Goal: Transaction & Acquisition: Purchase product/service

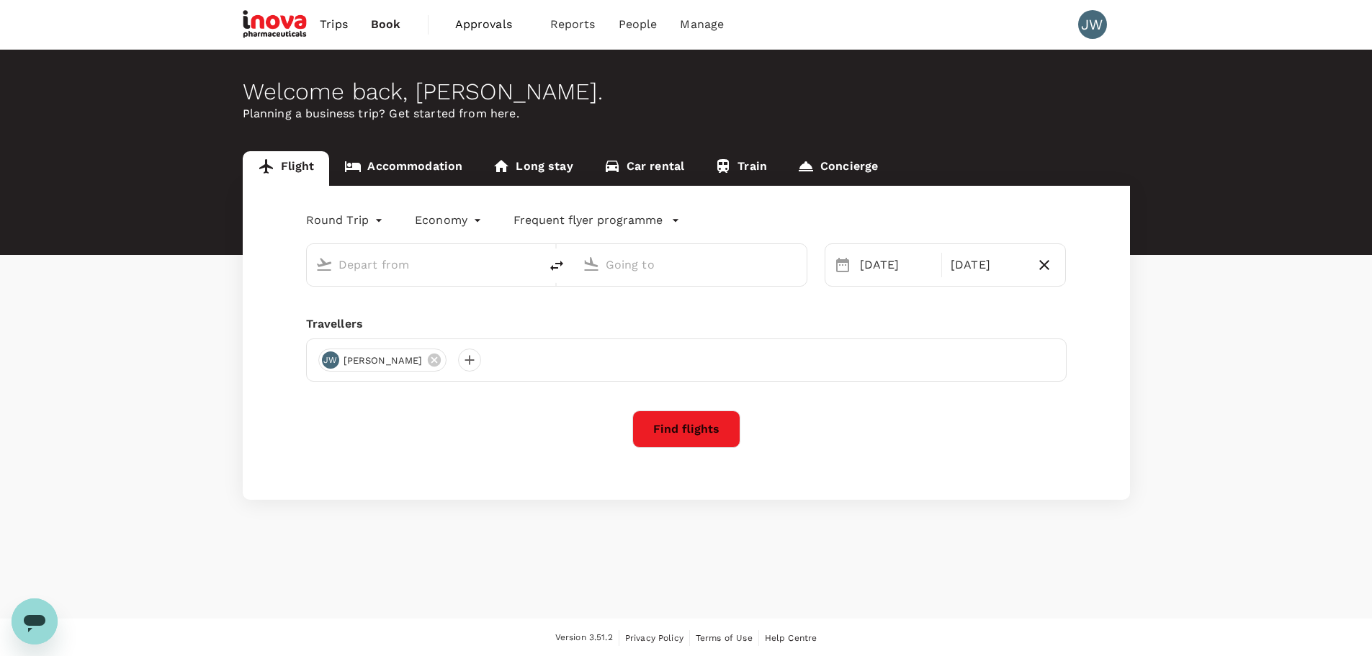
type input "business"
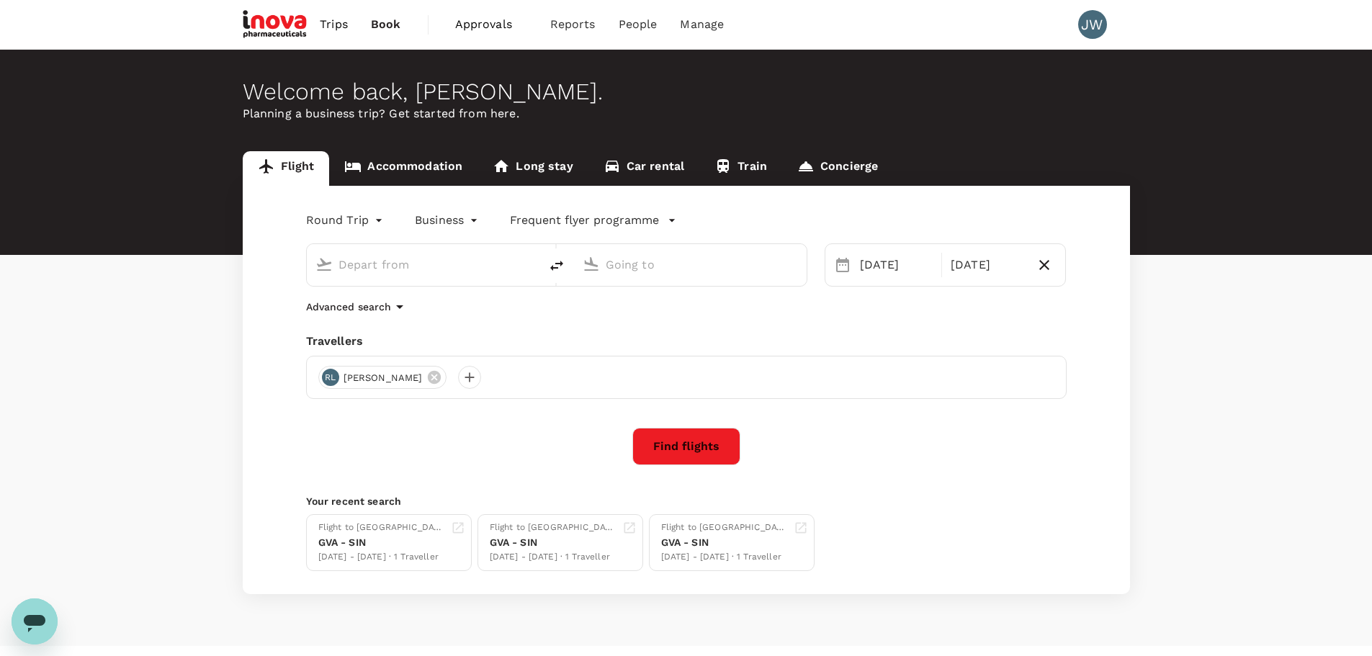
type input "Geneva Intl (GVA)"
type input "Singapore Changi (SIN)"
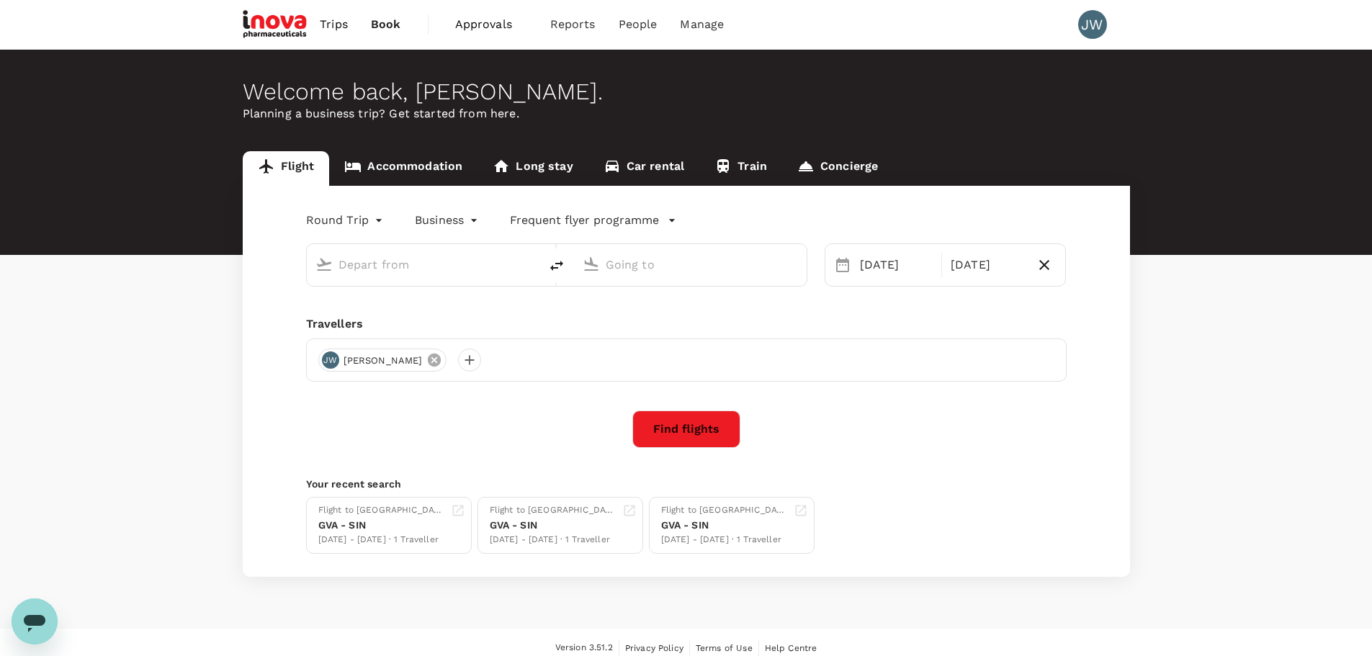
type input "Geneva Intl (GVA)"
type input "Singapore Changi (SIN)"
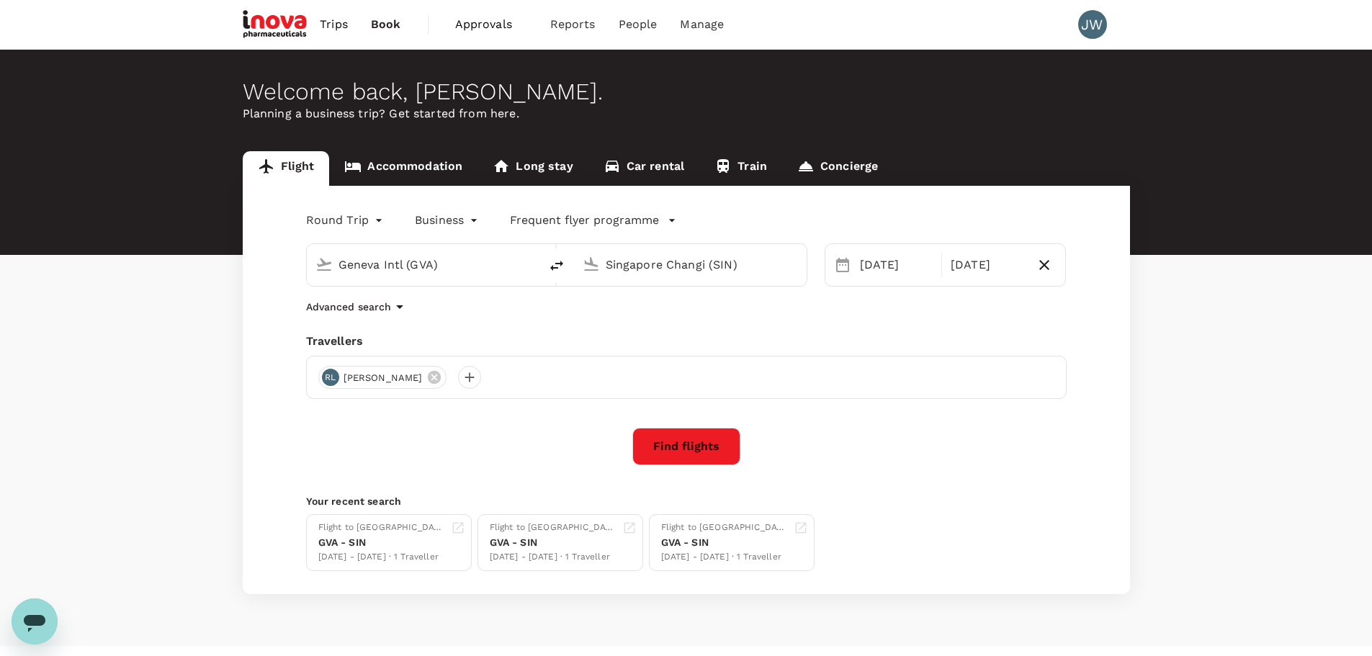
click at [673, 456] on button "Find flights" at bounding box center [686, 446] width 108 height 37
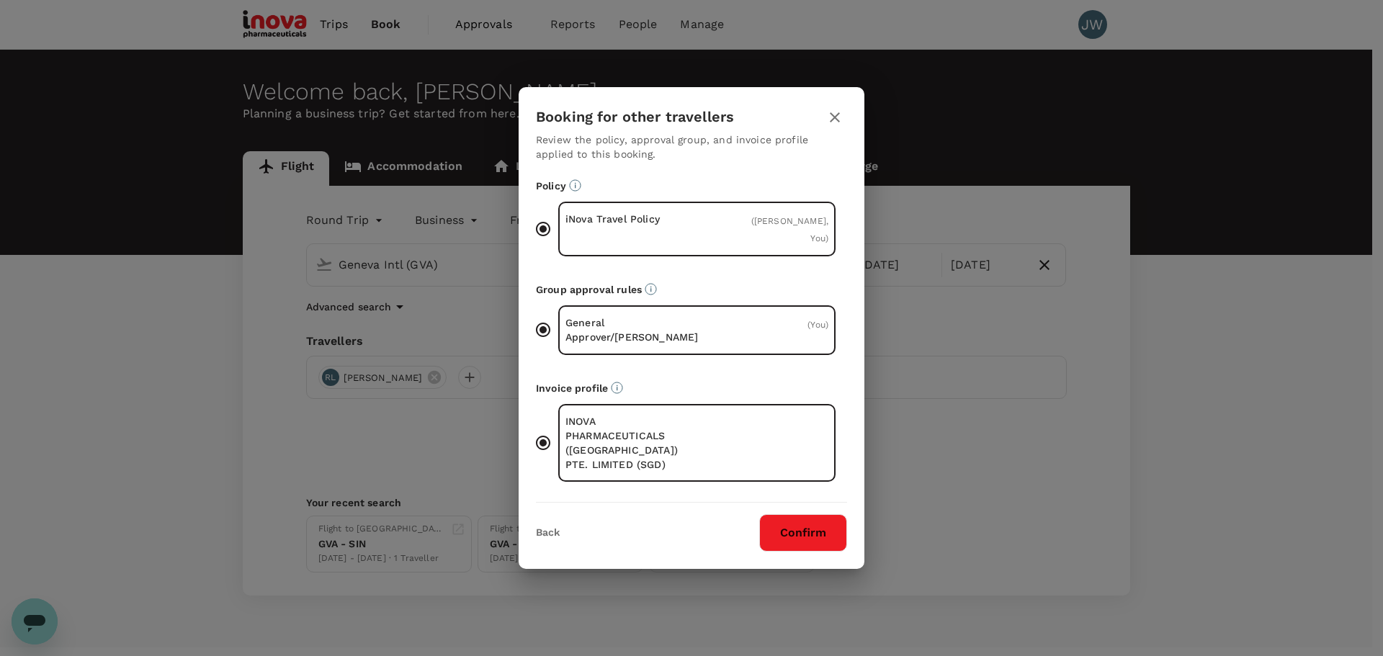
click at [796, 531] on button "Confirm" at bounding box center [803, 532] width 88 height 37
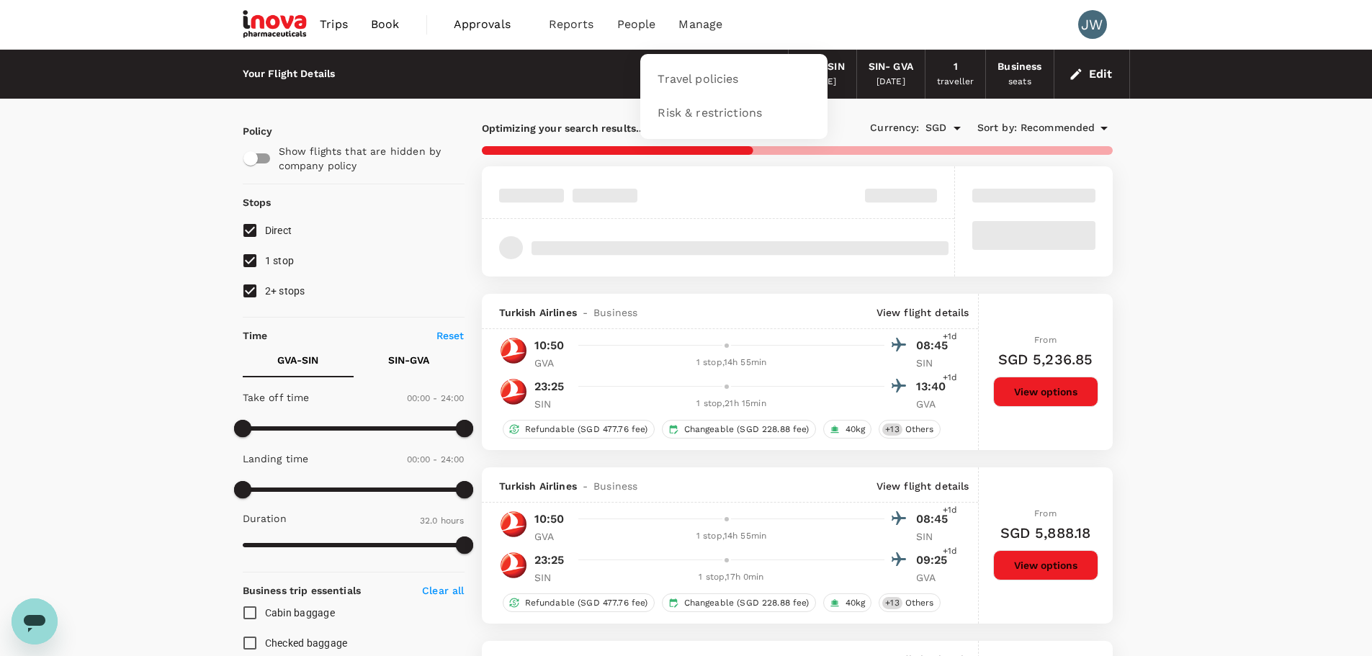
type input "2320"
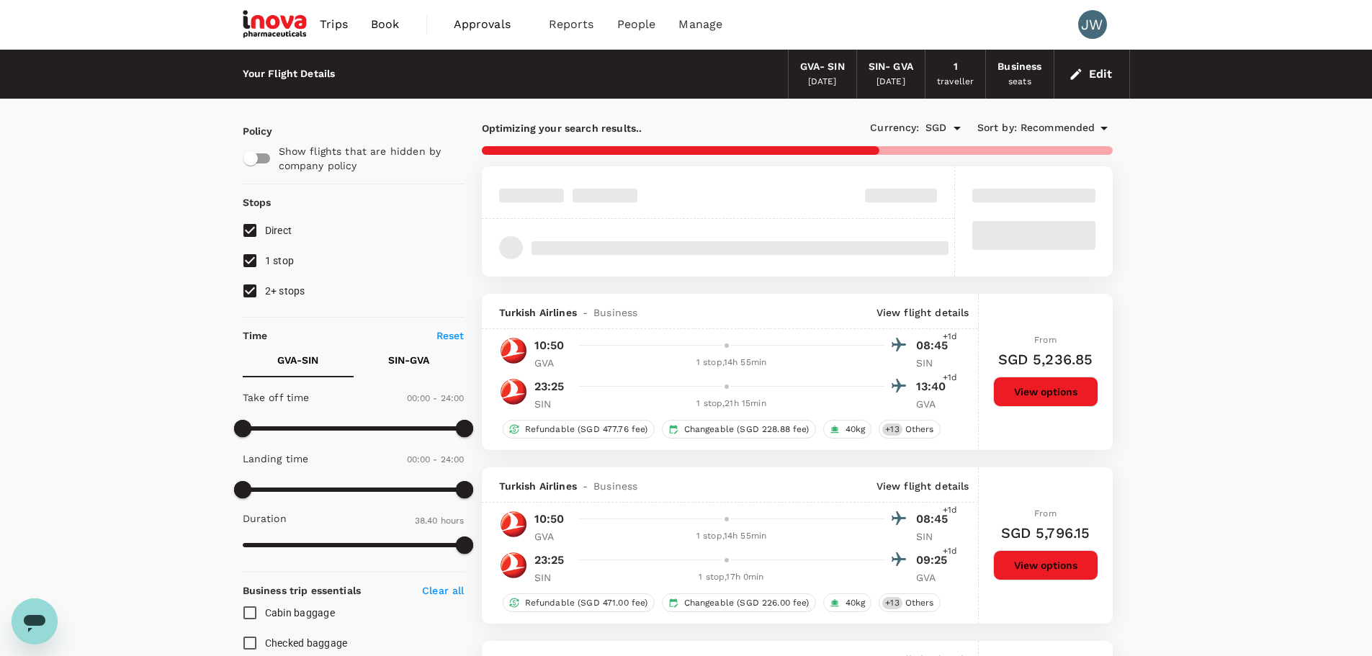
click at [334, 27] on span "Trips" at bounding box center [334, 24] width 28 height 17
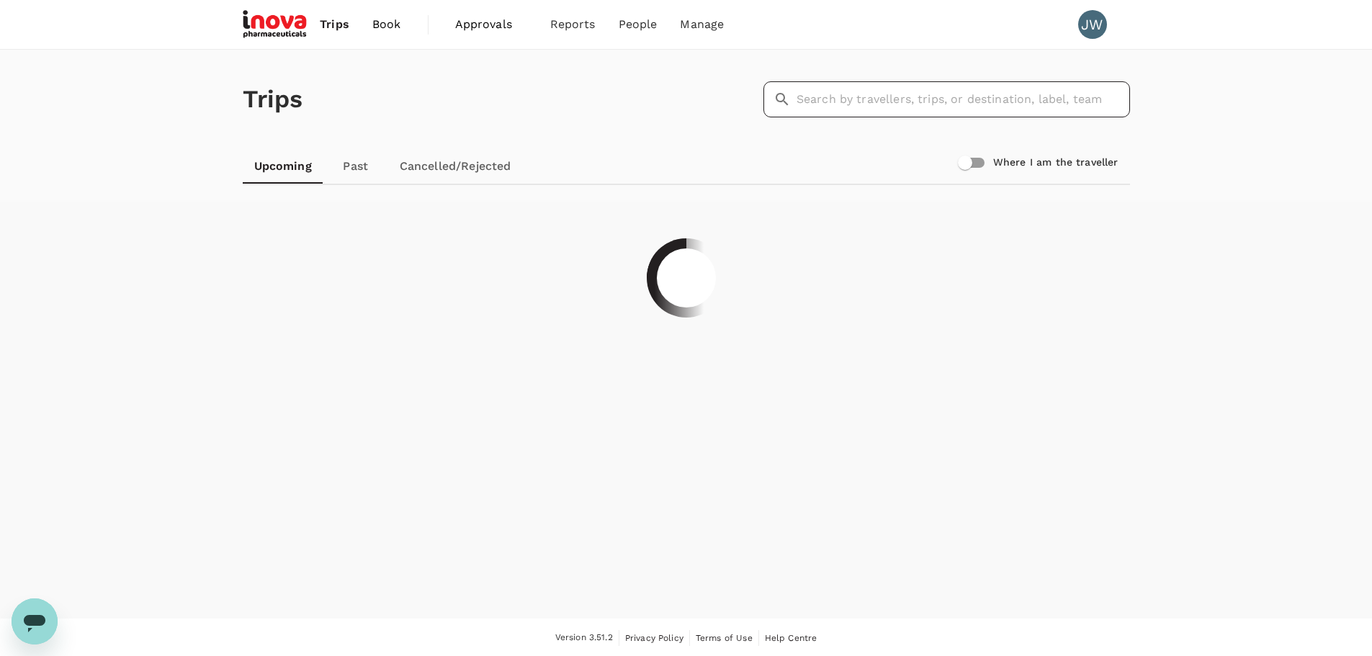
click at [958, 94] on input "text" at bounding box center [963, 99] width 333 height 36
type input "[PERSON_NAME]"
click at [551, 84] on span "Bookings" at bounding box center [556, 79] width 51 height 17
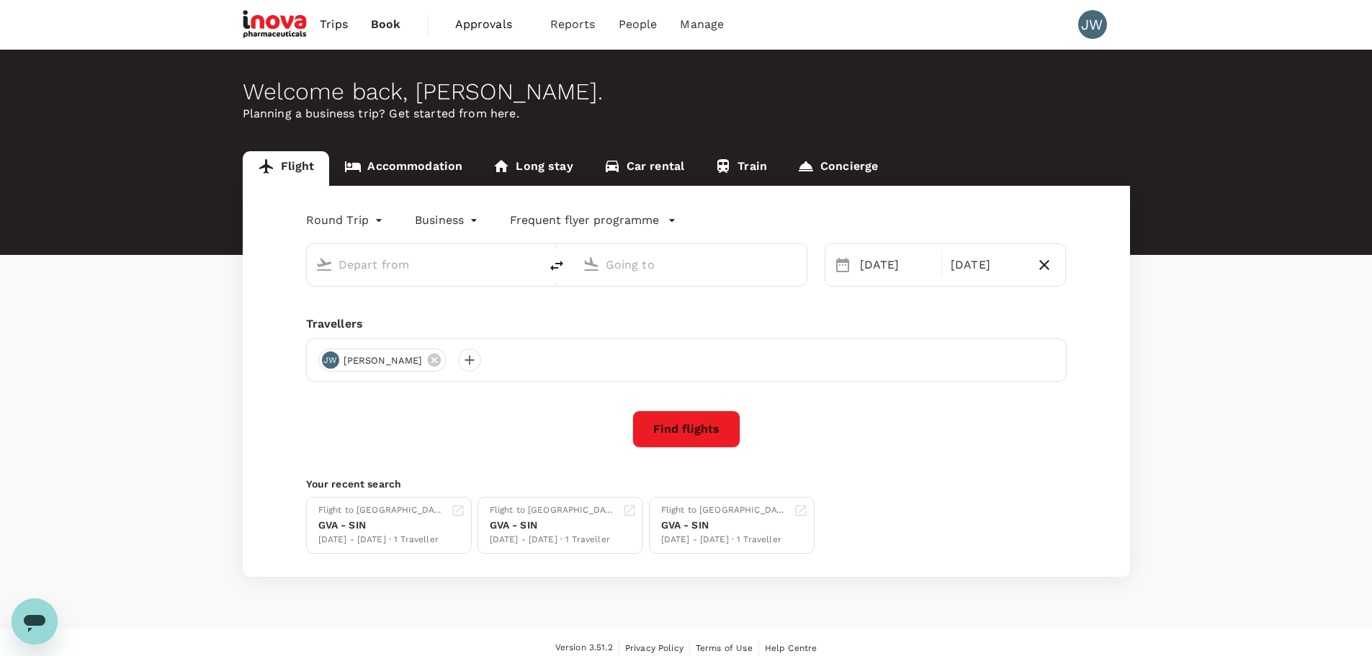
type input "Geneva Intl (GVA)"
type input "Singapore Changi (SIN)"
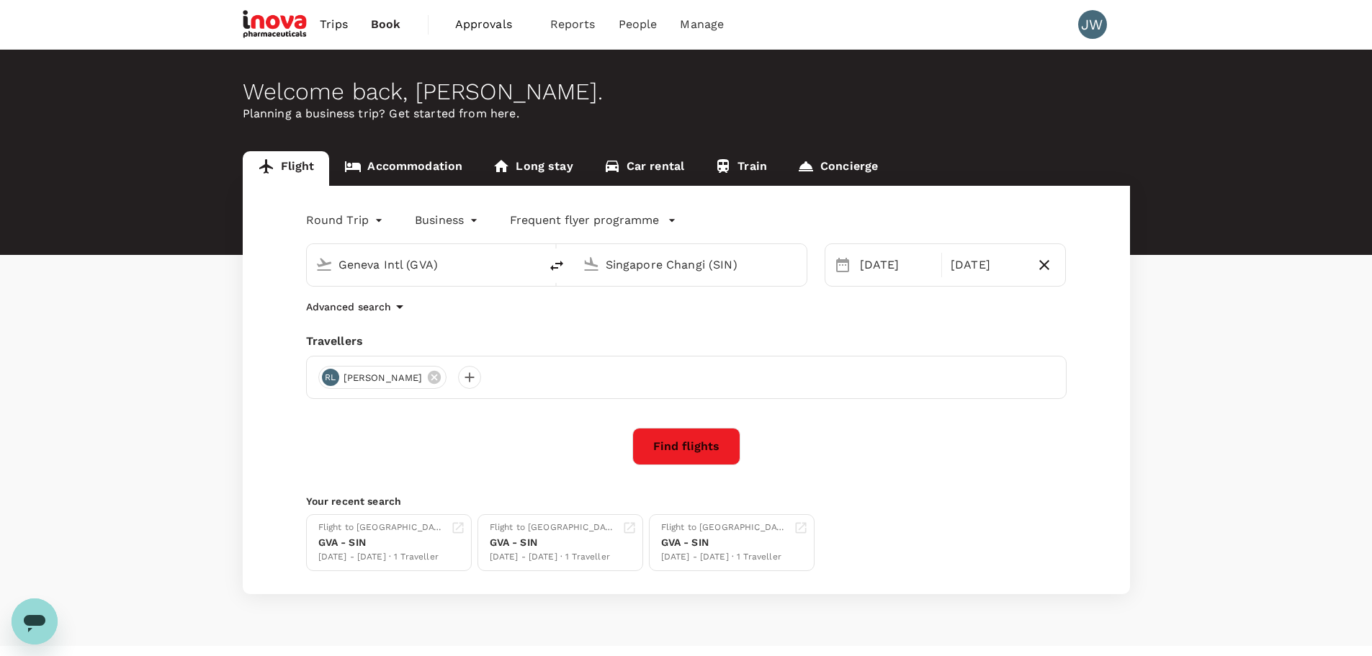
click at [706, 441] on button "Find flights" at bounding box center [686, 446] width 108 height 37
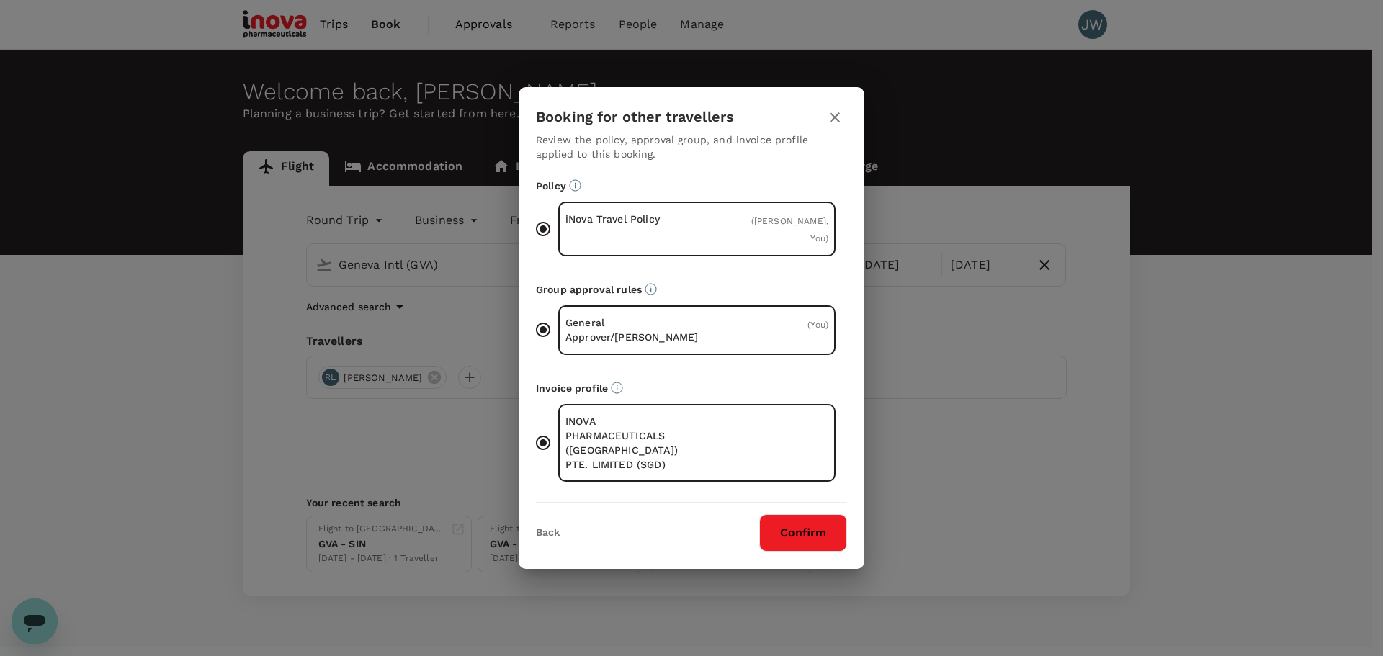
click at [773, 526] on button "Confirm" at bounding box center [803, 532] width 88 height 37
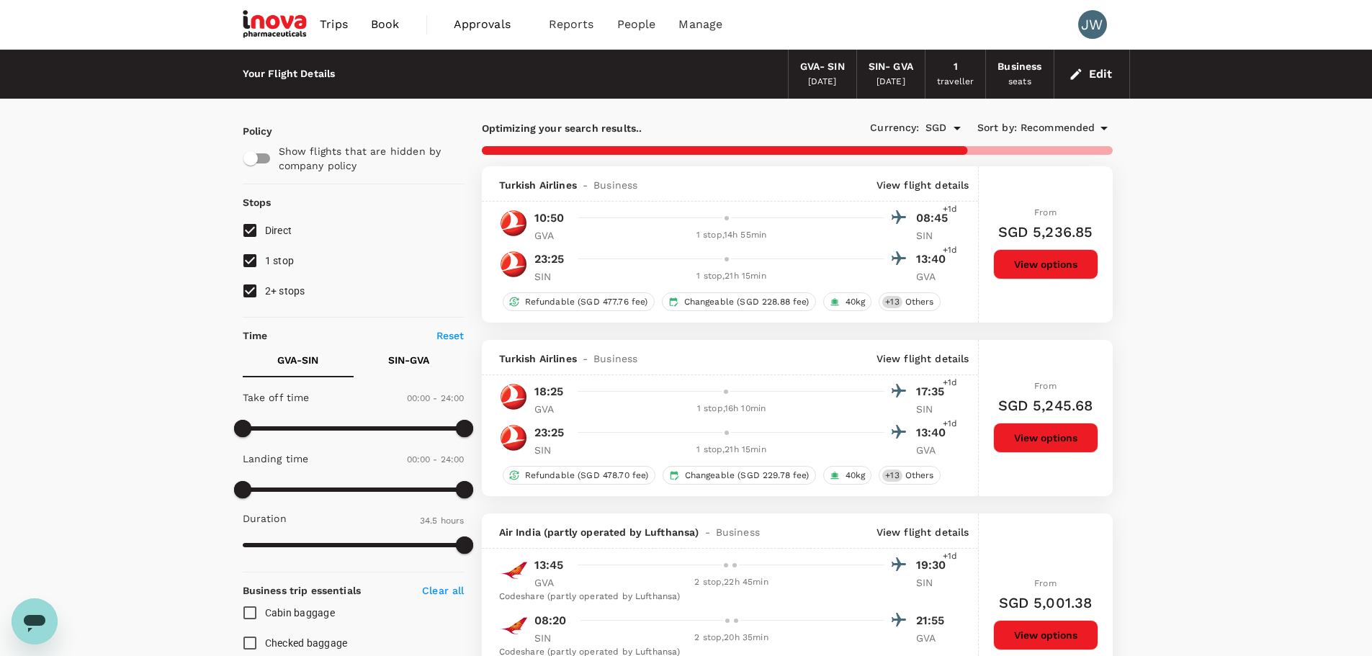
type input "2320"
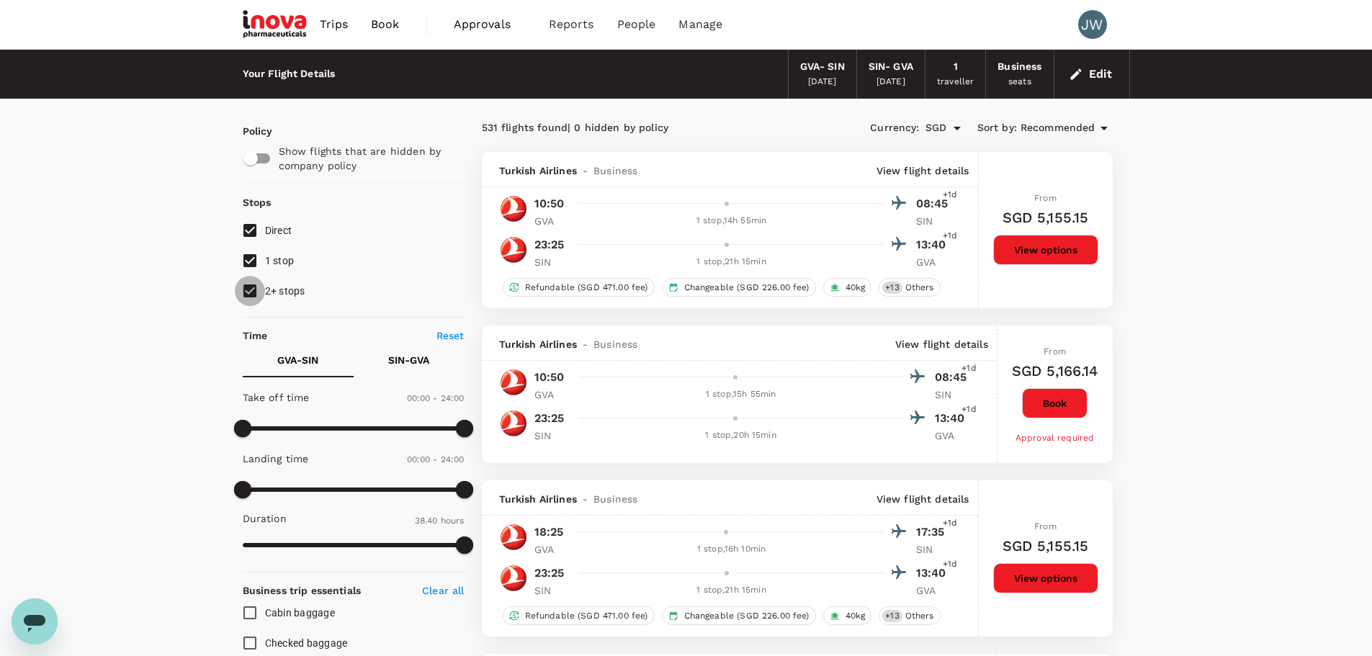
click at [248, 290] on input "2+ stops" at bounding box center [250, 291] width 30 height 30
checkbox input "false"
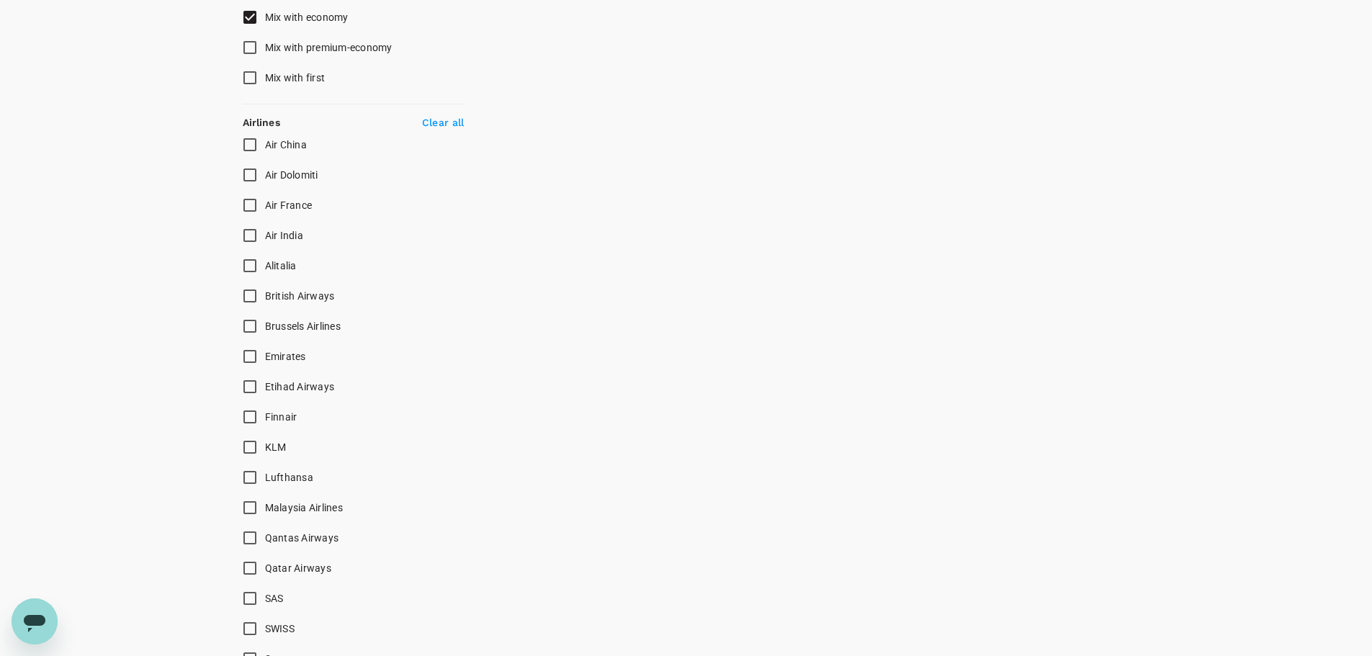
scroll to position [1168, 0]
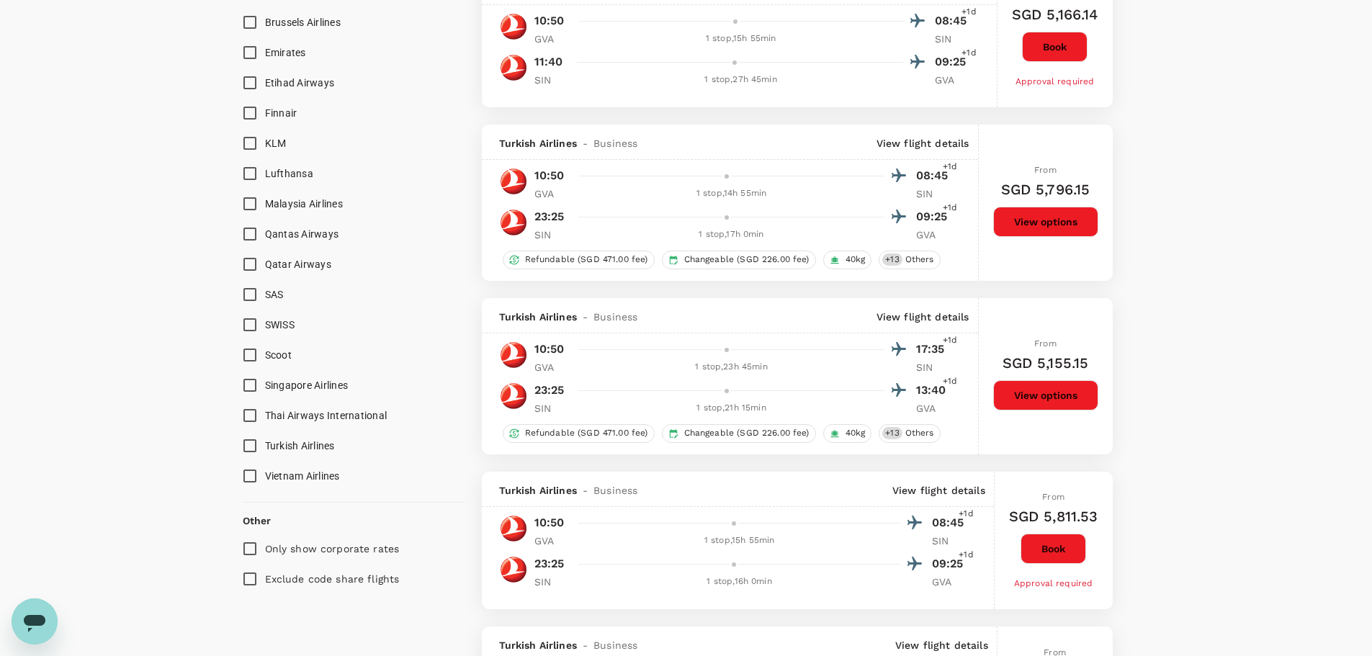
click at [251, 326] on input "SWISS" at bounding box center [250, 325] width 30 height 30
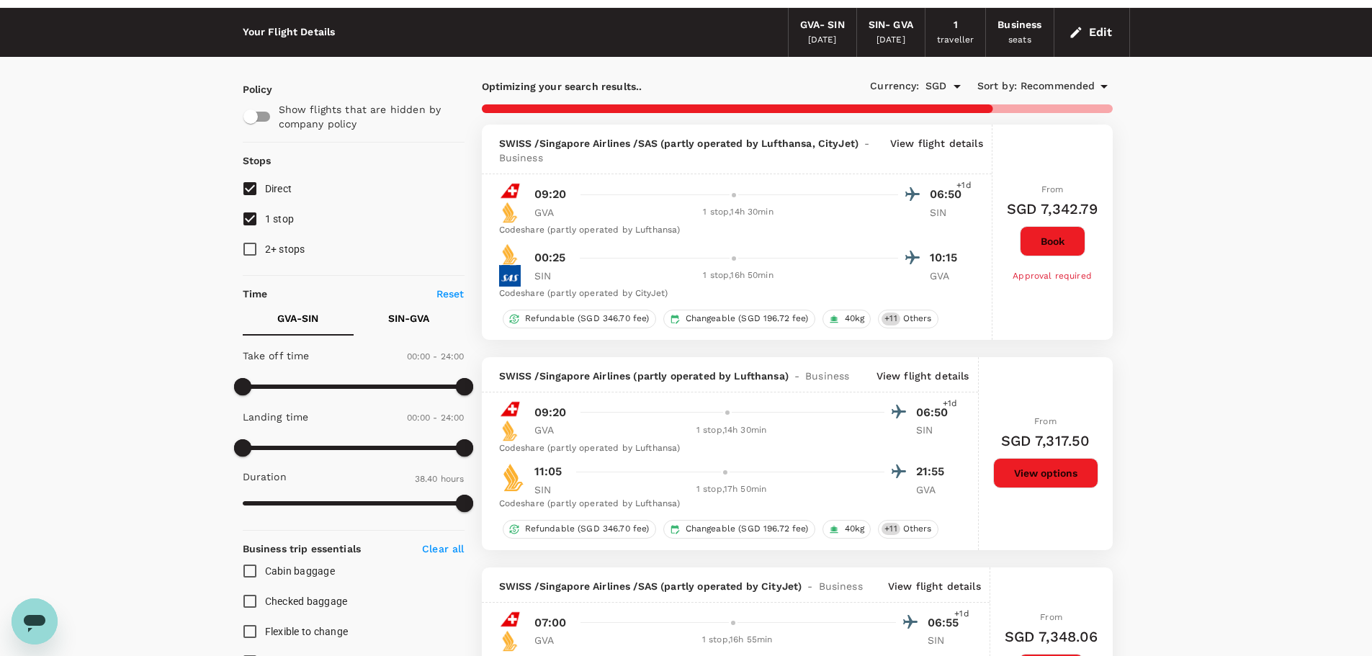
scroll to position [0, 0]
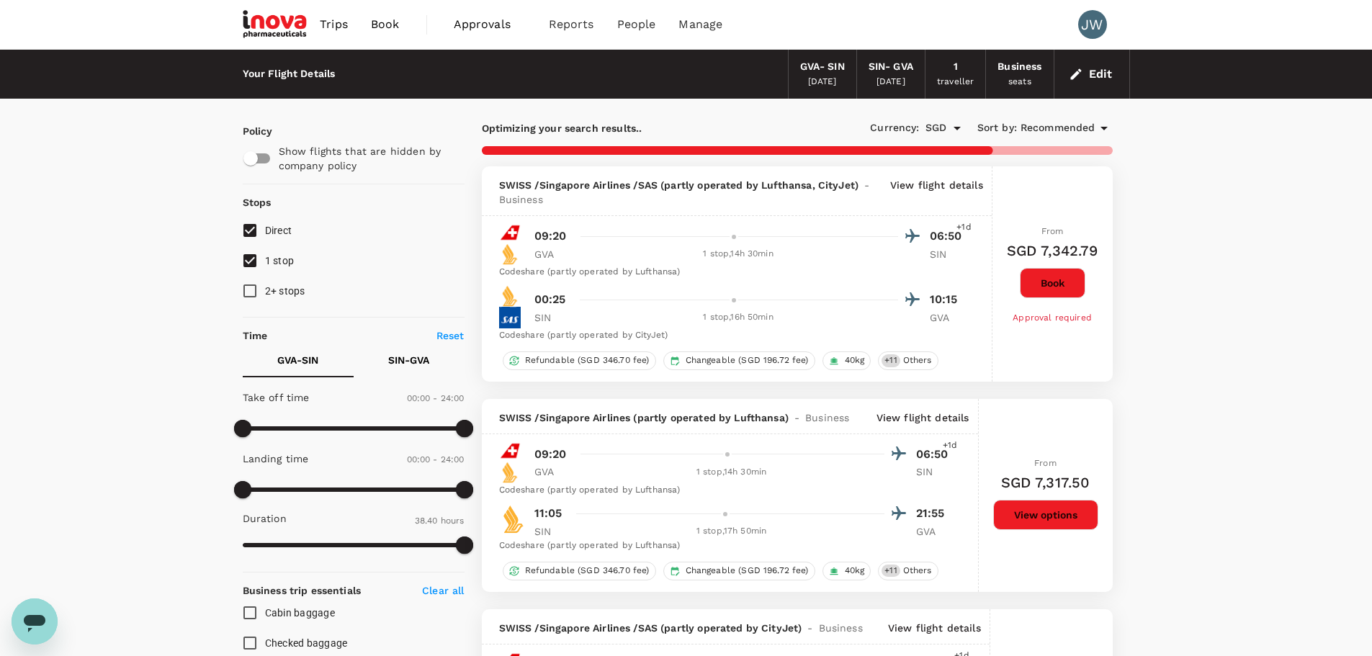
click at [1066, 124] on span "Recommended" at bounding box center [1058, 128] width 75 height 16
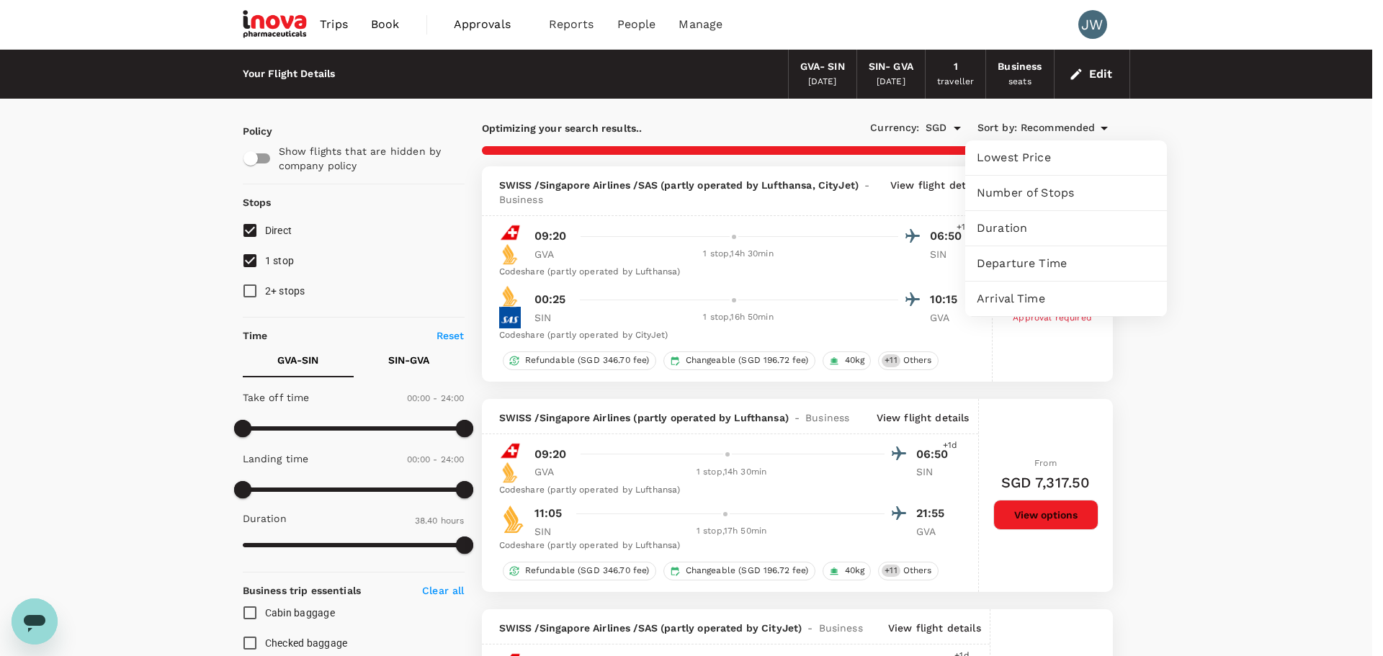
click at [1005, 166] on span "Lowest Price" at bounding box center [1066, 157] width 179 height 17
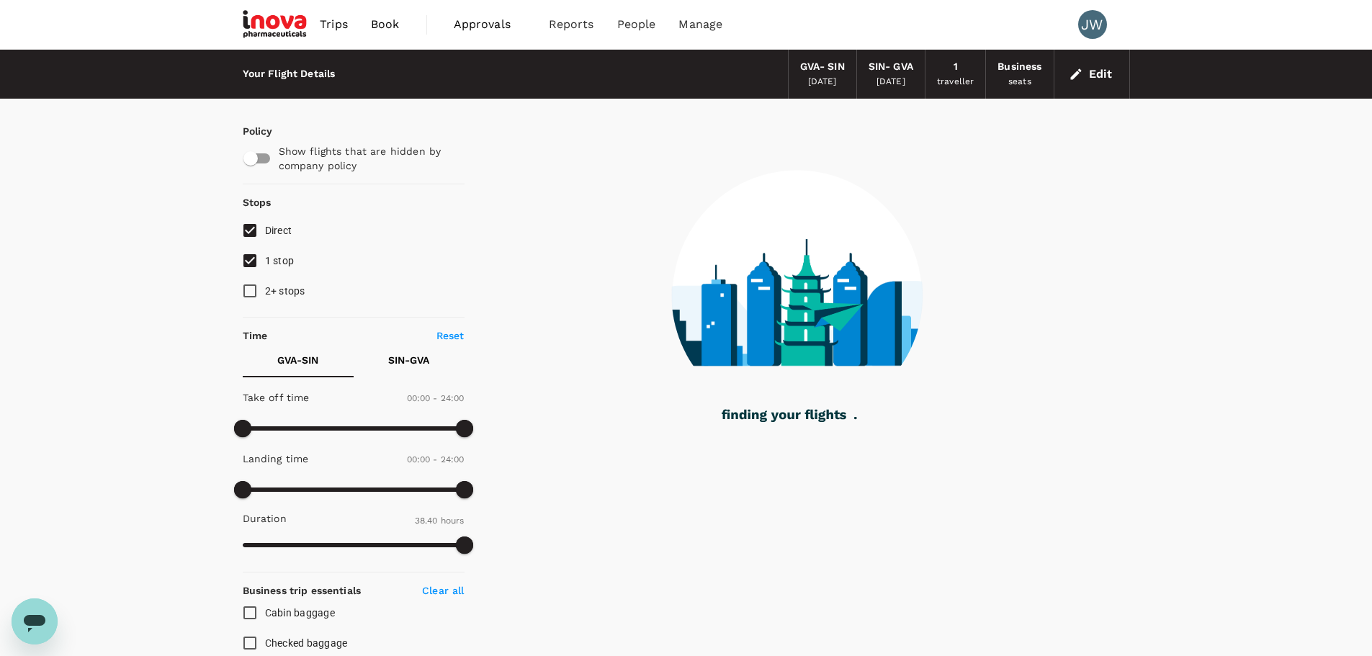
checkbox input "false"
checkbox input "true"
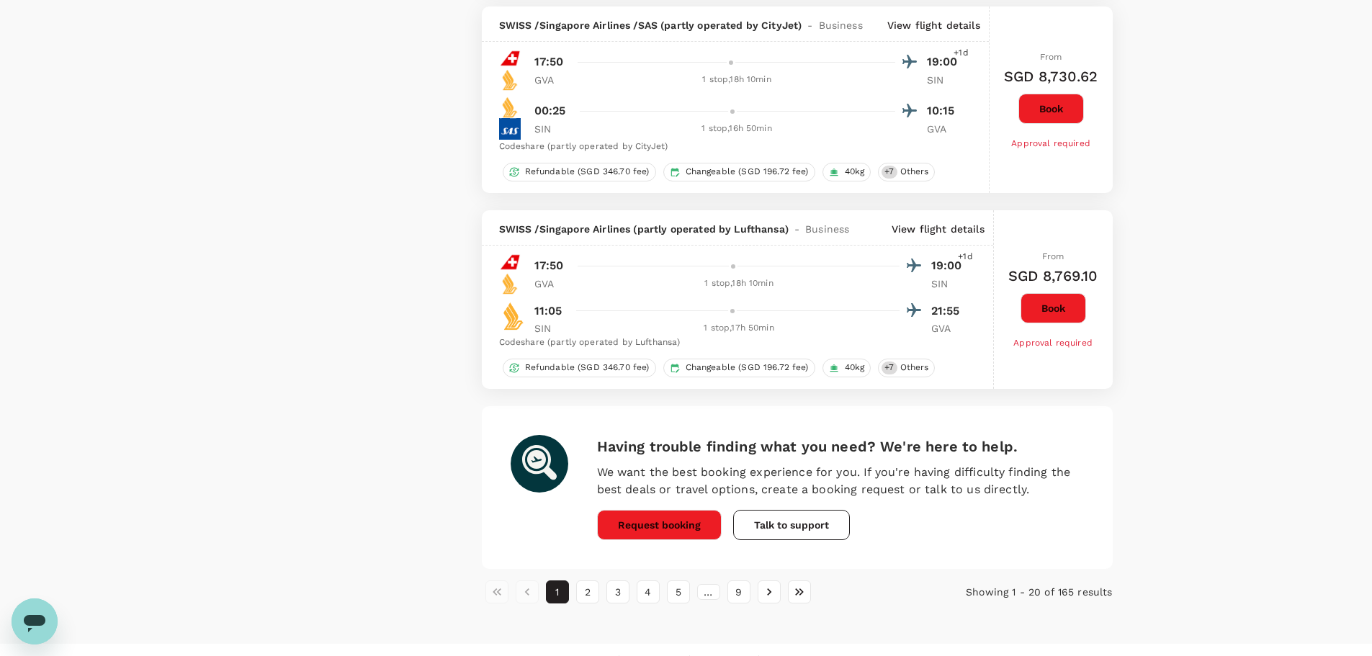
scroll to position [4084, 0]
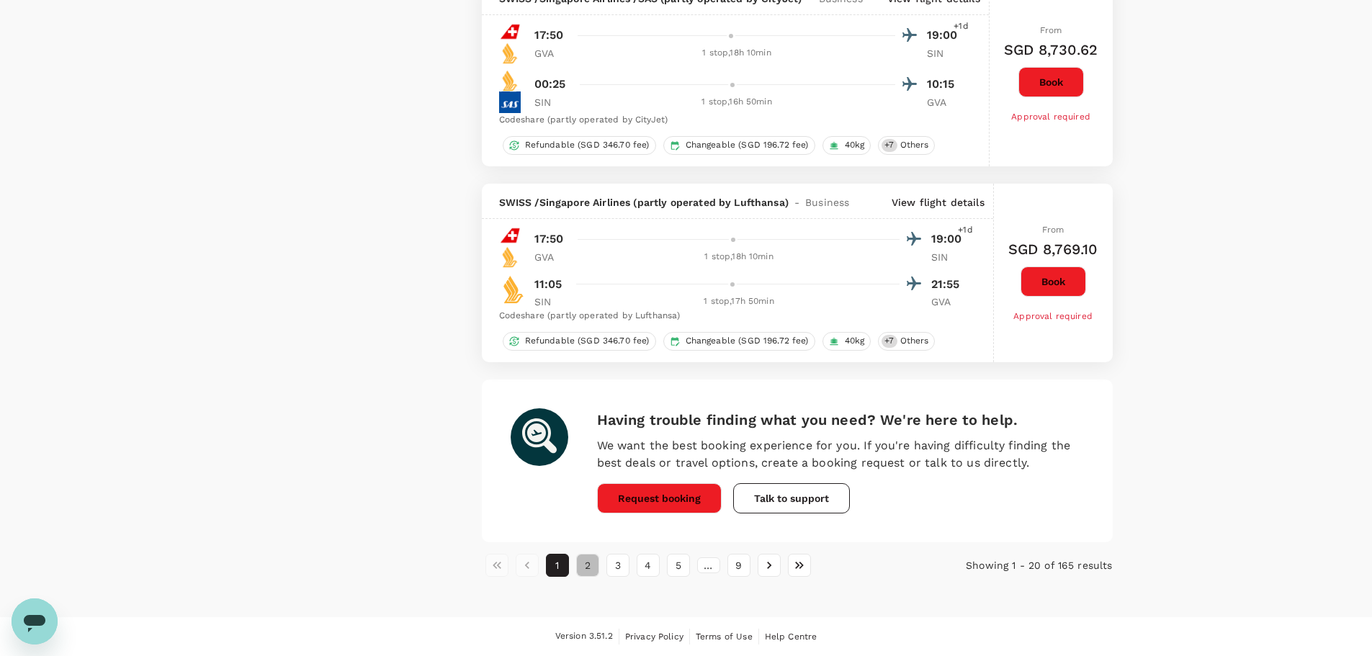
click at [586, 564] on button "2" at bounding box center [587, 565] width 23 height 23
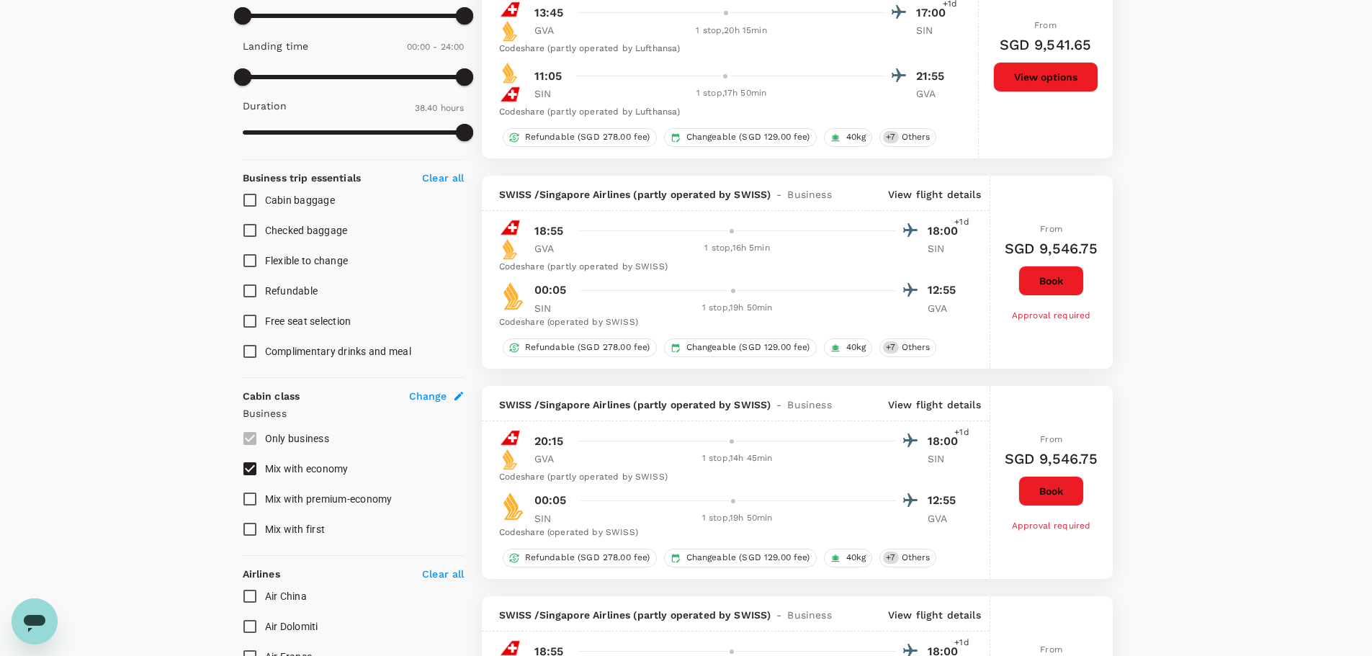
scroll to position [432, 0]
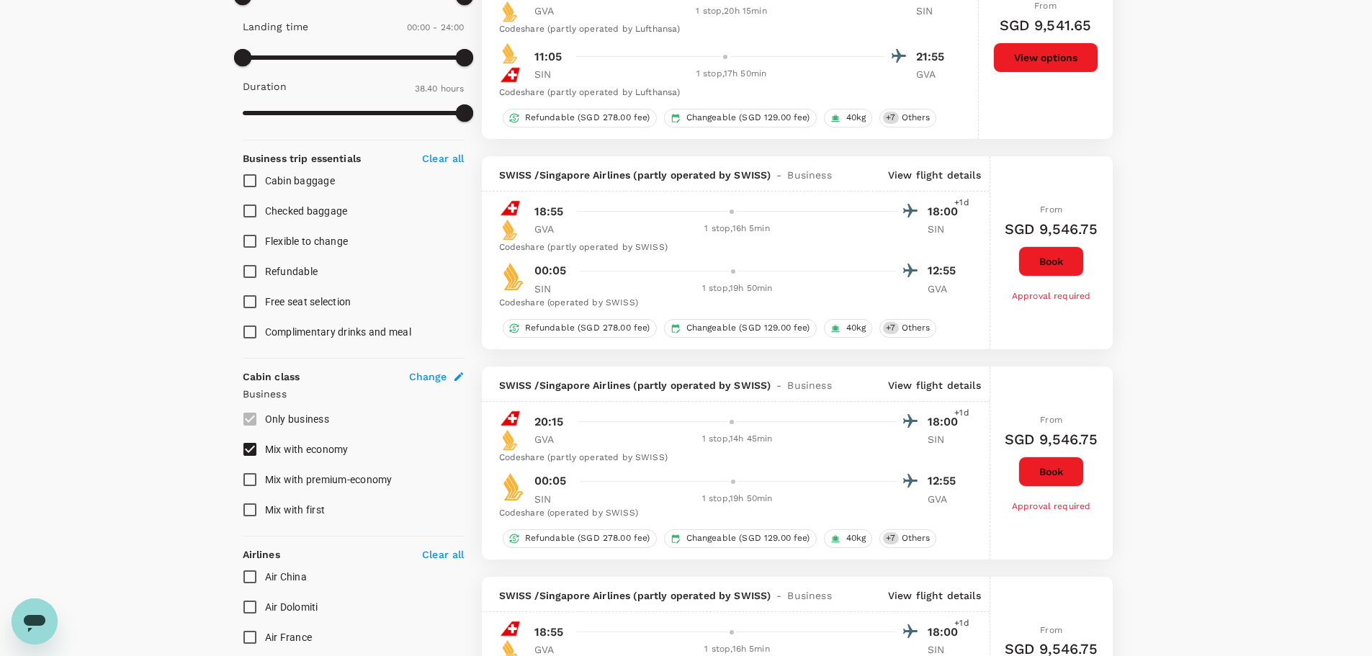
click at [1052, 261] on button "Book" at bounding box center [1051, 261] width 66 height 30
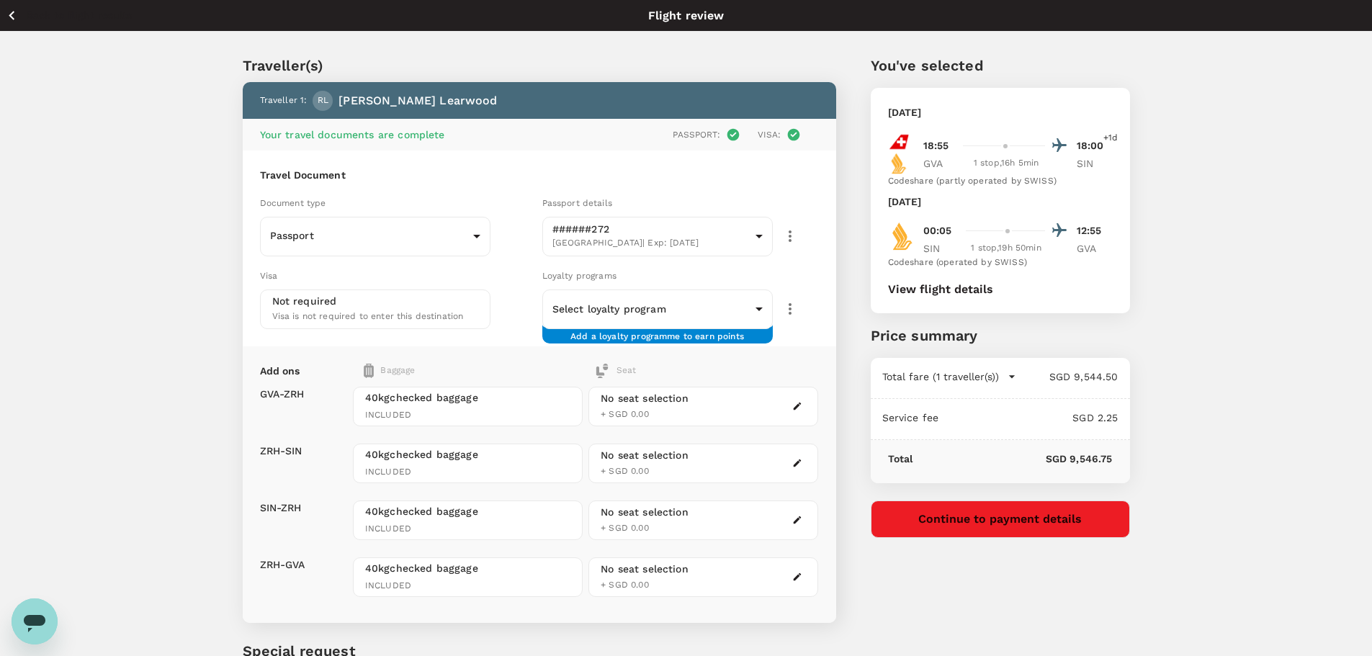
click at [922, 290] on button "View flight details" at bounding box center [940, 289] width 105 height 13
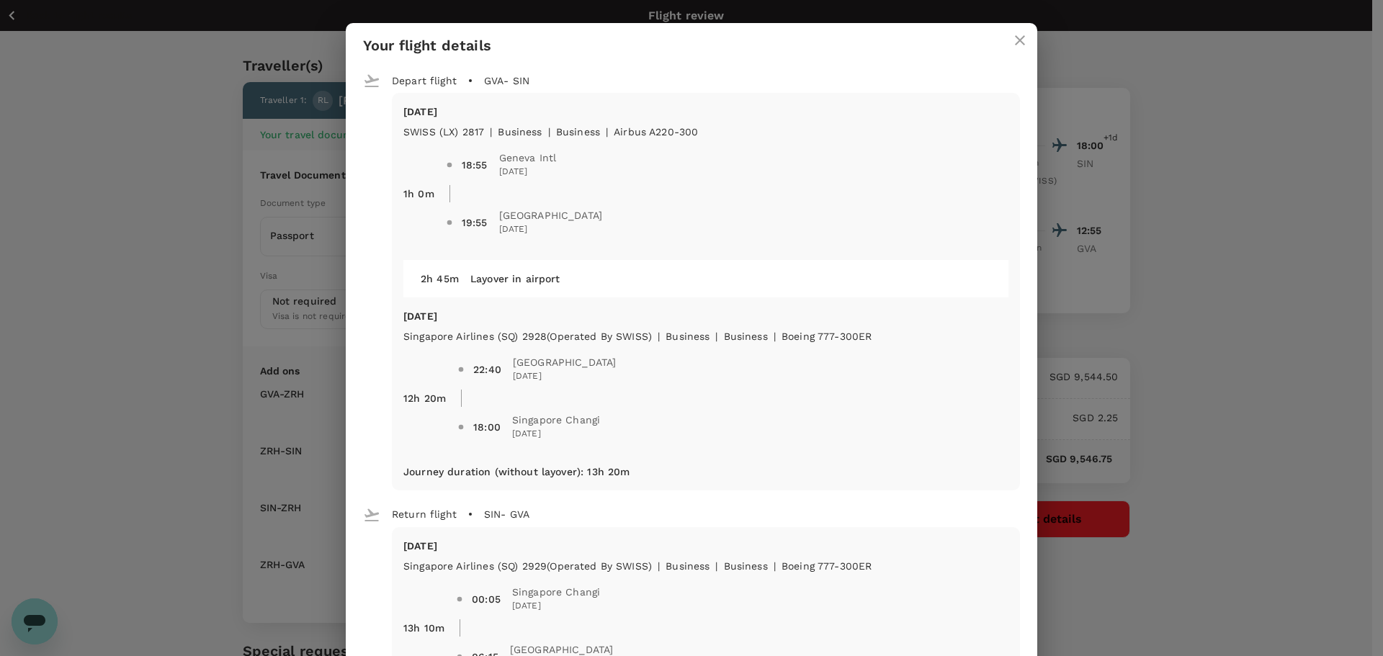
click at [1013, 37] on icon "close" at bounding box center [1019, 40] width 17 height 17
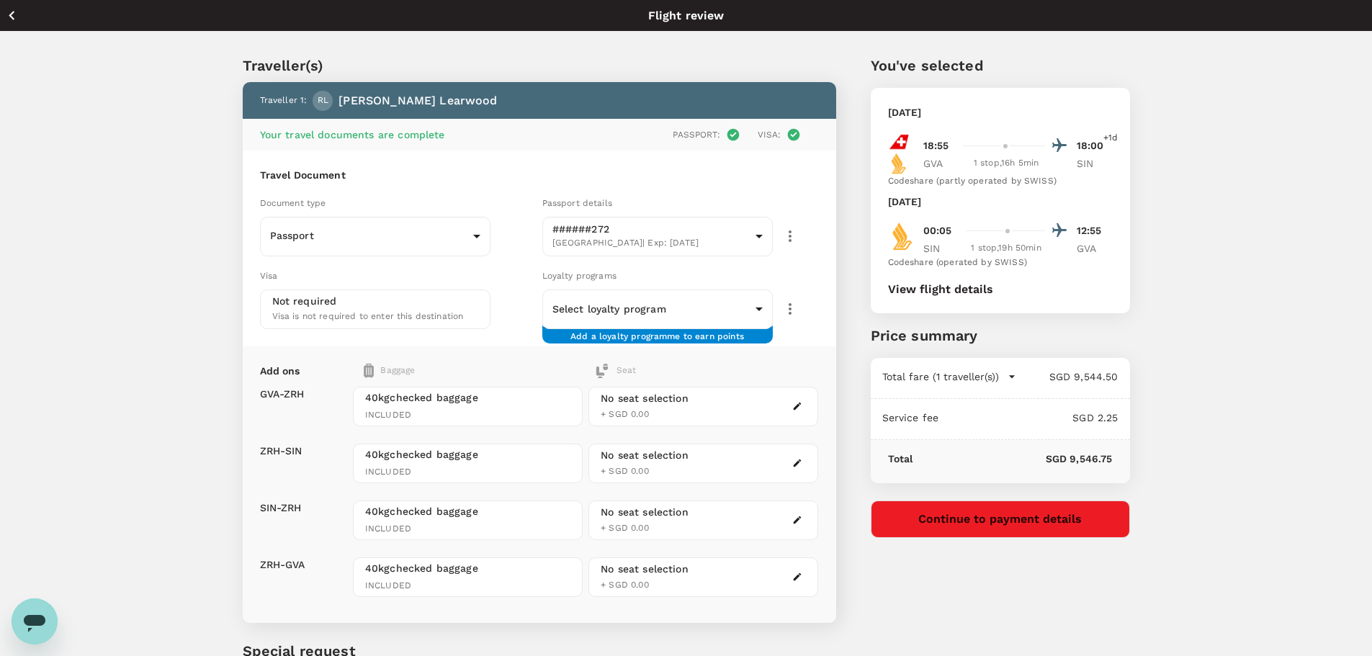
click at [11, 13] on icon "button" at bounding box center [12, 15] width 18 height 18
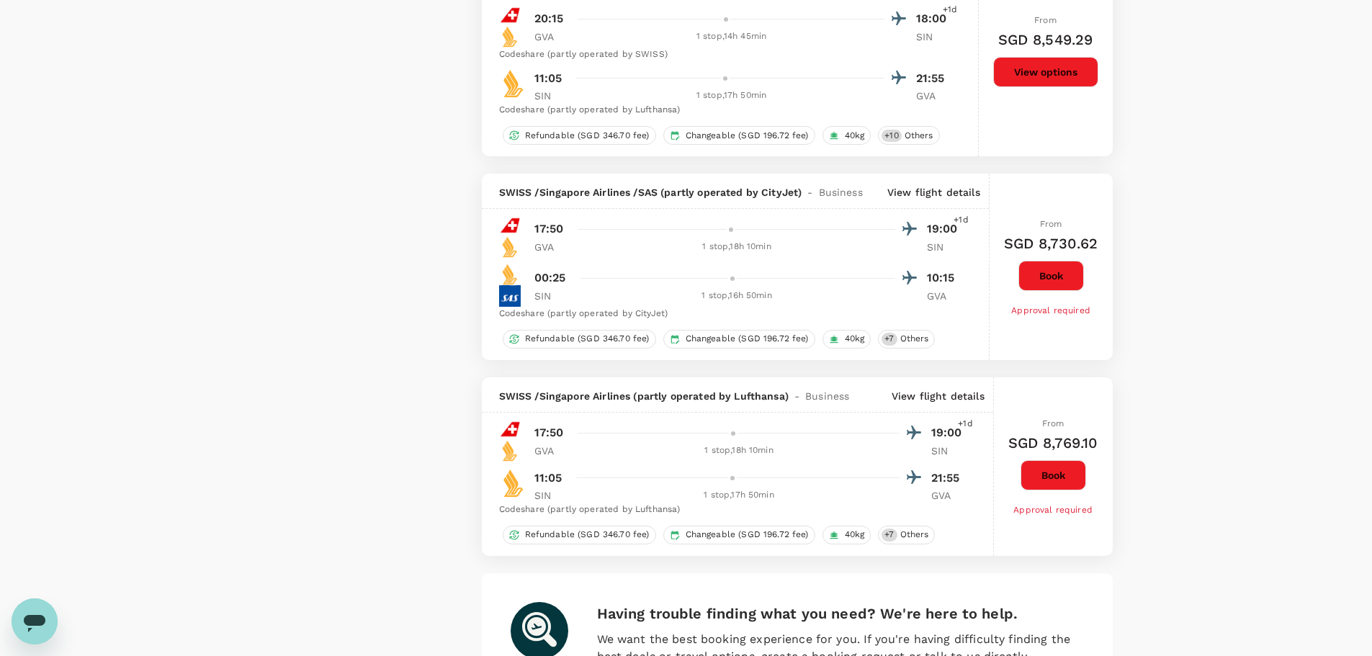
scroll to position [4084, 0]
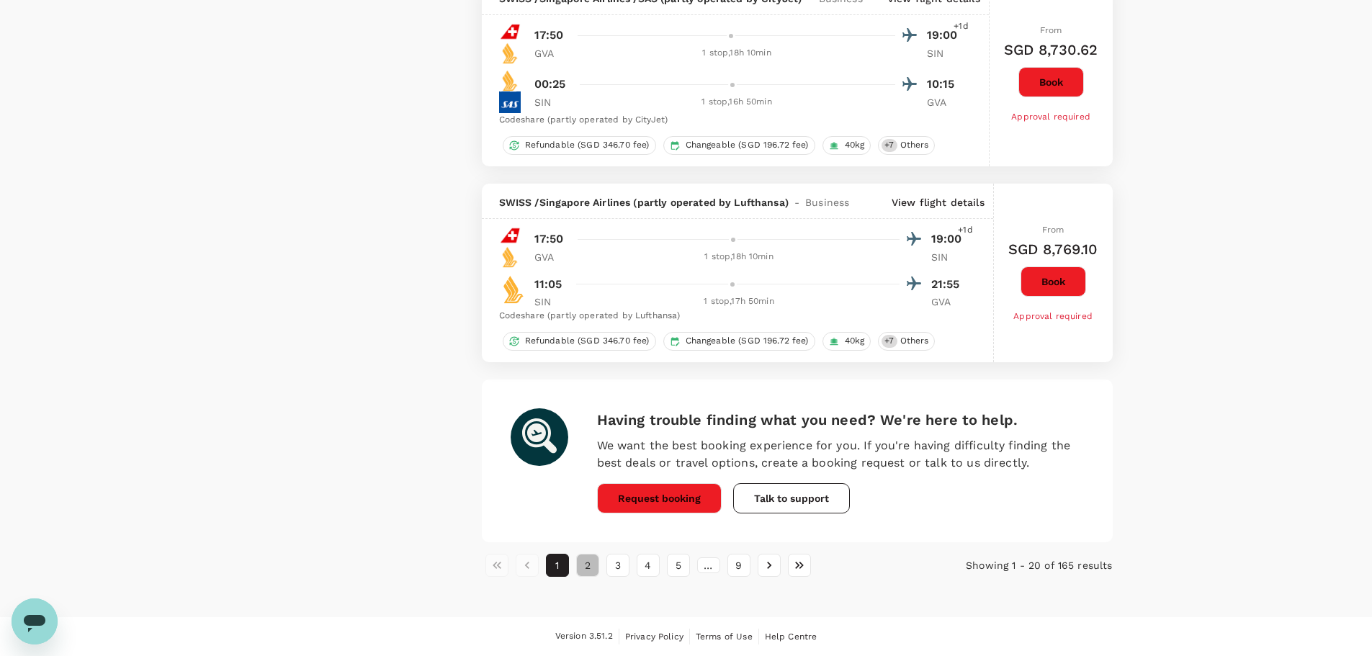
click at [581, 567] on button "2" at bounding box center [587, 565] width 23 height 23
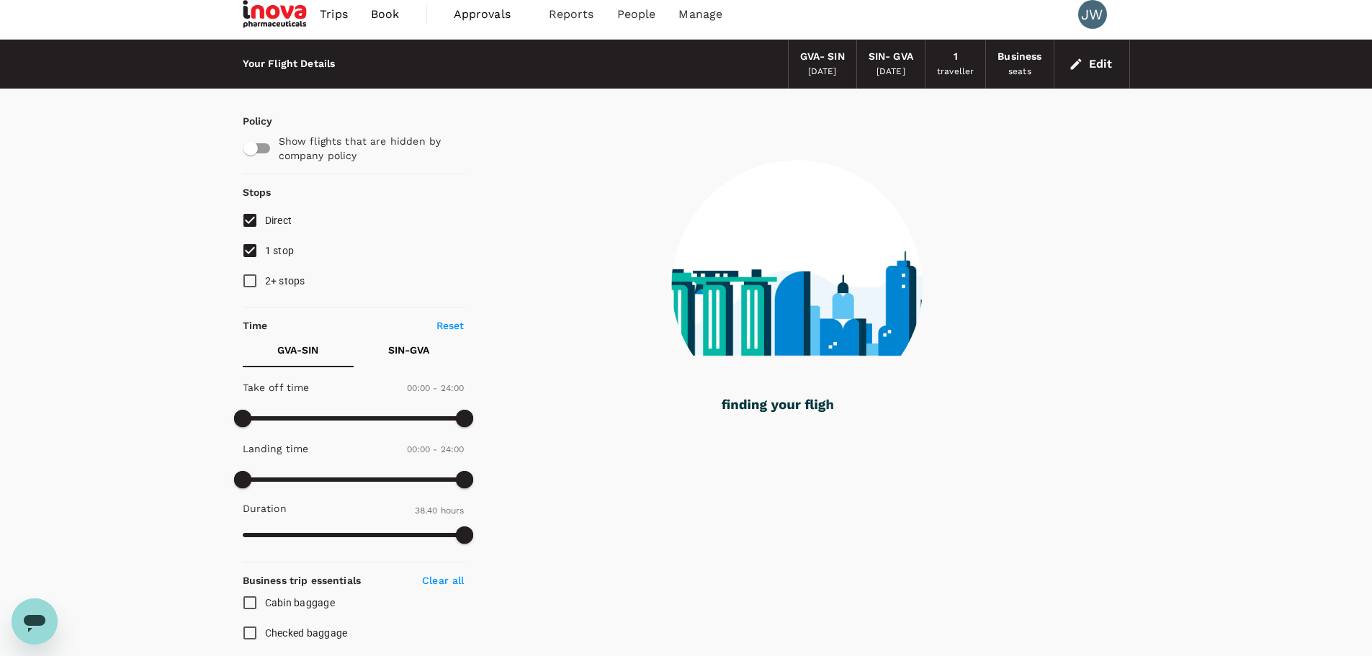
scroll to position [0, 0]
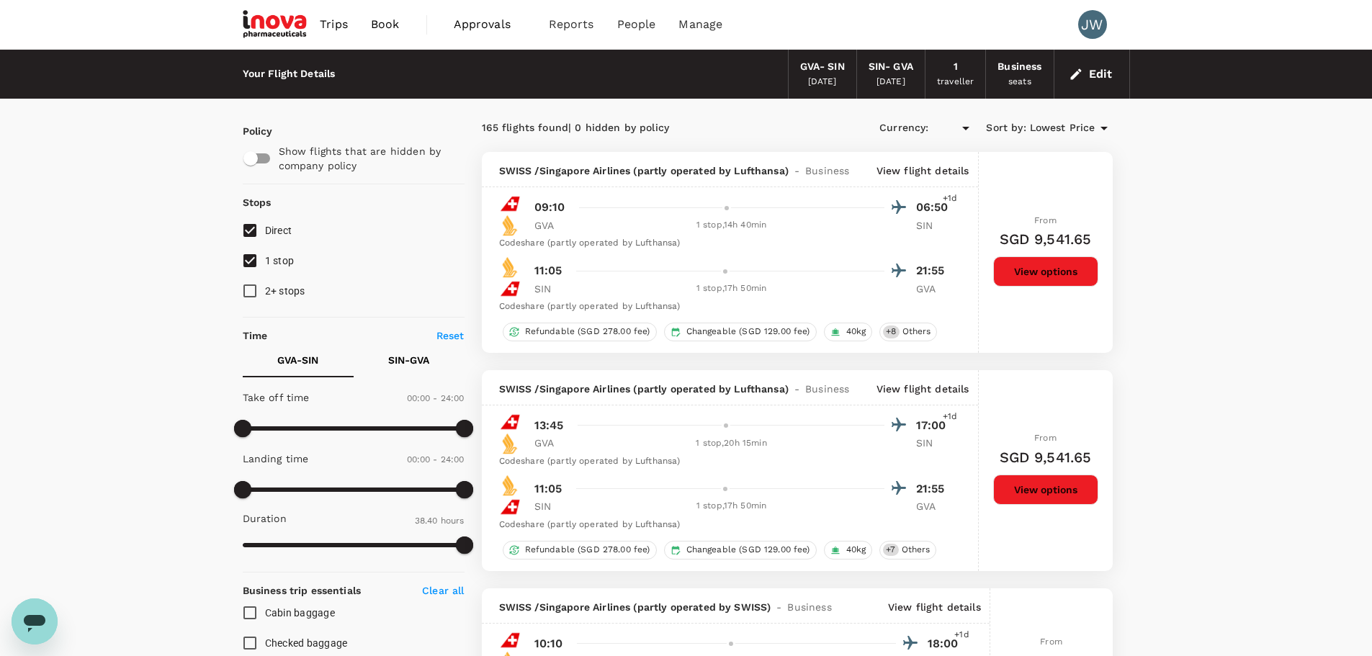
type input "SGD"
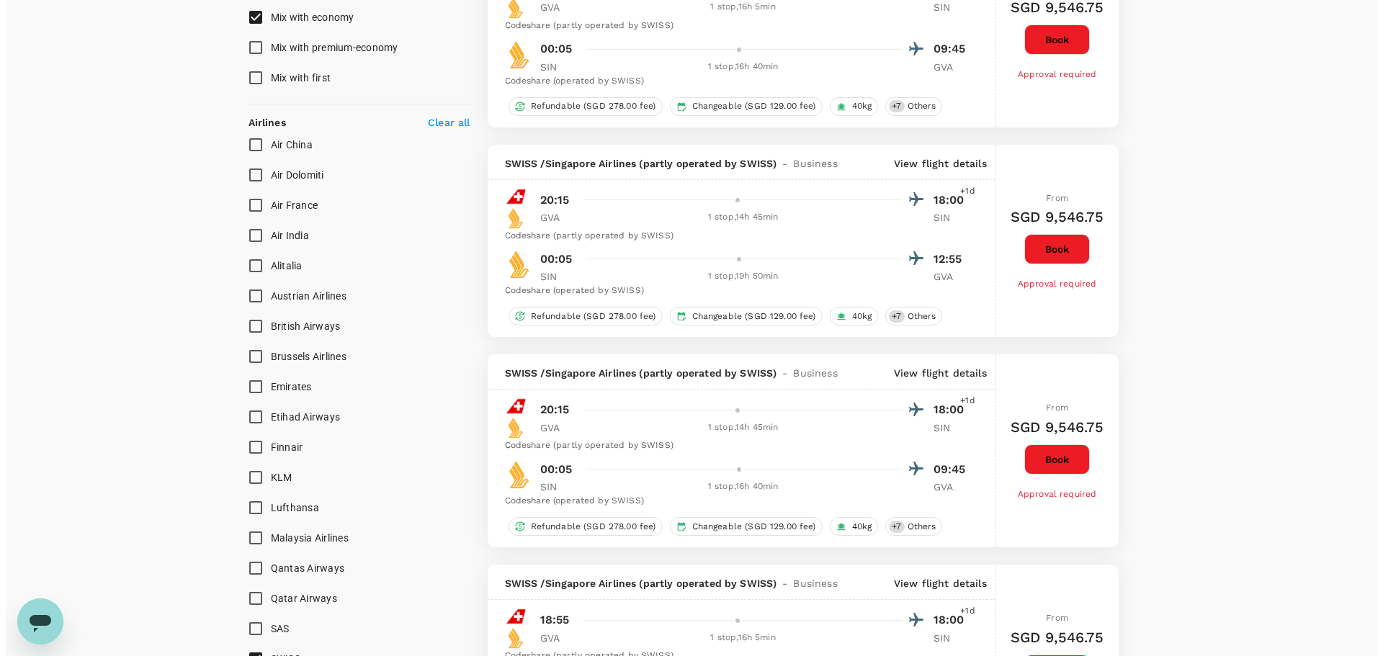
scroll to position [648, 0]
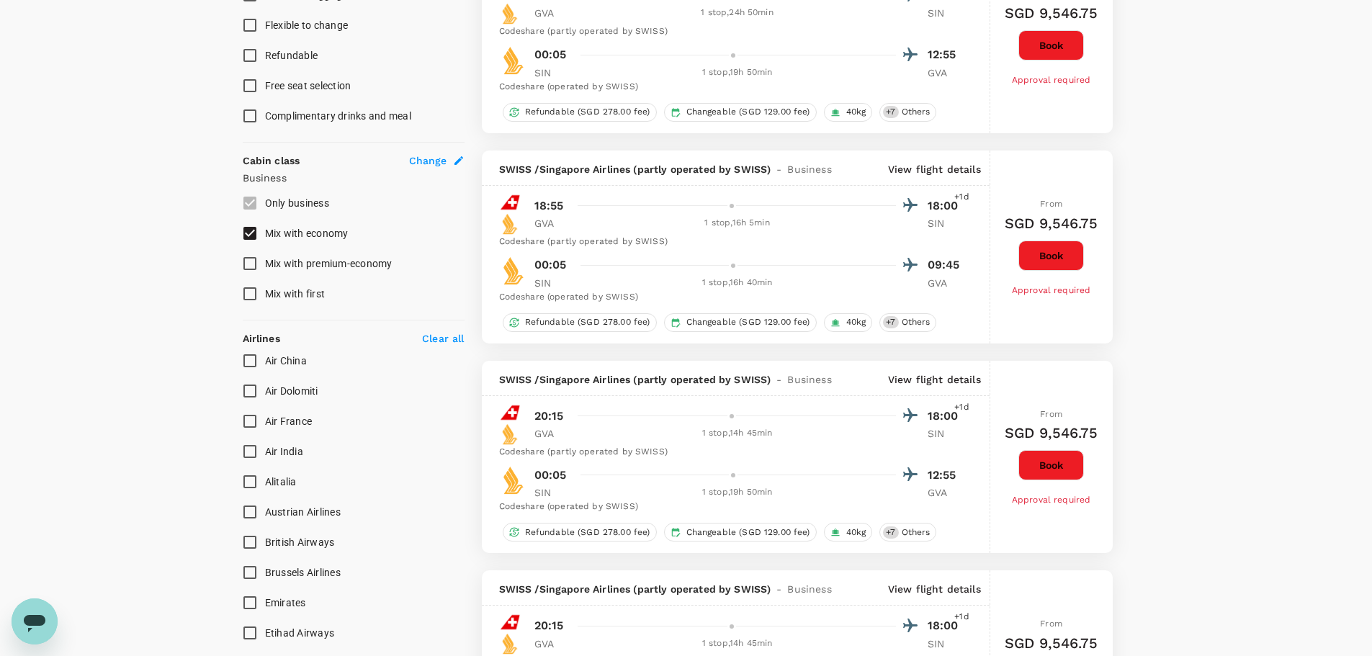
click at [941, 170] on p "View flight details" at bounding box center [934, 169] width 93 height 14
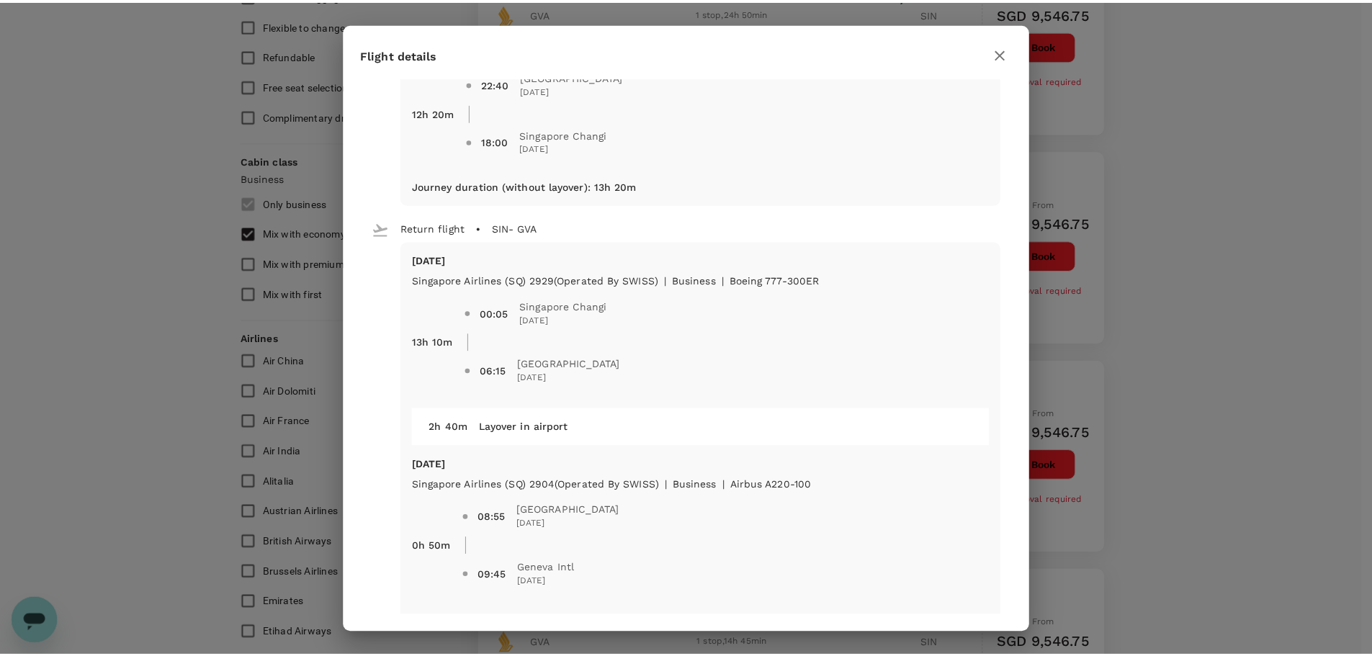
scroll to position [330, 0]
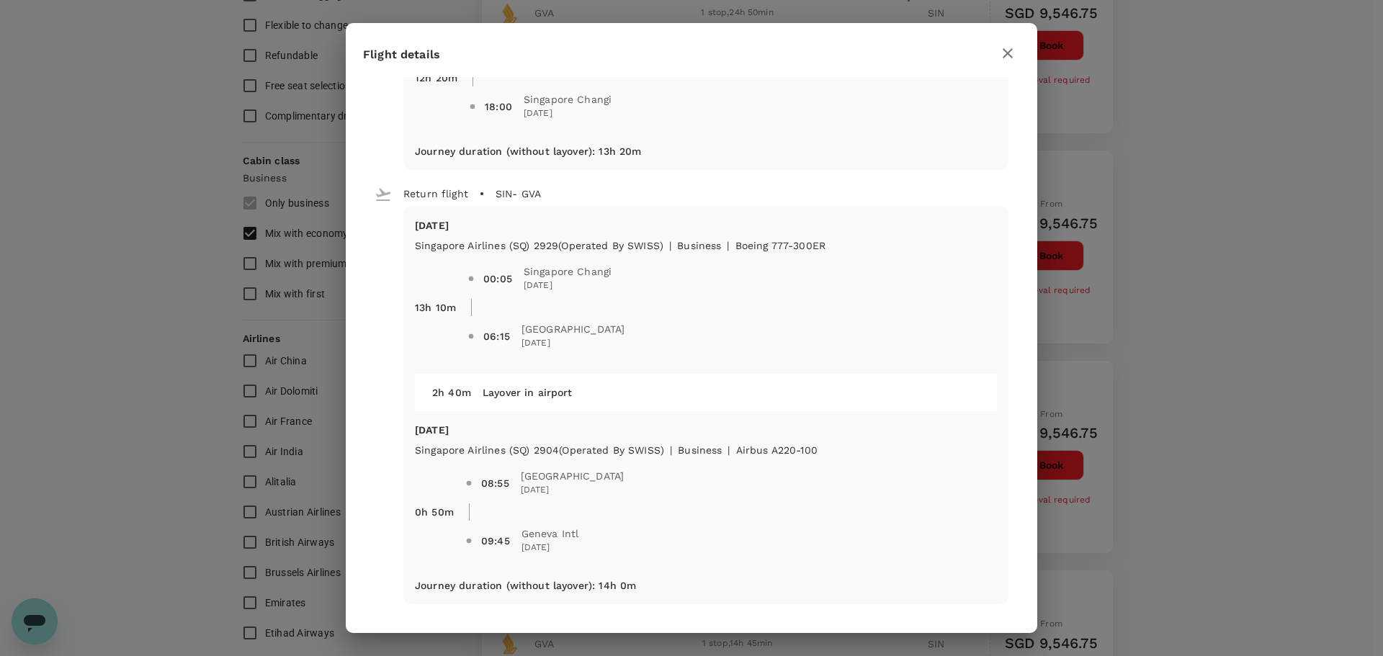
click at [1009, 51] on icon "button" at bounding box center [1008, 53] width 10 height 10
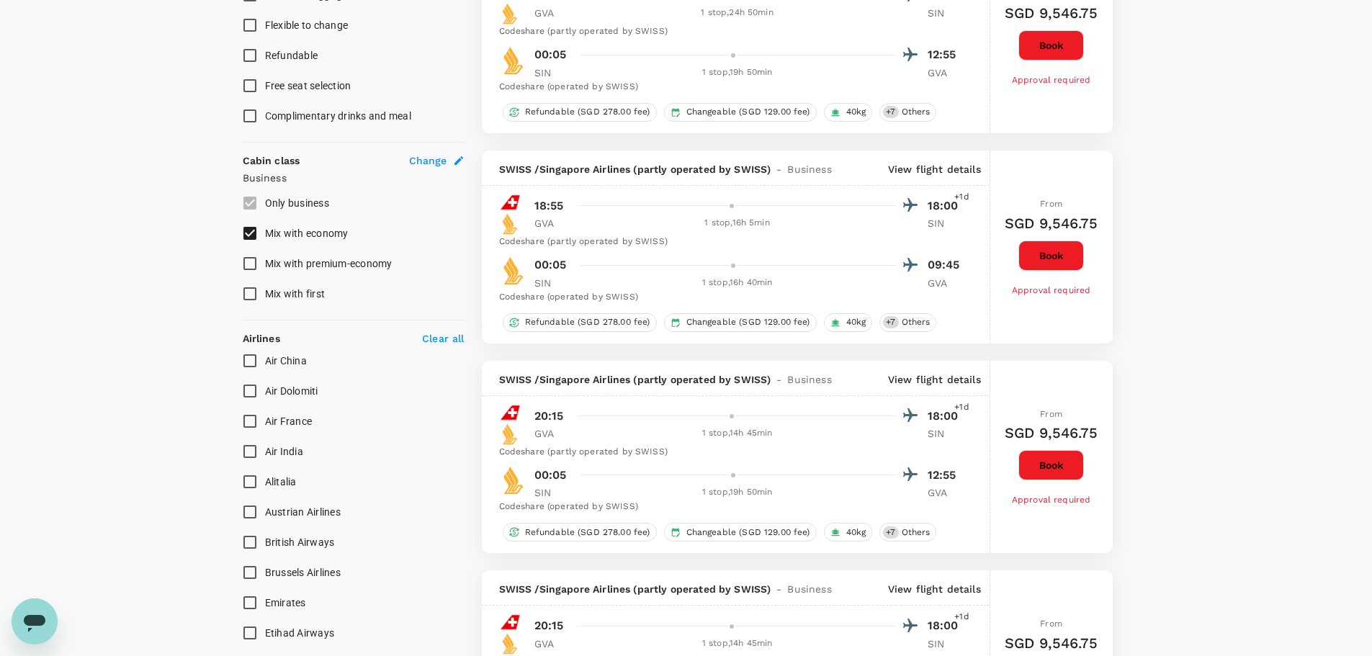
click at [1043, 256] on button "Book" at bounding box center [1051, 256] width 66 height 30
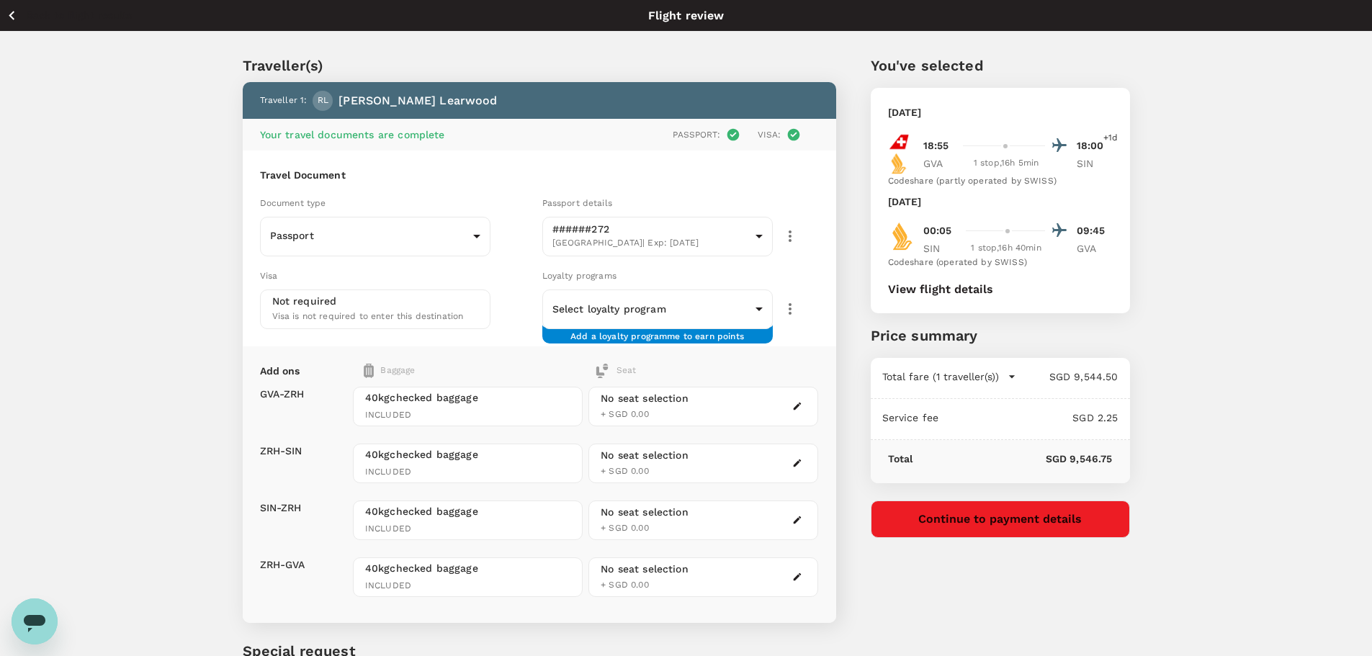
click at [660, 332] on span "Add a loyalty programme to earn points" at bounding box center [657, 331] width 174 height 2
click at [758, 314] on body "Back to flight results Flight review Traveller(s) Traveller 1 : RL Richard Lear…" at bounding box center [686, 403] width 1372 height 807
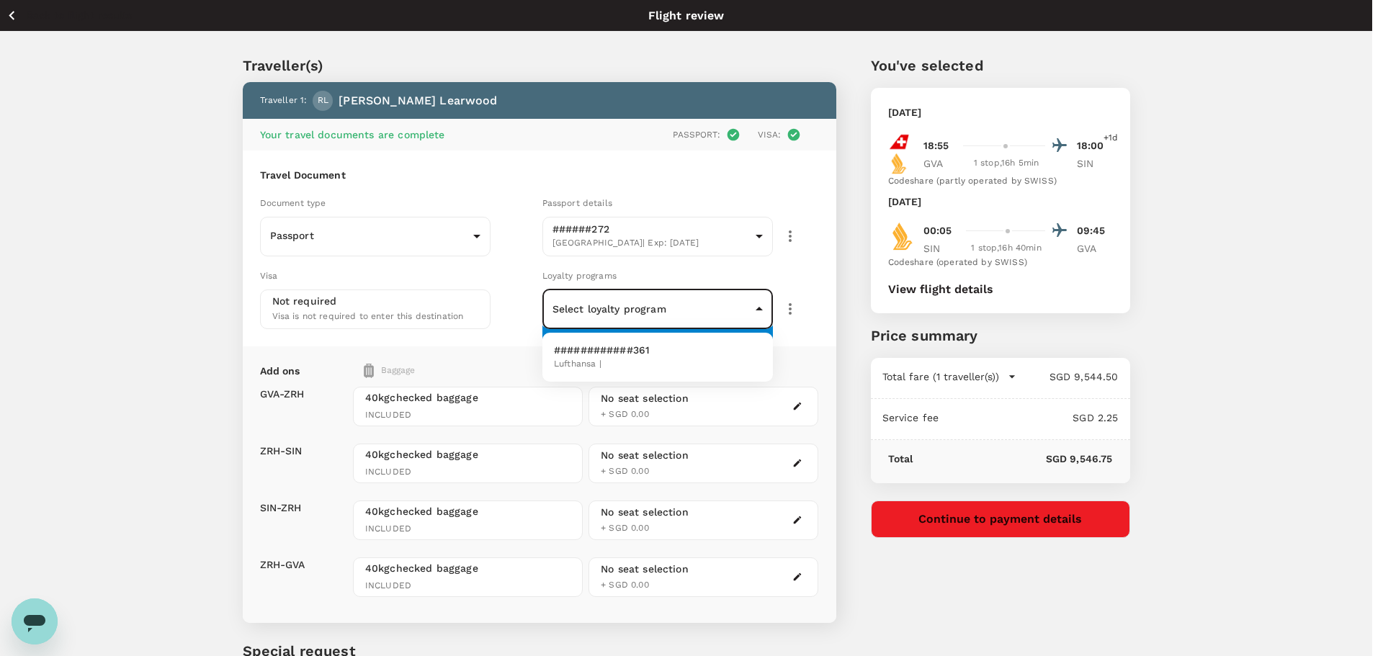
click at [580, 361] on span "Lufthansa |" at bounding box center [602, 364] width 96 height 14
type input "52bb1b2a-dd3f-4bdf-95a8-3c0cd334d46f"
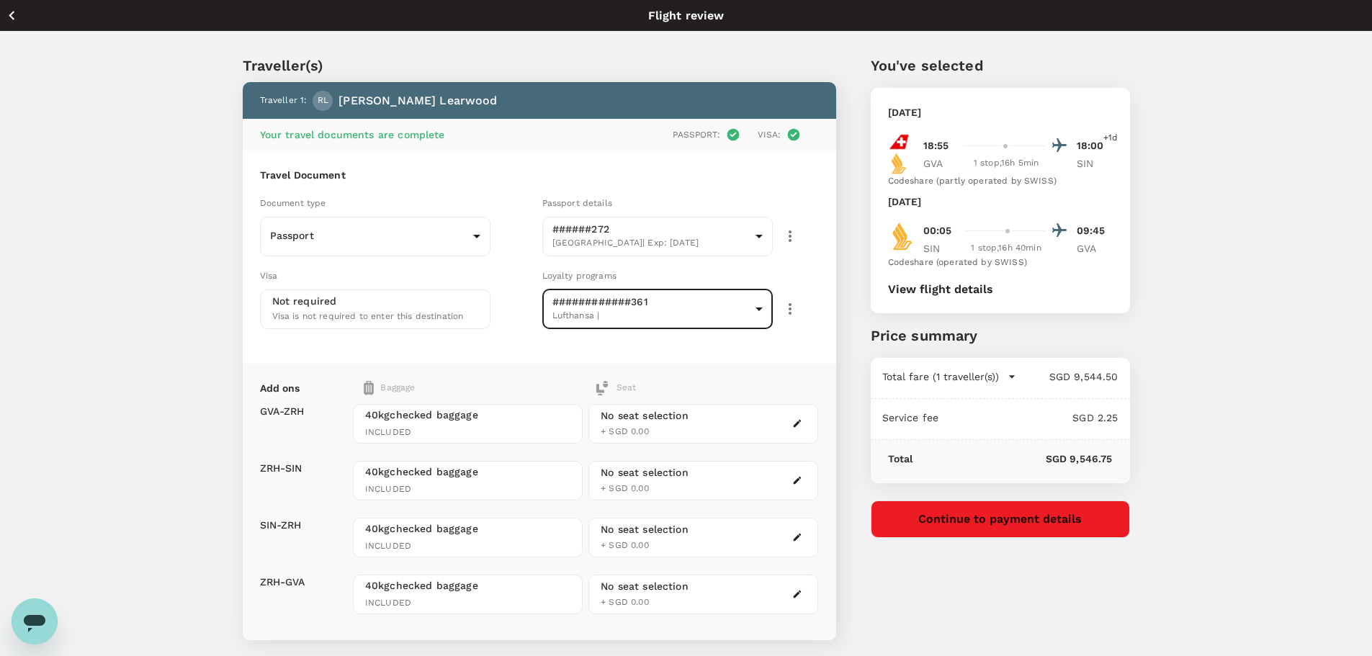
click at [439, 345] on div "Travel Document Document type Passport Passport ​ Passport details ######272 Un…" at bounding box center [539, 257] width 593 height 213
click at [731, 405] on div "No seat selection + SGD 0.00" at bounding box center [703, 424] width 230 height 40
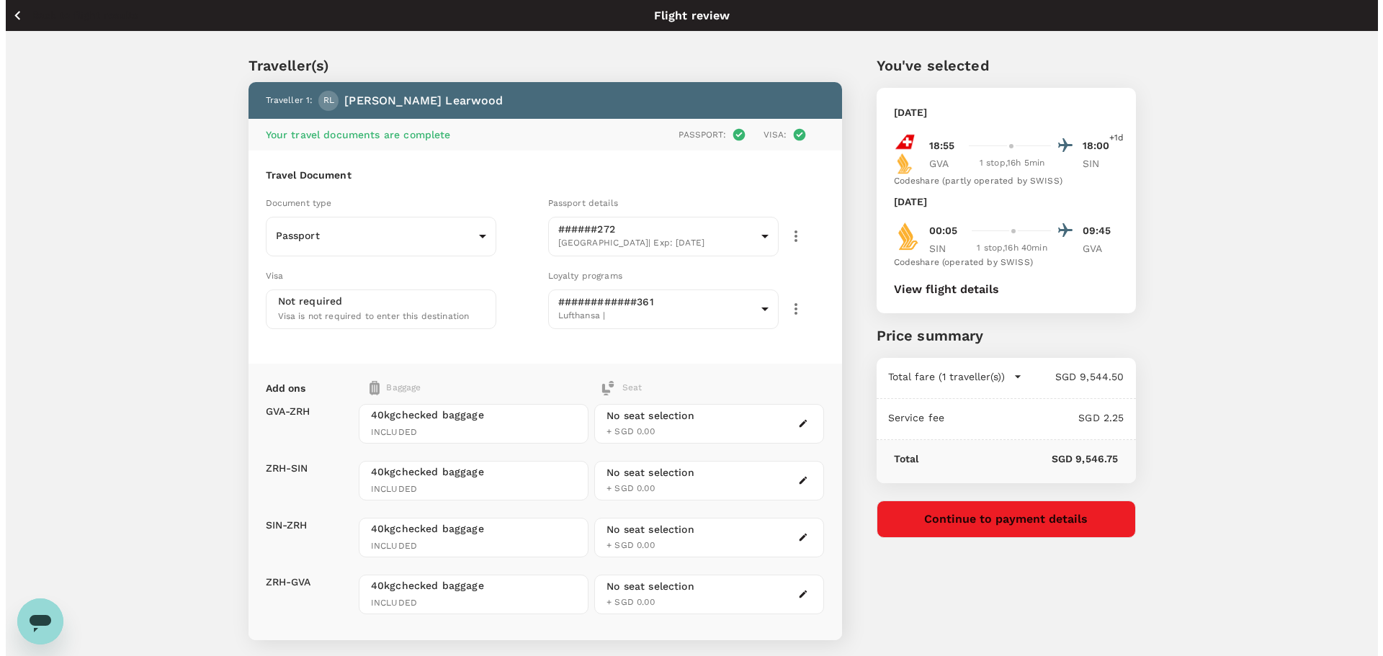
scroll to position [169, 0]
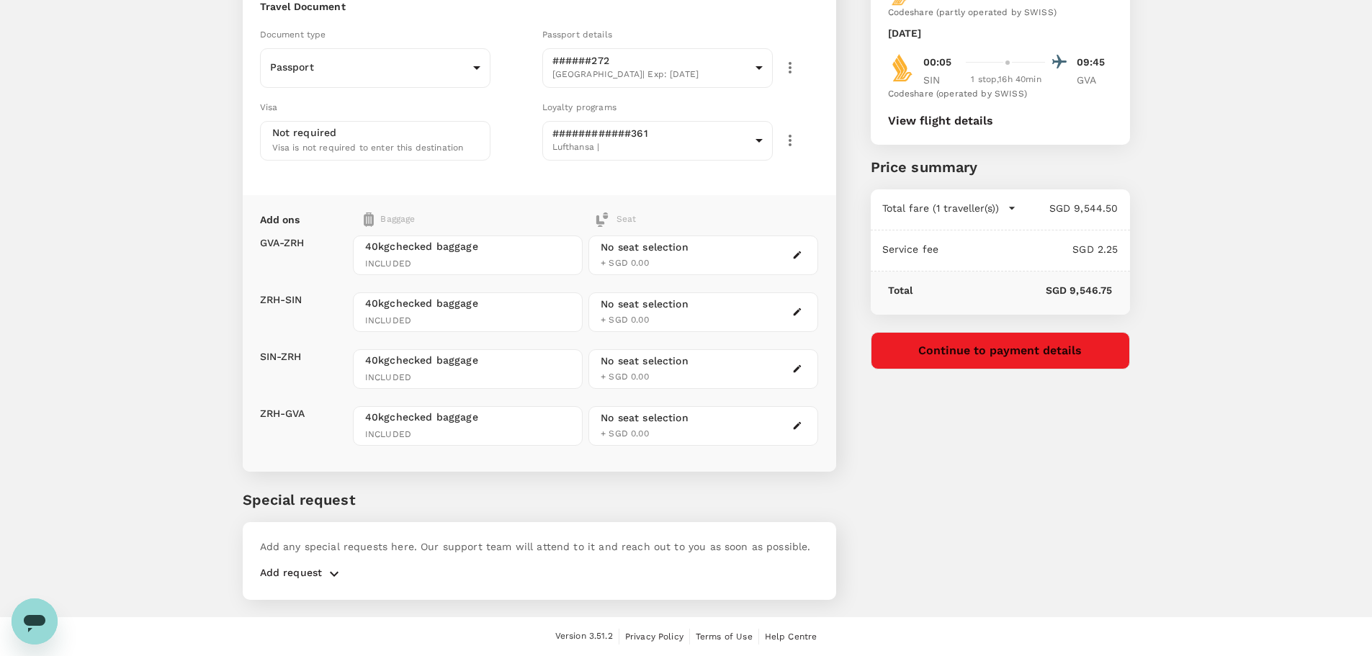
click at [784, 261] on div "No seat selection + SGD 0.00" at bounding box center [703, 256] width 230 height 40
click at [800, 257] on icon "button" at bounding box center [797, 255] width 10 height 10
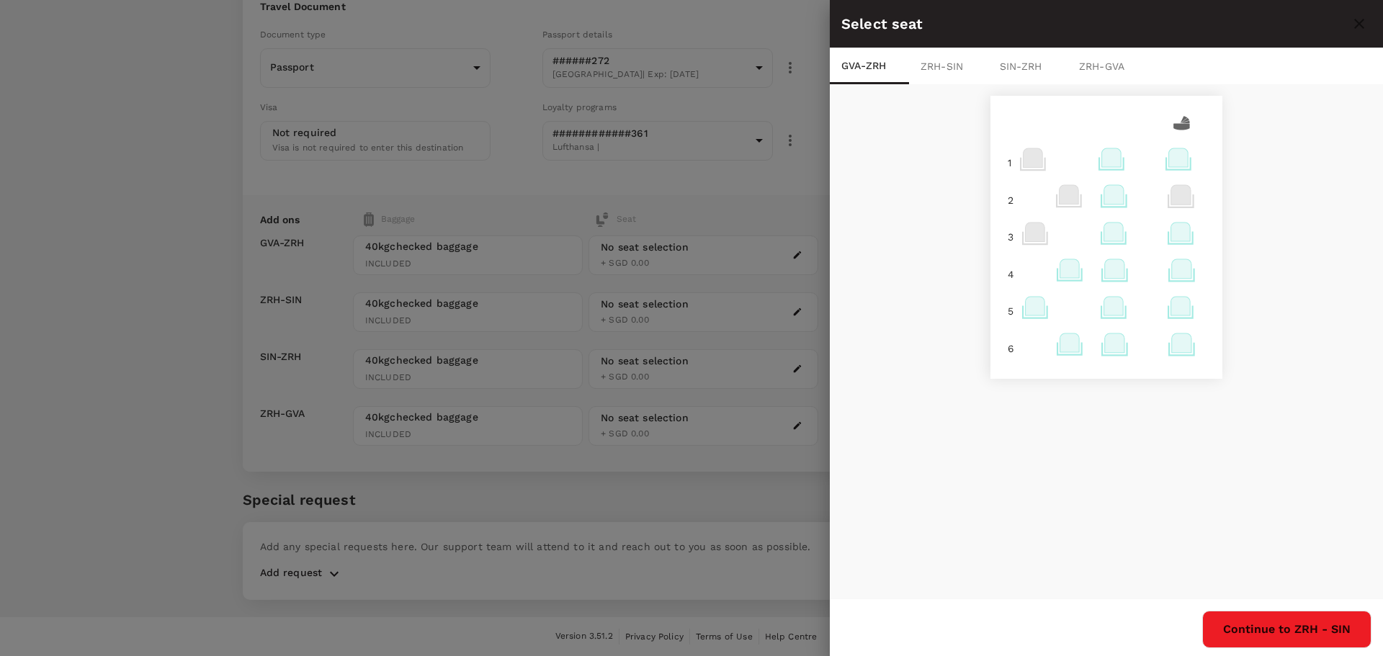
click at [1172, 235] on icon at bounding box center [1180, 232] width 19 height 19
click at [1171, 195] on p "Select" at bounding box center [1166, 200] width 32 height 14
click at [1332, 632] on button "Continue to ZRH - SIN" at bounding box center [1286, 629] width 169 height 37
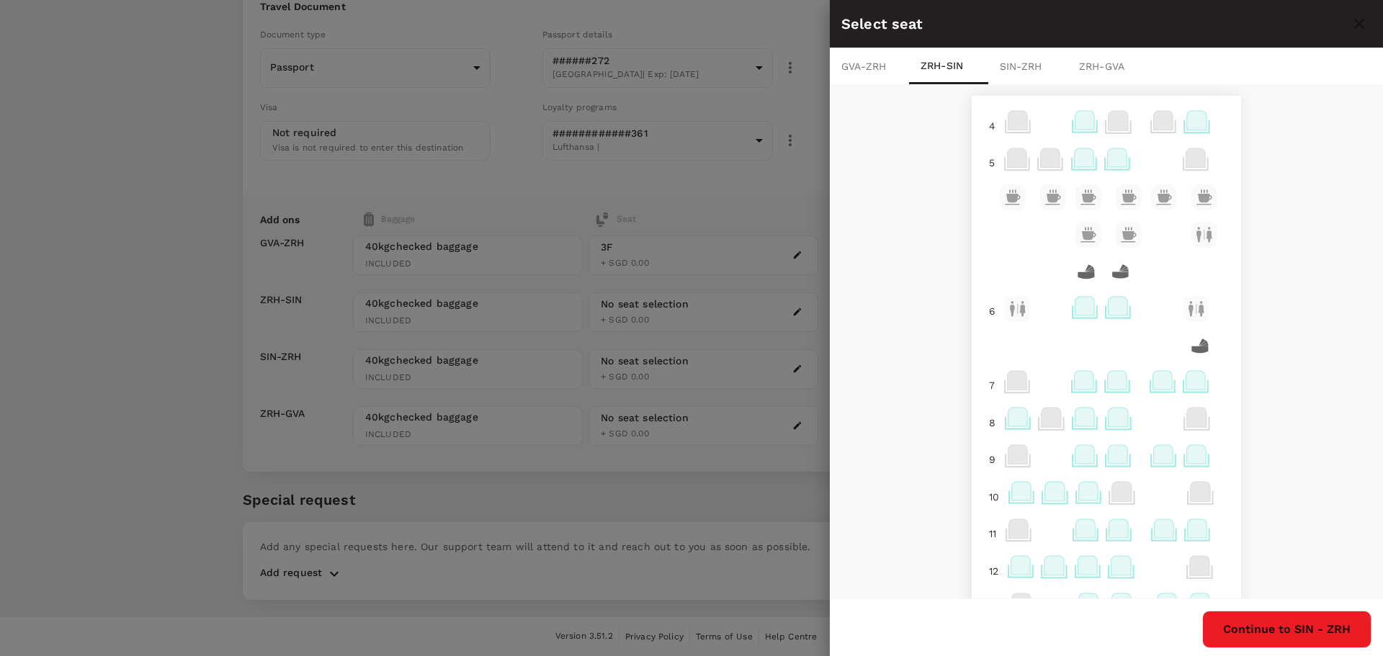
click at [1187, 449] on icon at bounding box center [1196, 454] width 19 height 19
click at [1181, 421] on p "Select" at bounding box center [1176, 423] width 32 height 14
click at [1155, 458] on icon at bounding box center [1162, 454] width 19 height 19
click at [1299, 421] on p "Reselect" at bounding box center [1319, 423] width 42 height 14
click at [1270, 620] on button "Continue to SIN - ZRH" at bounding box center [1286, 629] width 169 height 37
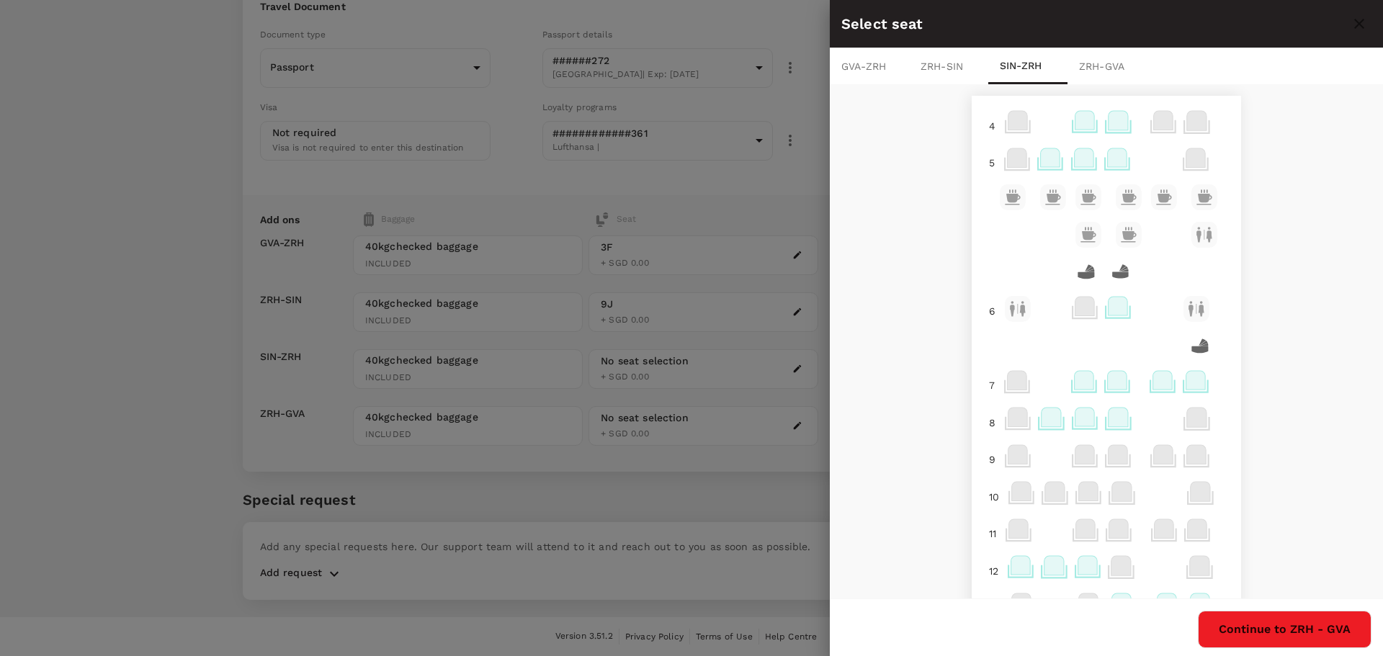
scroll to position [161, 0]
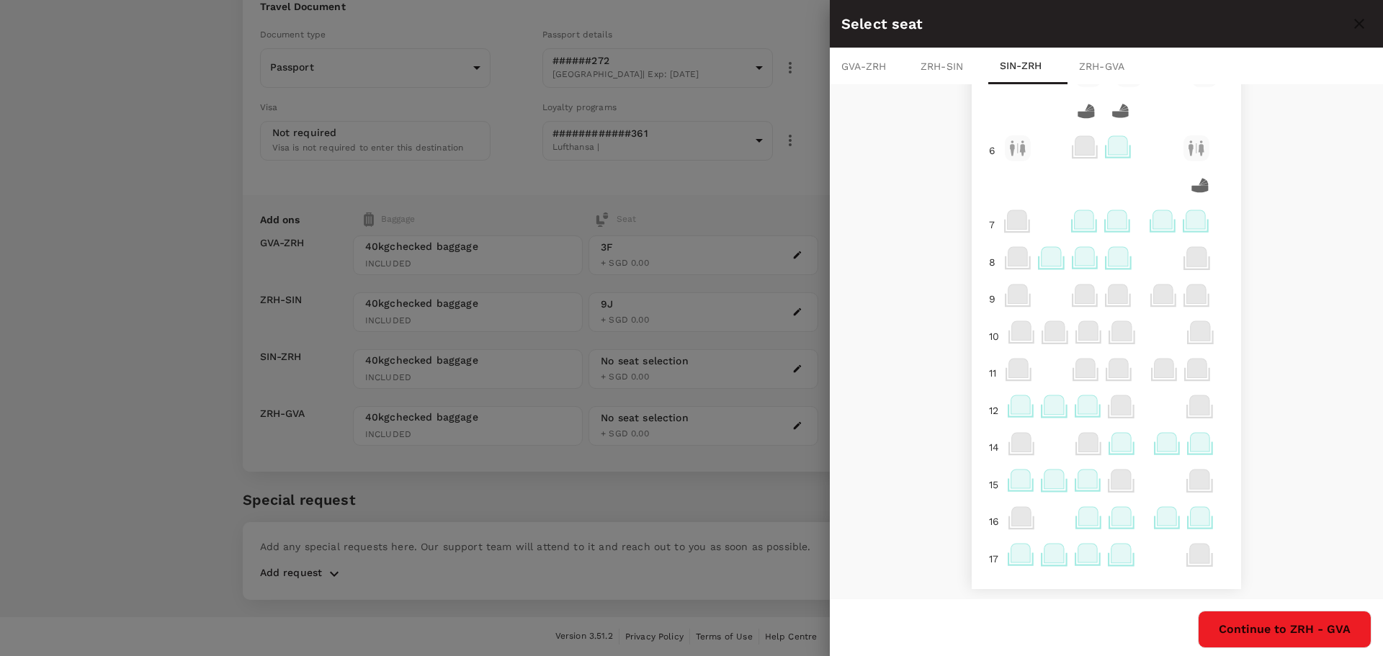
click at [1160, 444] on icon at bounding box center [1166, 442] width 19 height 19
click at [1332, 408] on p "Select" at bounding box center [1329, 410] width 32 height 14
click at [1307, 632] on button "Continue to ZRH - GVA" at bounding box center [1285, 629] width 174 height 37
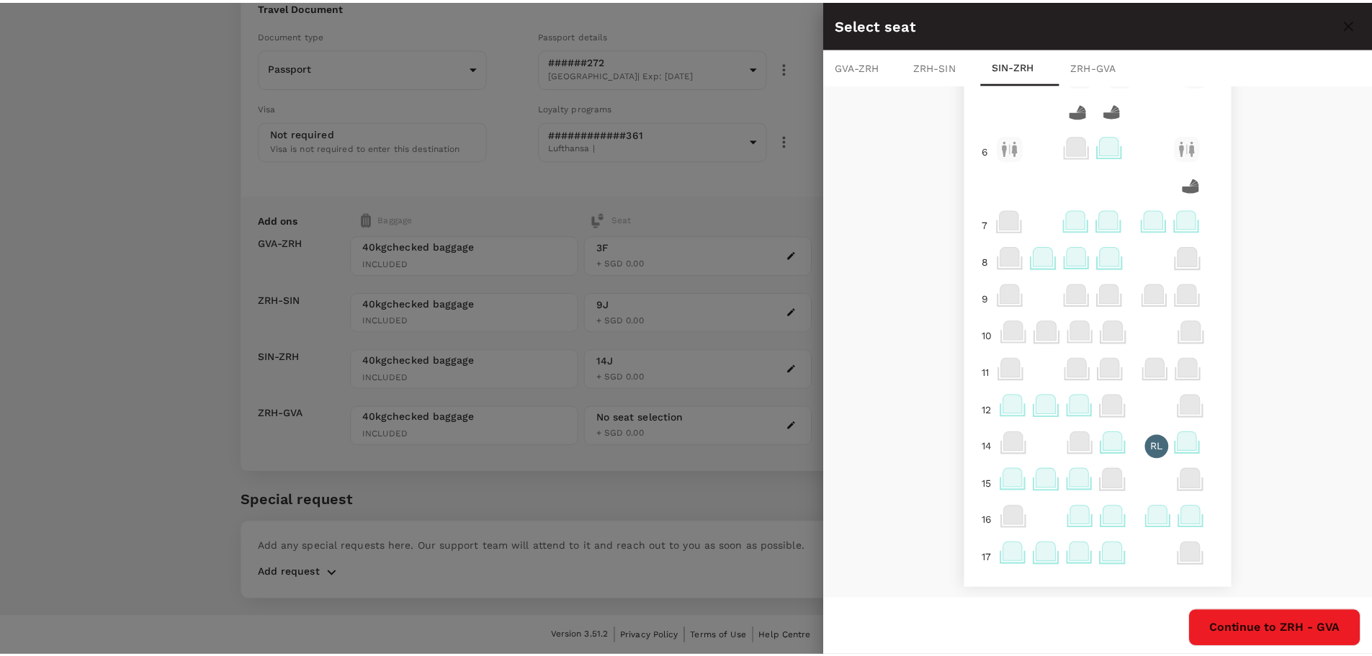
scroll to position [0, 0]
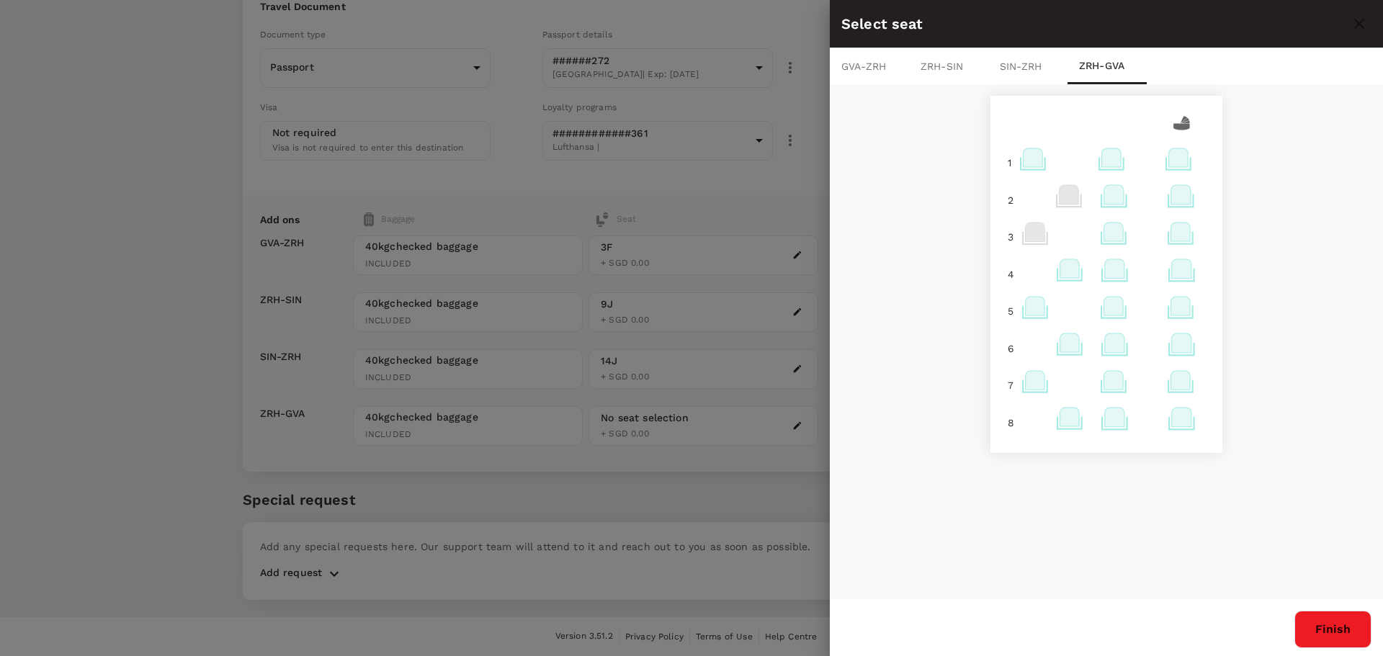
click at [1175, 233] on icon at bounding box center [1180, 232] width 19 height 19
click at [1171, 203] on p "Select" at bounding box center [1166, 200] width 32 height 14
click at [1346, 625] on button "Finish" at bounding box center [1332, 629] width 77 height 37
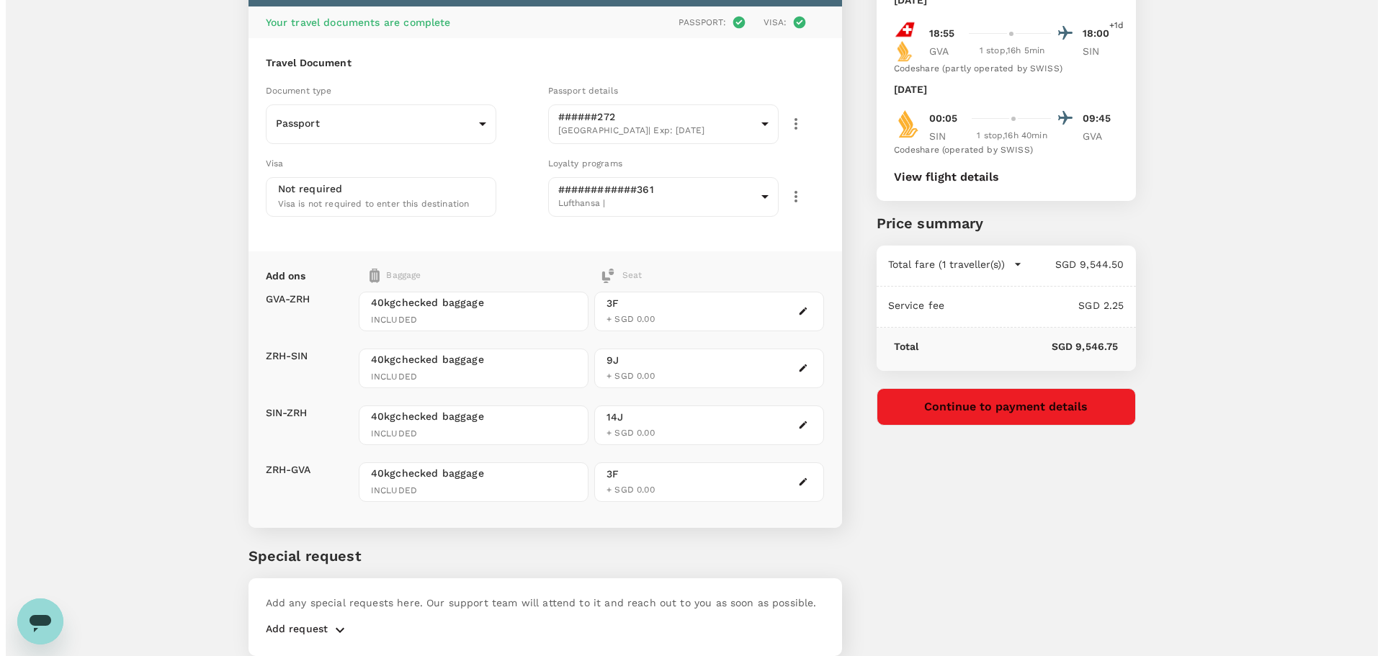
scroll to position [169, 0]
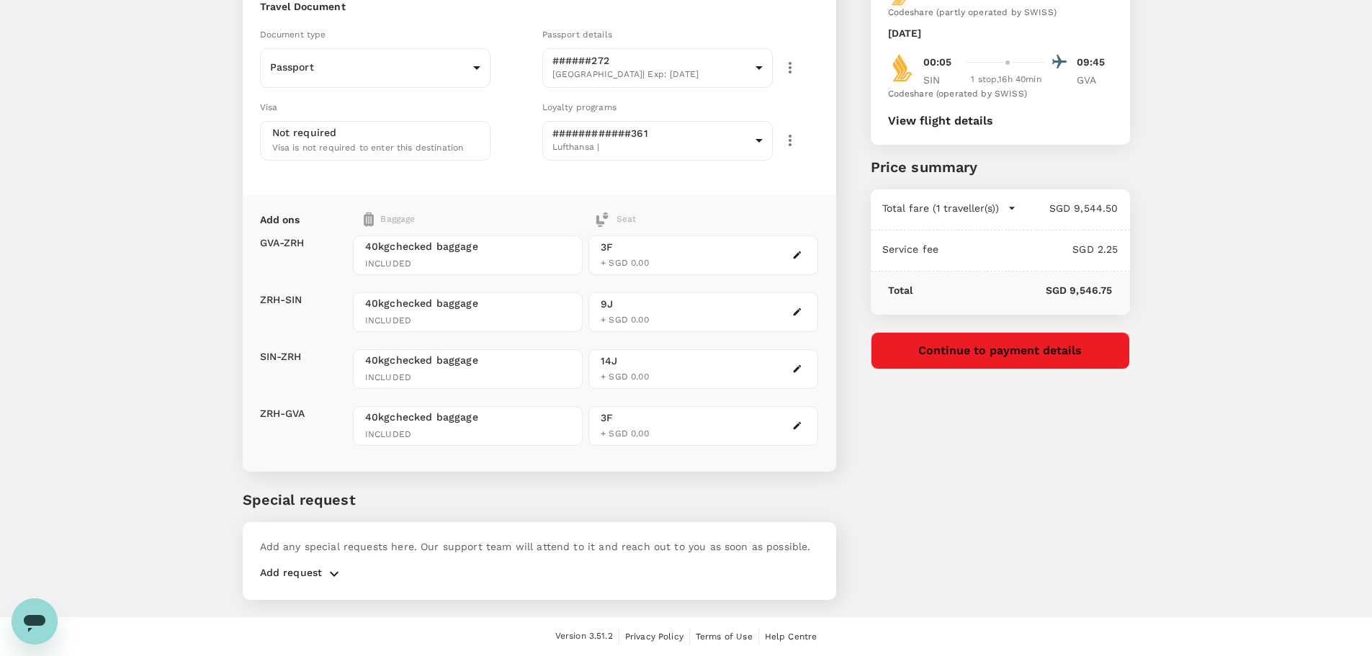
click at [1005, 350] on button "Continue to payment details" at bounding box center [1000, 350] width 259 height 37
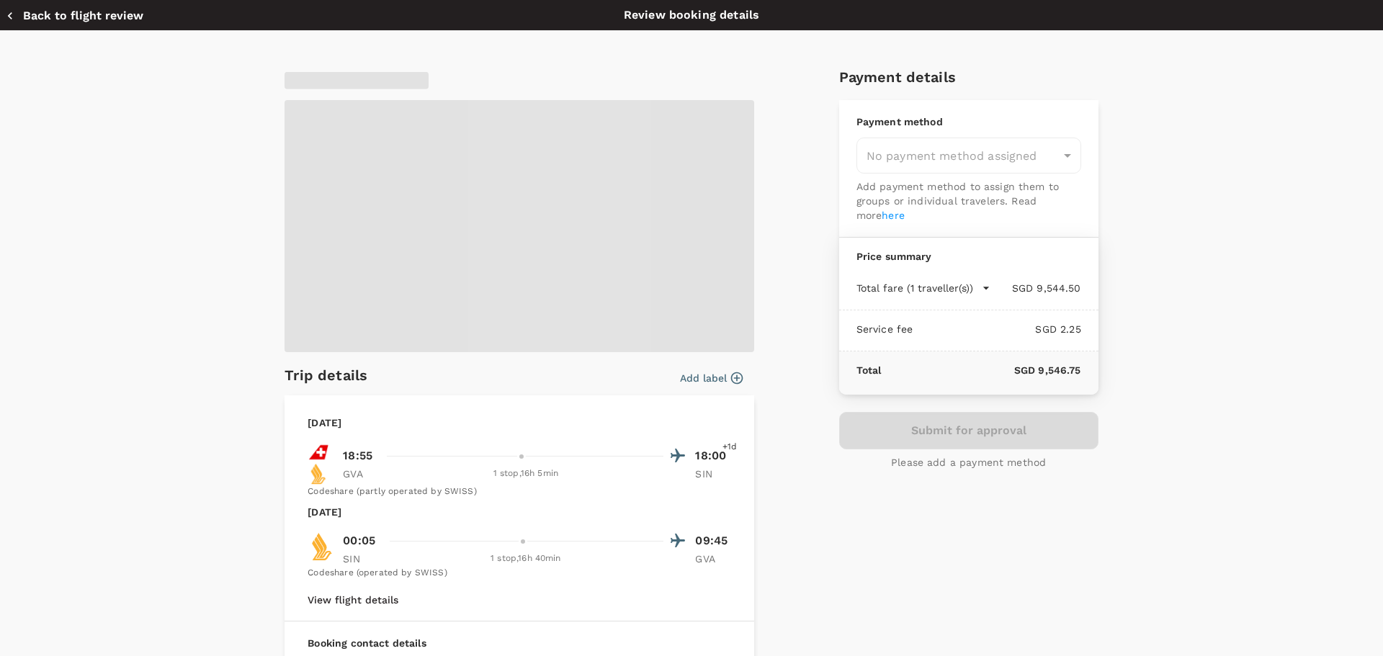
type input "9db6b65a-3973-4f90-a23e-b1ca0eb9cd58"
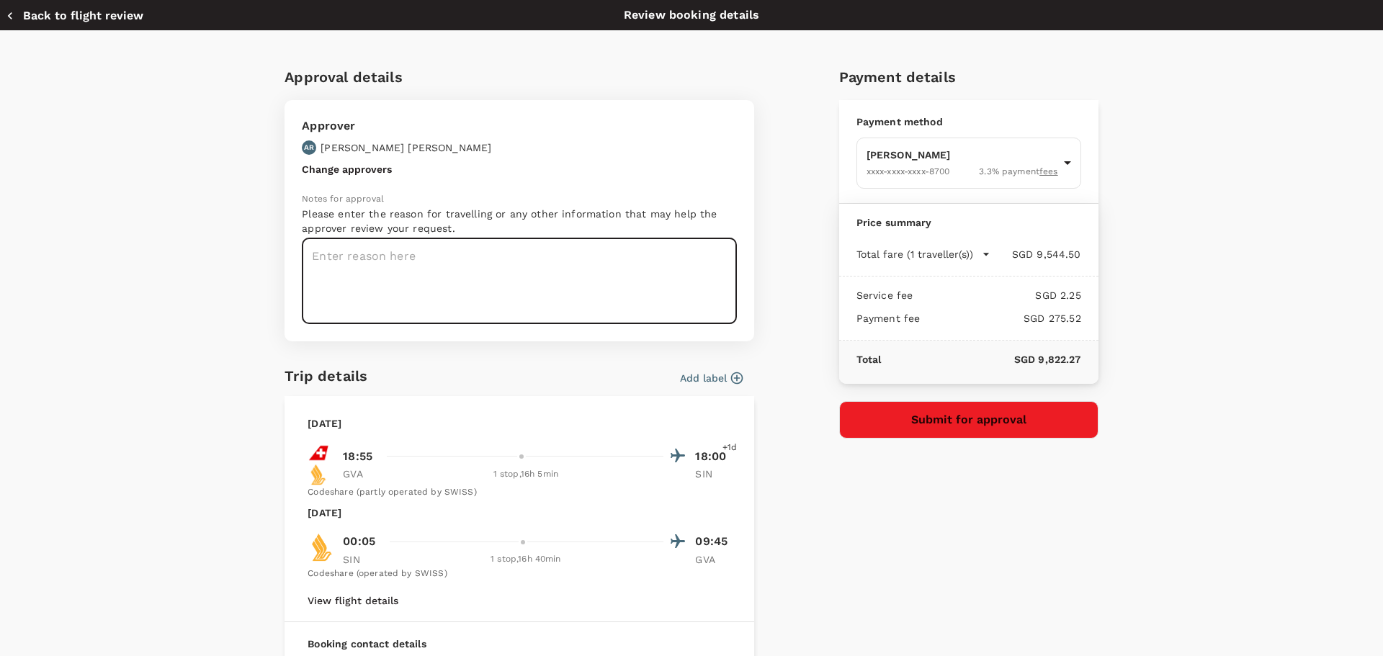
click at [363, 256] on textarea at bounding box center [519, 281] width 435 height 86
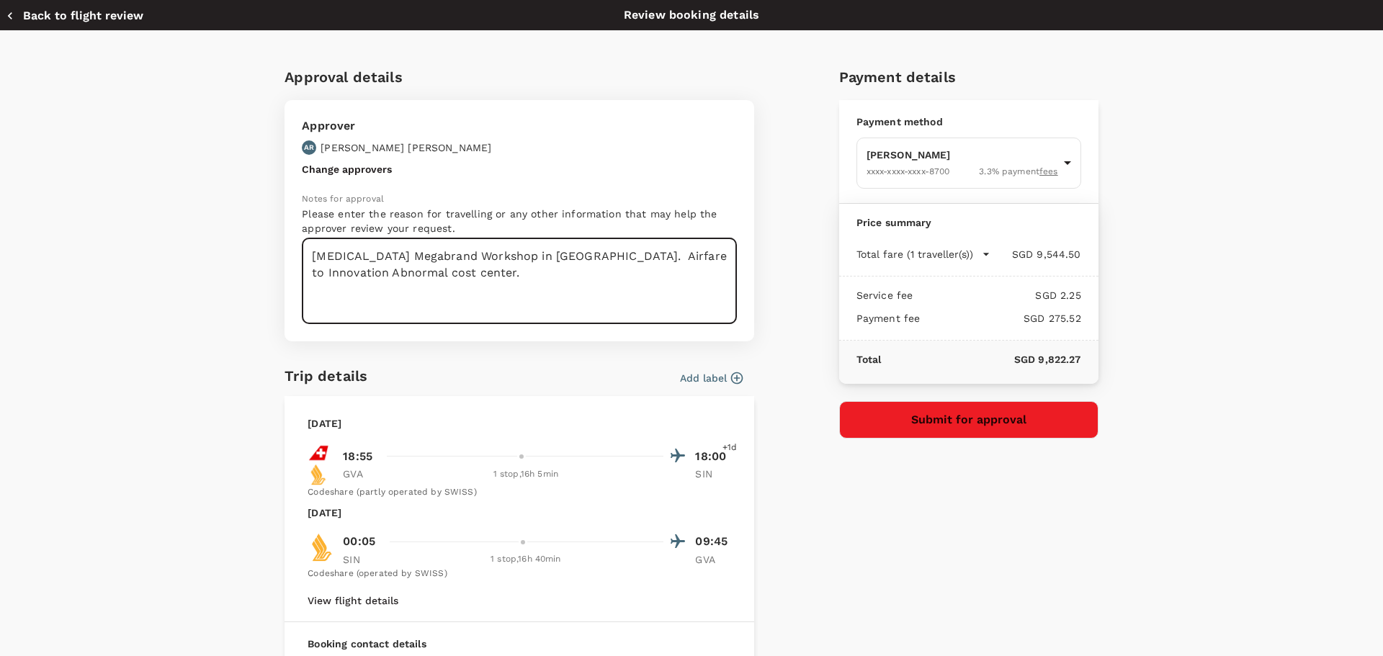
type textarea "Betadine Megabrand Workshop in Singapore. Airfare to Innovation Abnormal cost c…"
click at [351, 149] on p "Aldo Ronchetti" at bounding box center [405, 147] width 171 height 14
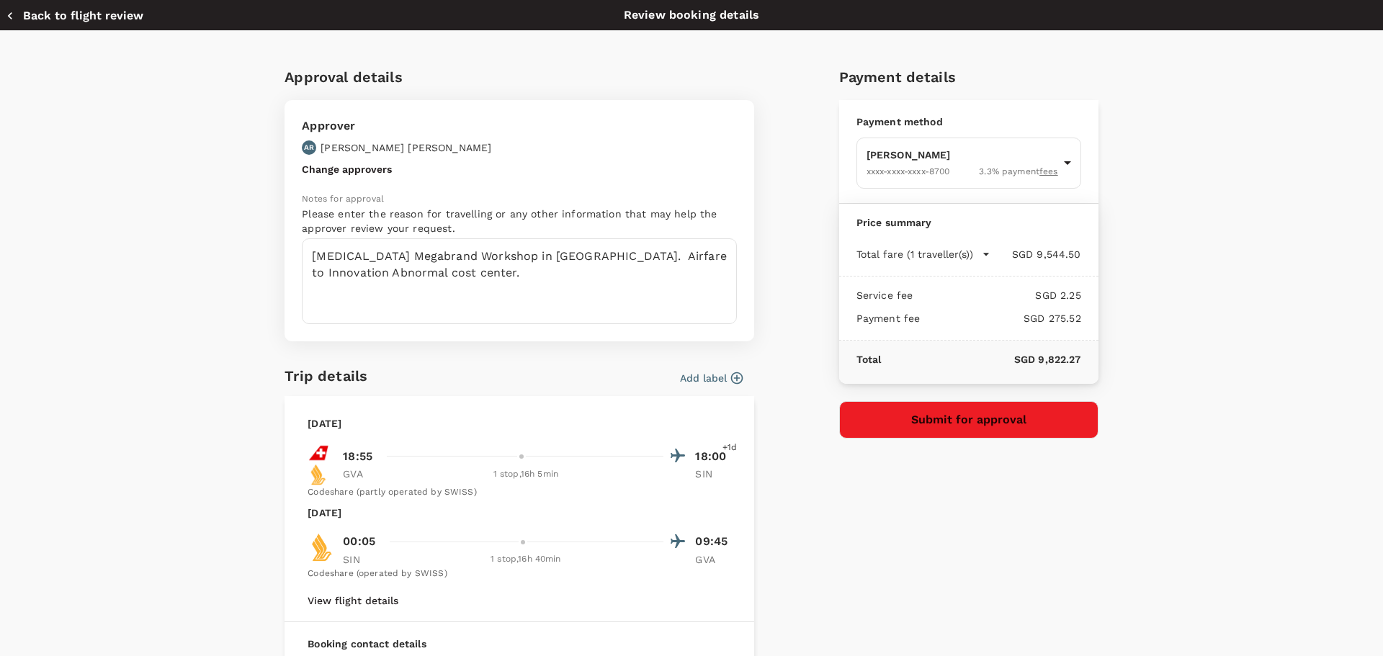
click at [351, 165] on button "Change approvers" at bounding box center [347, 169] width 90 height 12
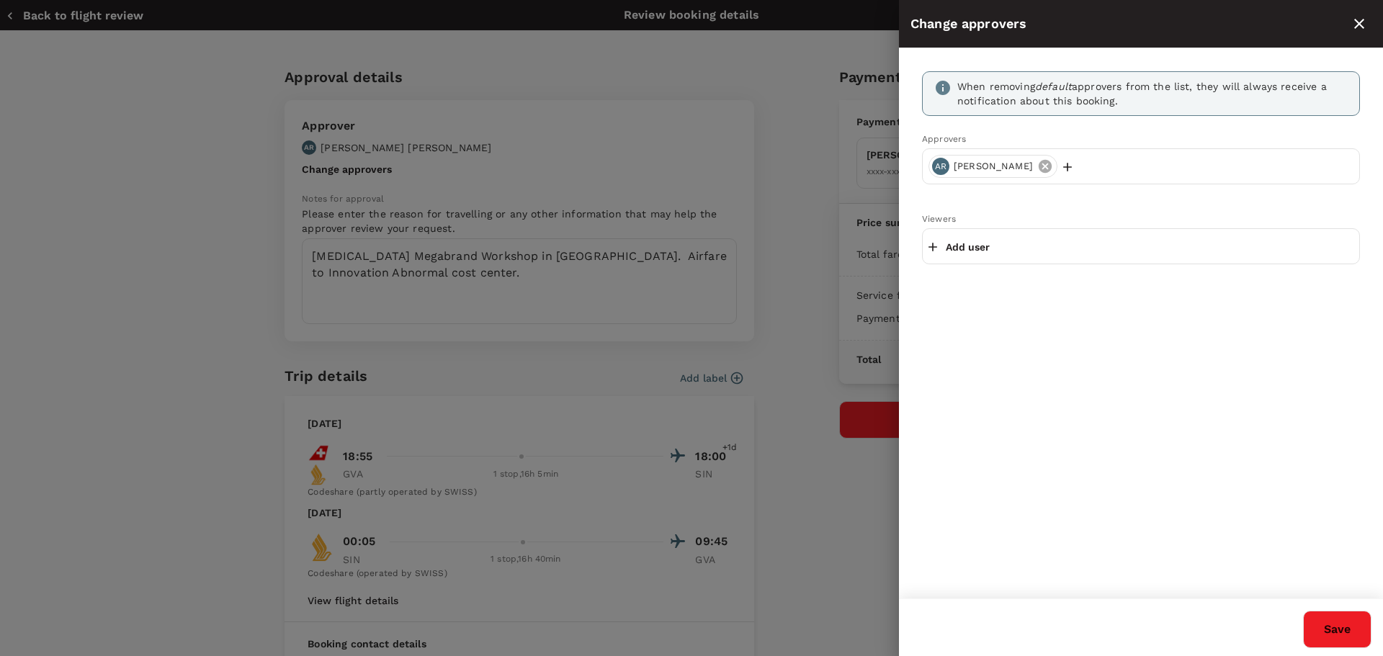
click at [1039, 162] on icon at bounding box center [1045, 166] width 13 height 13
click at [1012, 163] on div "Add user" at bounding box center [1141, 166] width 438 height 36
click at [965, 166] on p "Add user" at bounding box center [968, 167] width 44 height 14
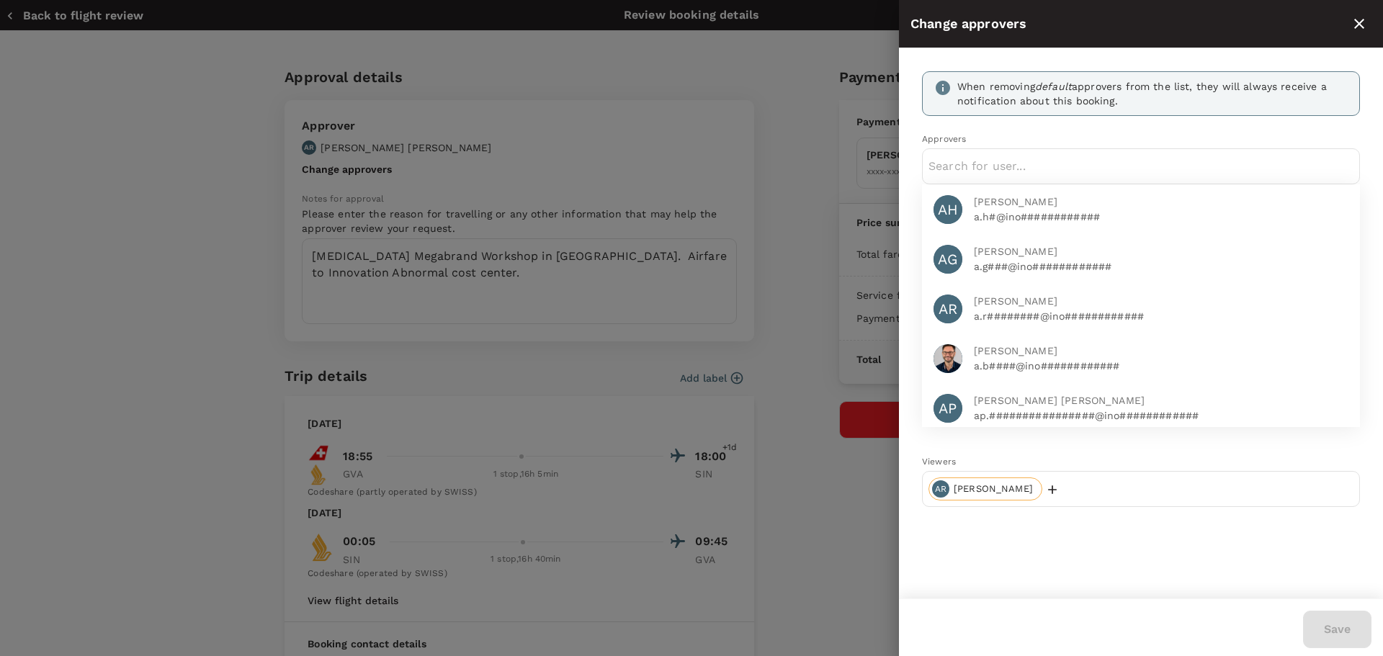
click at [979, 171] on input "text" at bounding box center [1140, 166] width 425 height 23
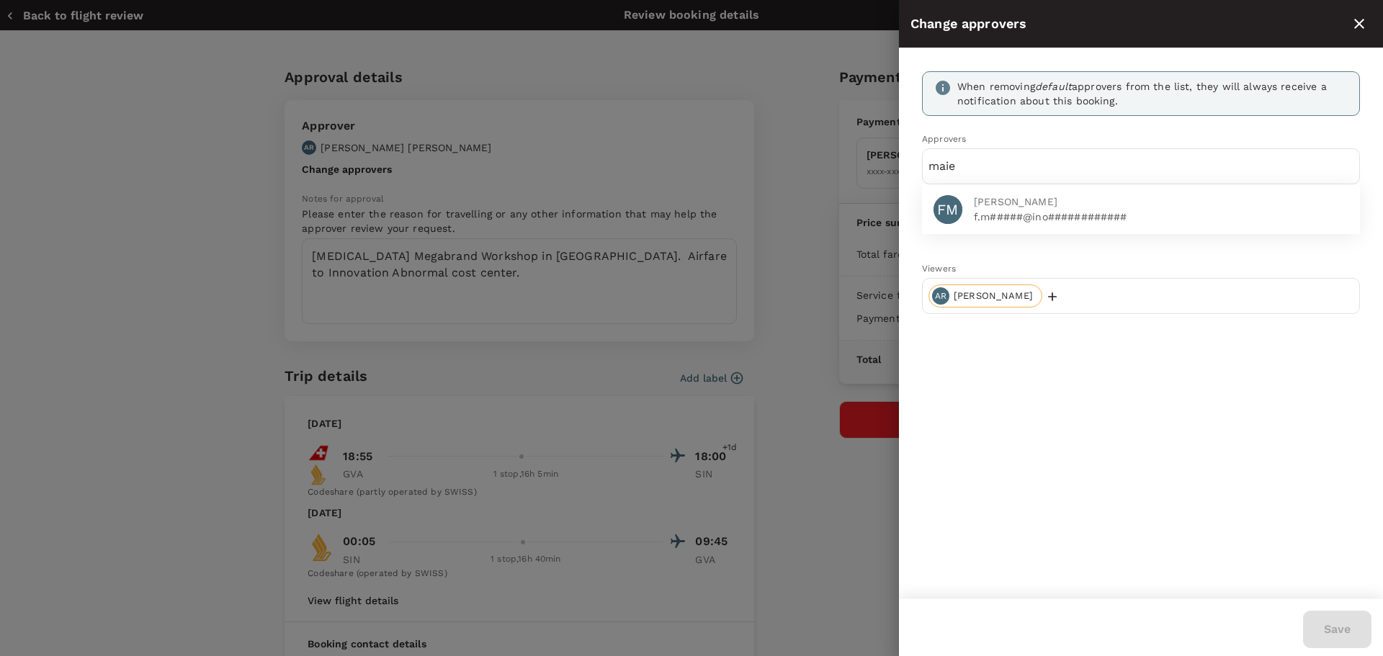
type input "maie"
click at [996, 196] on span "Filomena Maiese" at bounding box center [1161, 201] width 375 height 15
type input "spira"
click at [995, 218] on p "d.s####@ino############" at bounding box center [1161, 217] width 375 height 14
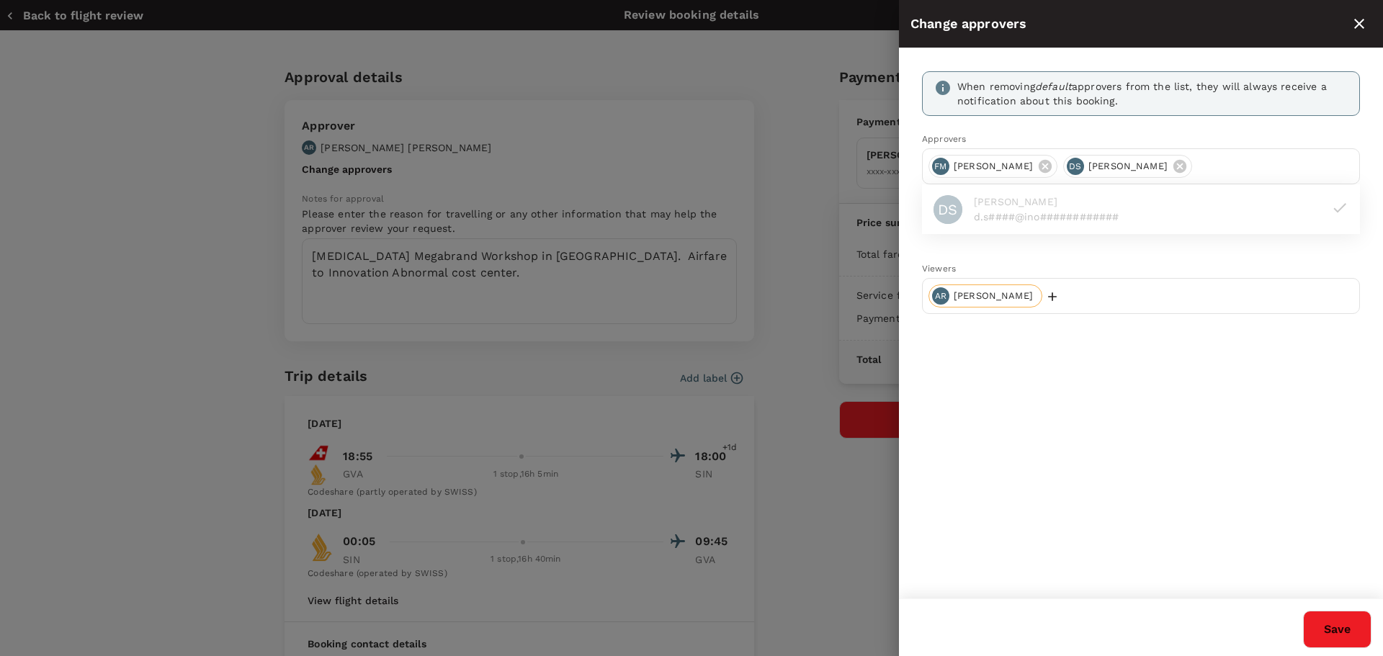
click at [1318, 627] on button "Save" at bounding box center [1337, 629] width 68 height 37
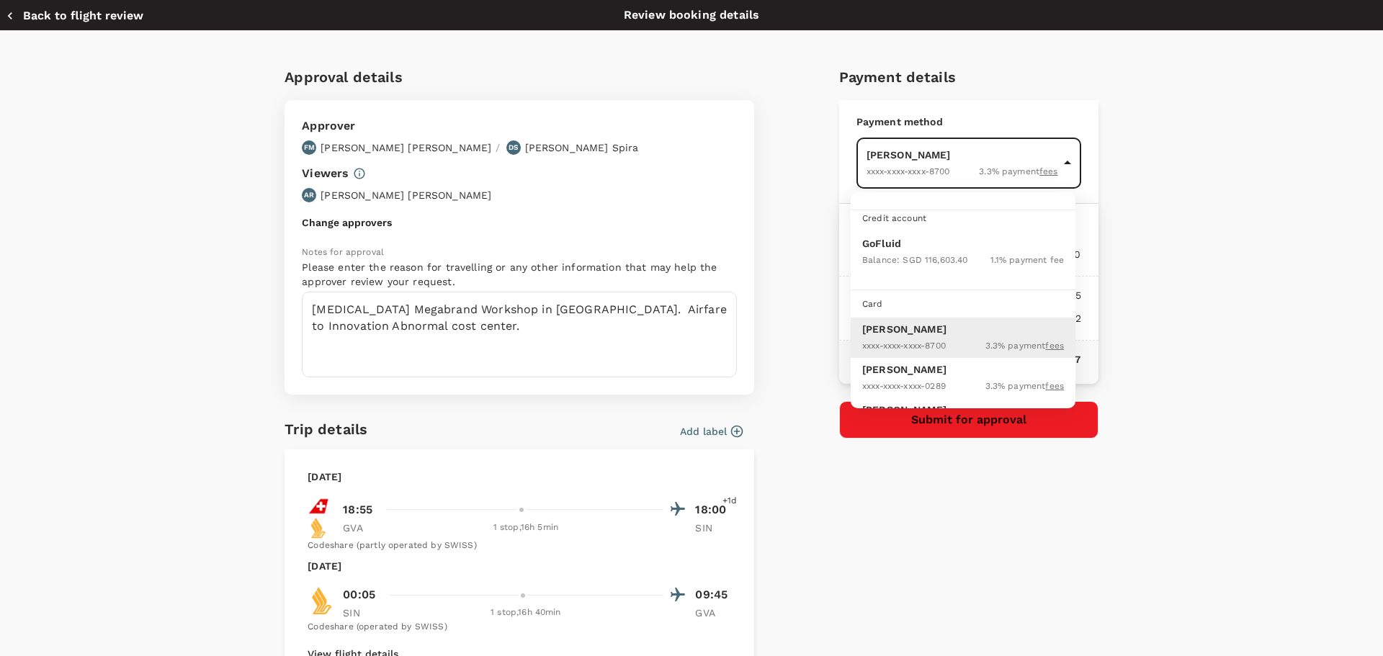
click at [936, 162] on body "Back to flight results Flight review Traveller(s) Traveller 1 : RL Richard Lear…" at bounding box center [691, 243] width 1383 height 825
click at [888, 249] on p "GoFluid" at bounding box center [963, 243] width 202 height 14
type input "9e677c2c-1b51-4fb9-8b8e-e61d94c42ce6"
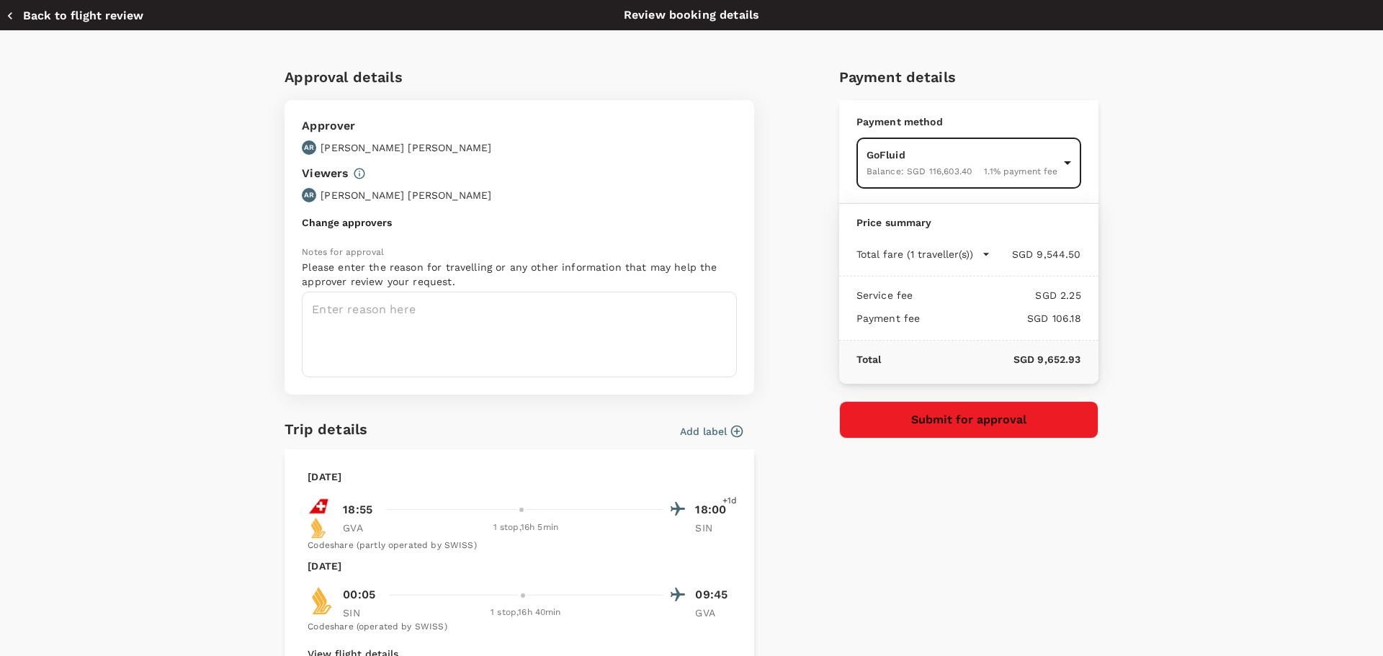
drag, startPoint x: 1020, startPoint y: 539, endPoint x: 1058, endPoint y: 541, distance: 38.2
click at [1021, 539] on div "Payment details Payment method GoFluid Balance : SGD 116,603.40 1.1 % payment f…" at bounding box center [963, 474] width 271 height 841
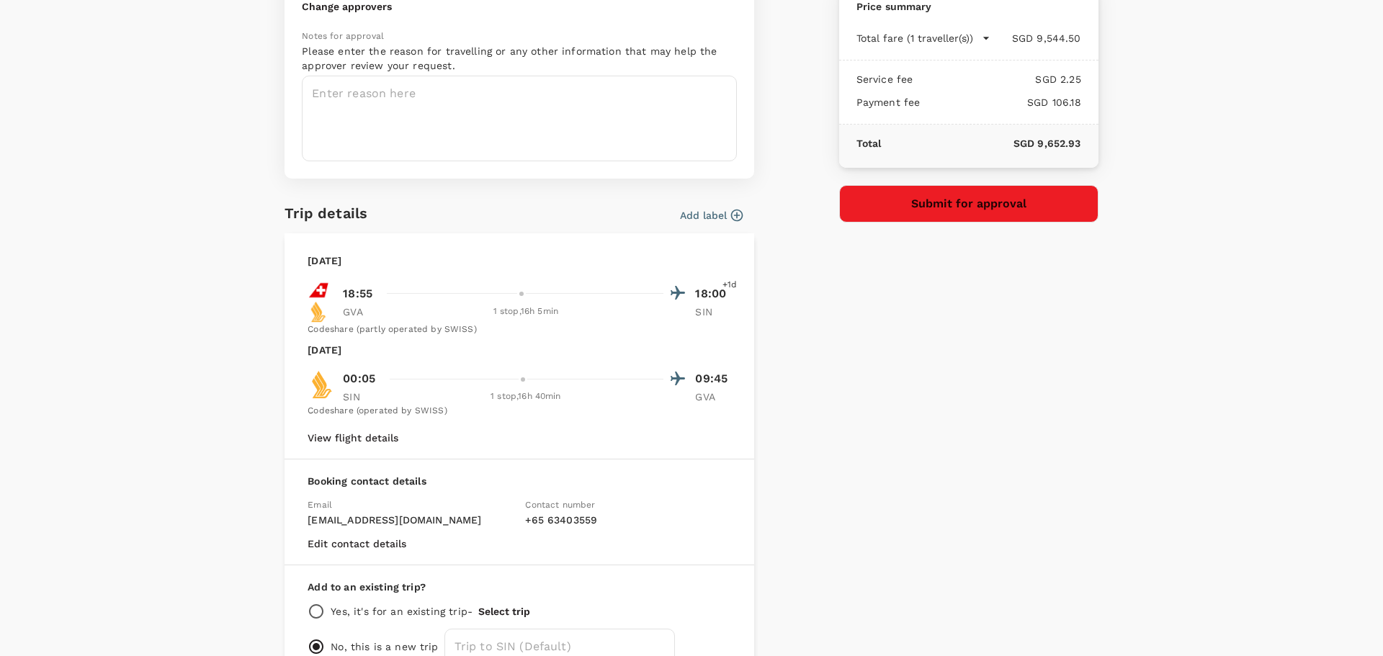
scroll to position [305, 0]
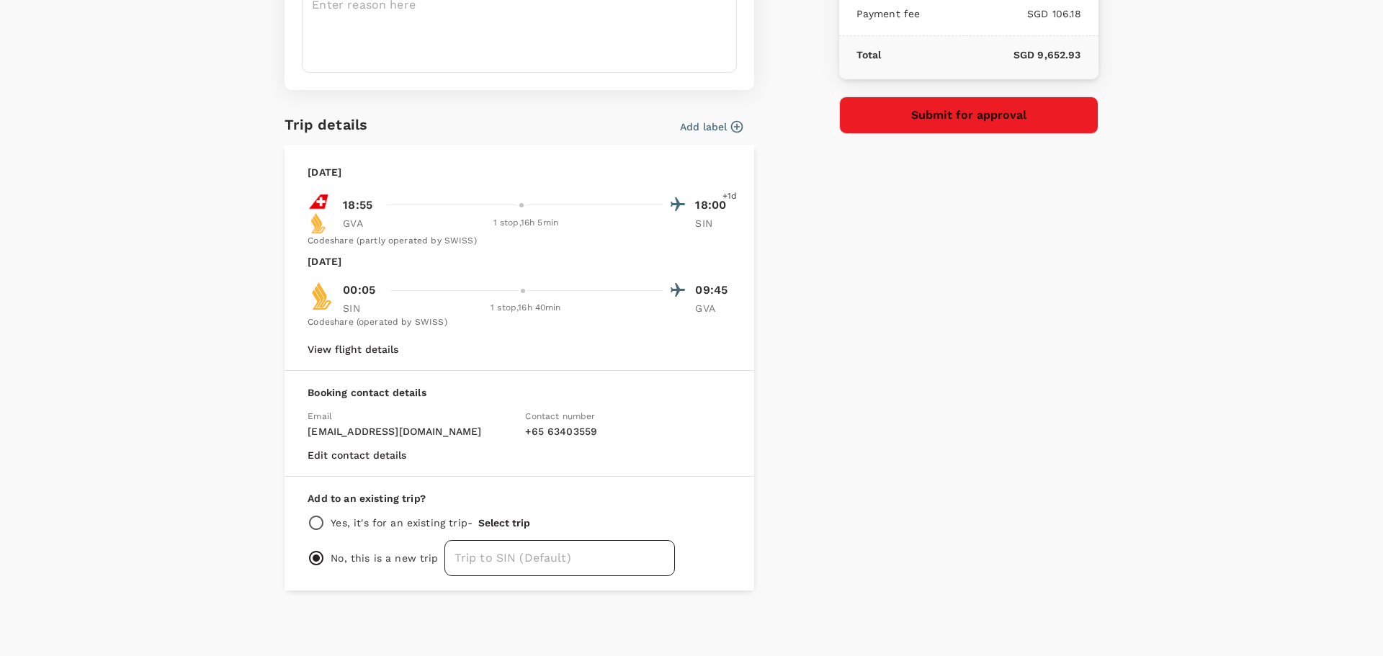
click at [471, 552] on input "text" at bounding box center [559, 558] width 230 height 36
type input "Geneva to S'pore - Richard Learwood"
click at [976, 344] on div "Payment details Payment method GoFluid Balance : SGD 116,603.40 1.1 % payment f…" at bounding box center [963, 169] width 271 height 841
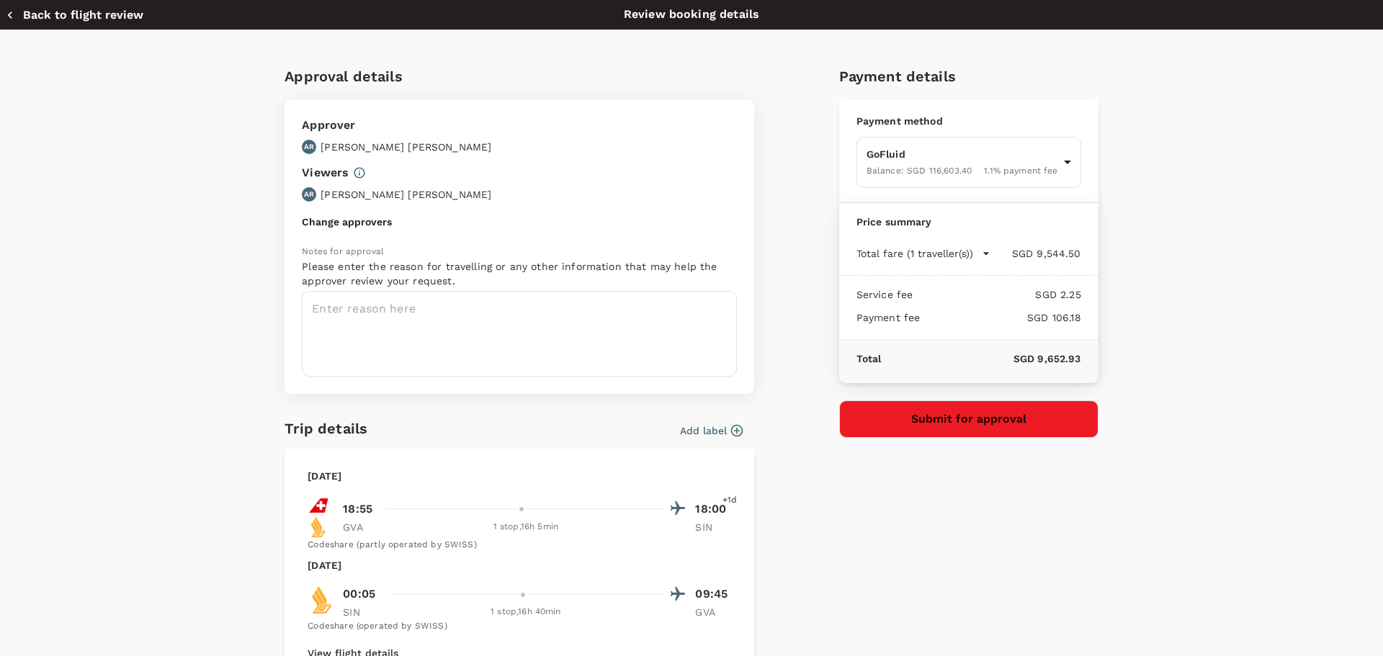
scroll to position [0, 0]
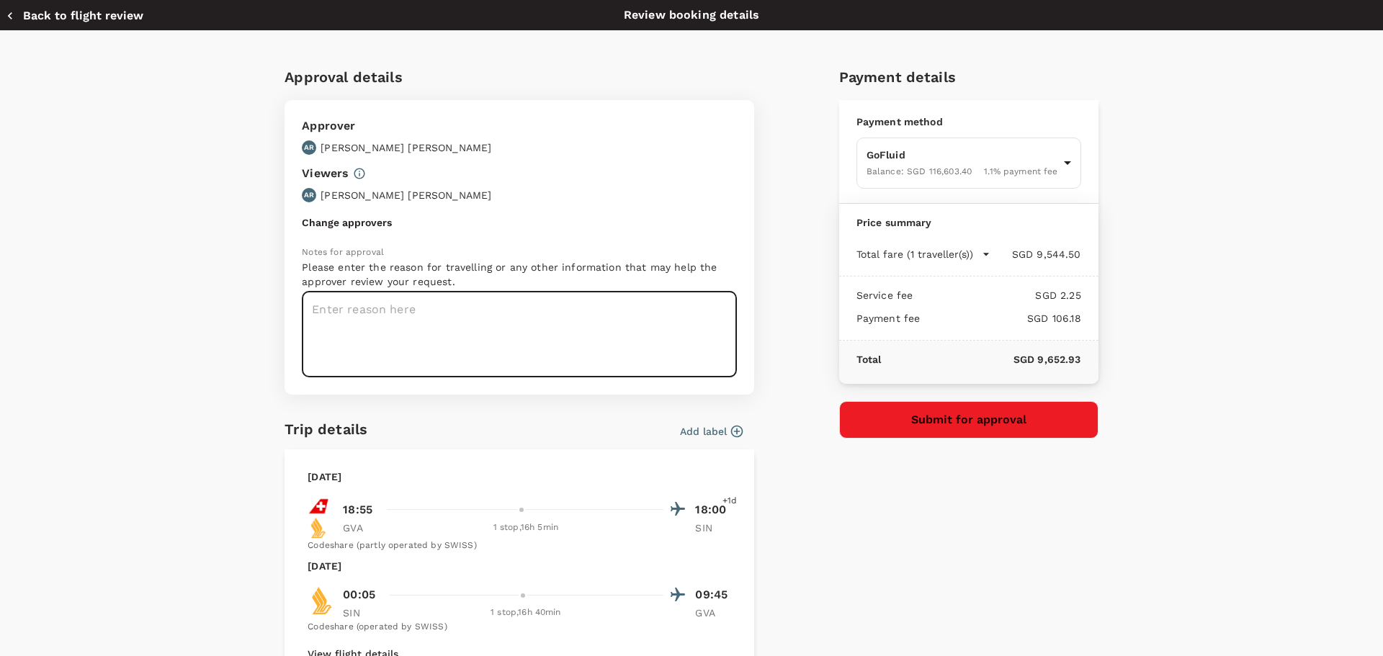
click at [403, 310] on textarea at bounding box center [519, 335] width 435 height 86
type textarea "Betadine Megabrand Workshop in Singapore. Airfare to Innovation Abnormal cost c…"
click at [340, 224] on button "Change approvers" at bounding box center [347, 223] width 90 height 12
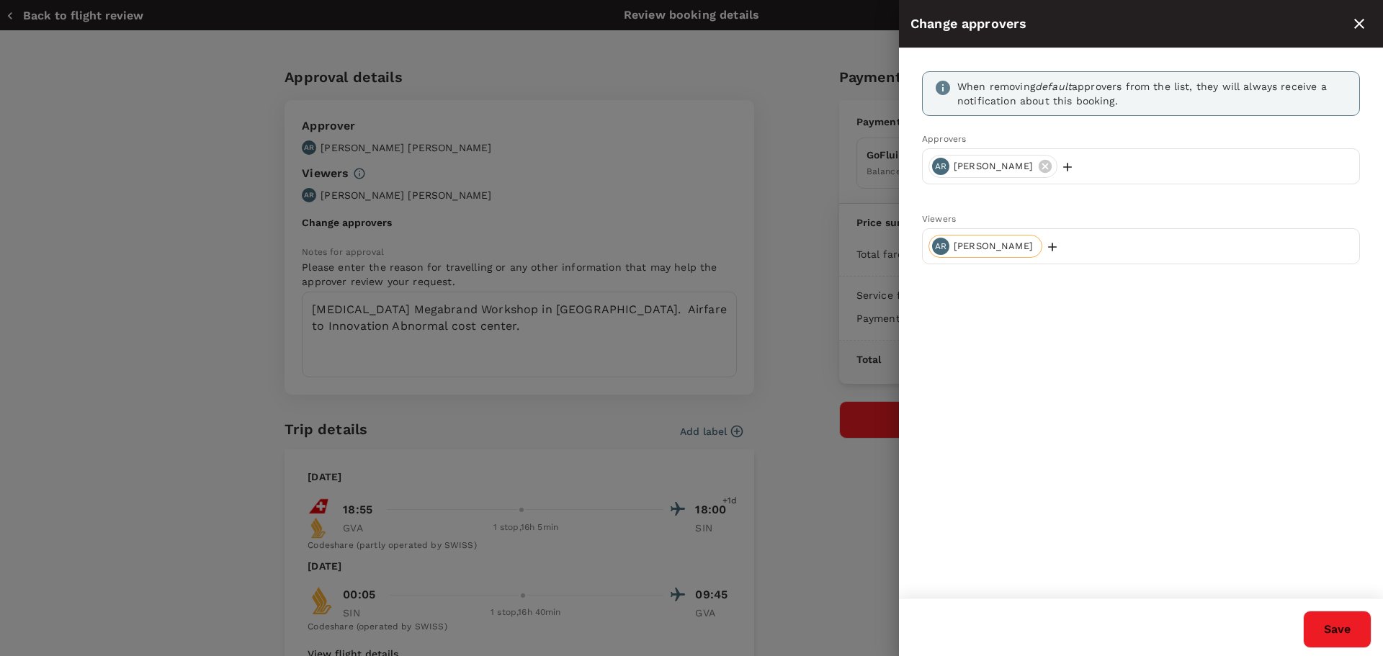
click at [1037, 169] on icon at bounding box center [1045, 166] width 16 height 16
click at [1022, 169] on div "Add user" at bounding box center [1141, 166] width 438 height 36
click at [977, 167] on p "Add user" at bounding box center [968, 167] width 44 height 14
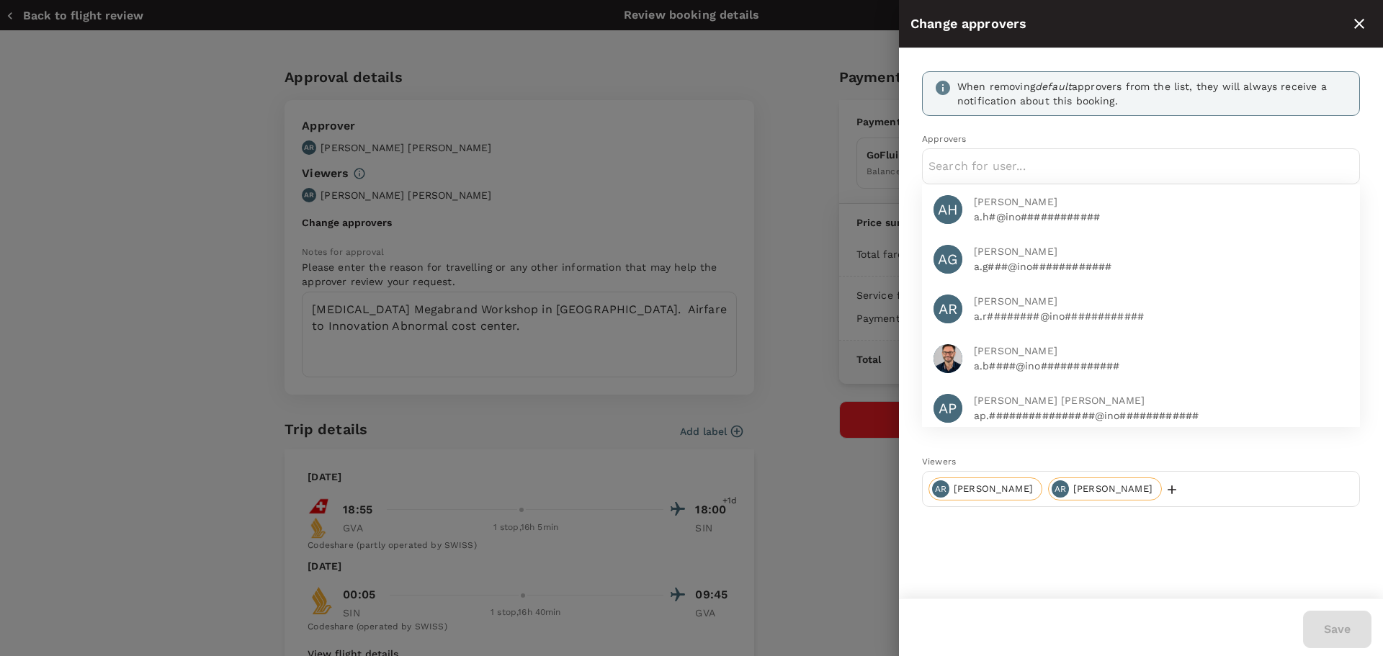
click at [920, 141] on div "When removing default approvers from the list, they will always receive a notif…" at bounding box center [1141, 289] width 484 height 482
click at [1024, 167] on input "text" at bounding box center [1140, 166] width 425 height 23
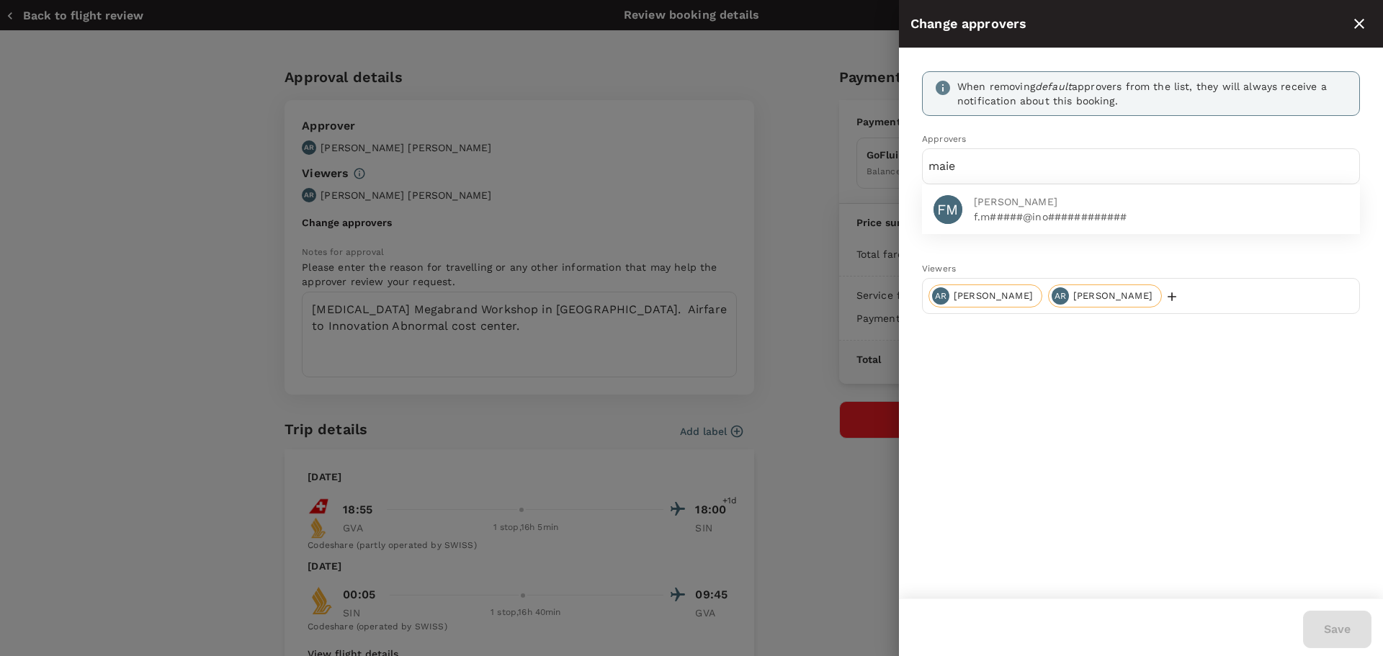
type input "maie"
click at [978, 202] on span "Filomena Maiese" at bounding box center [1161, 201] width 375 height 15
type input "spira"
click at [1008, 212] on p "d.s####@ino############" at bounding box center [1161, 217] width 375 height 14
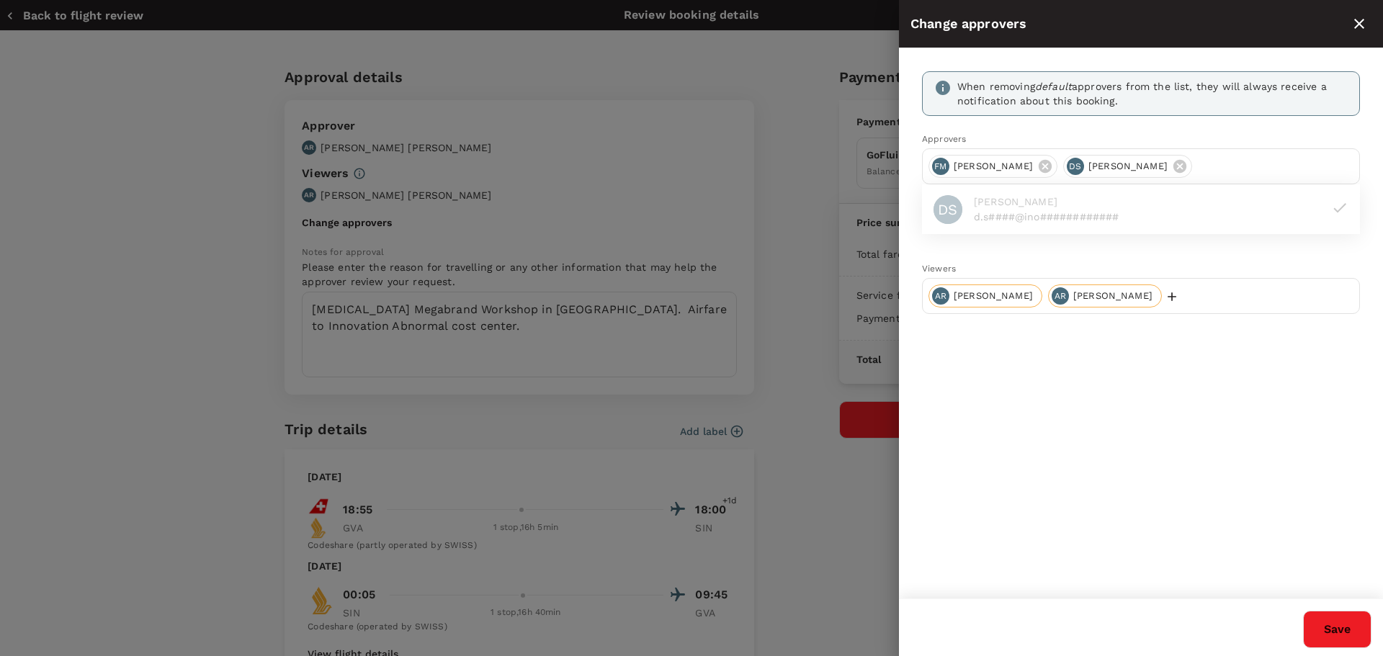
click at [1343, 629] on button "Save" at bounding box center [1337, 629] width 68 height 37
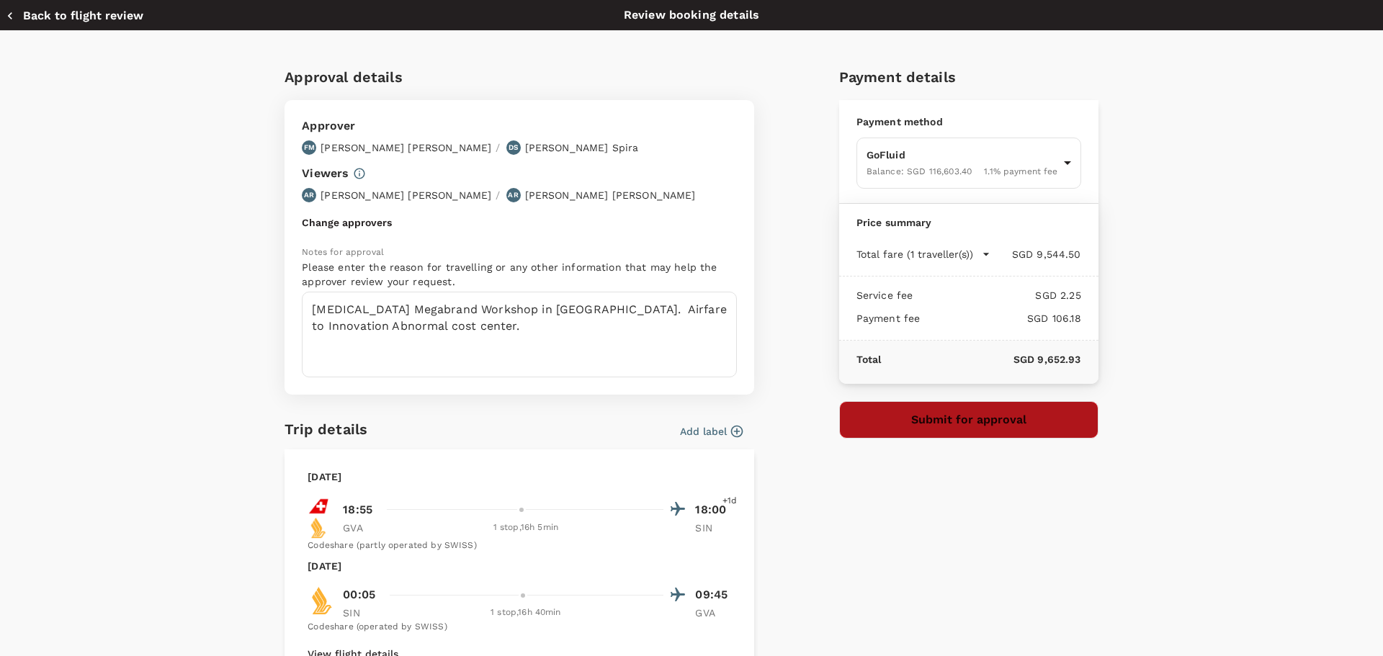
click at [959, 416] on button "Submit for approval" at bounding box center [968, 419] width 259 height 37
click at [80, 17] on button "Back to flight review" at bounding box center [75, 16] width 138 height 14
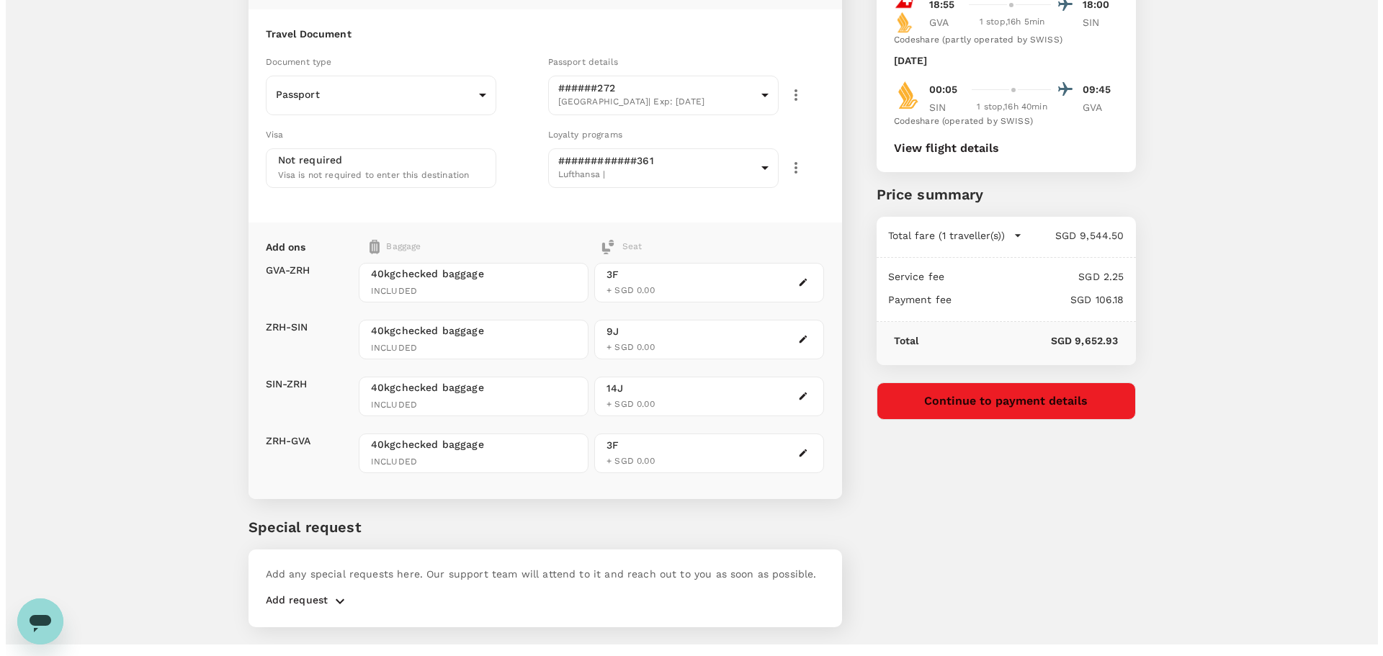
scroll to position [169, 0]
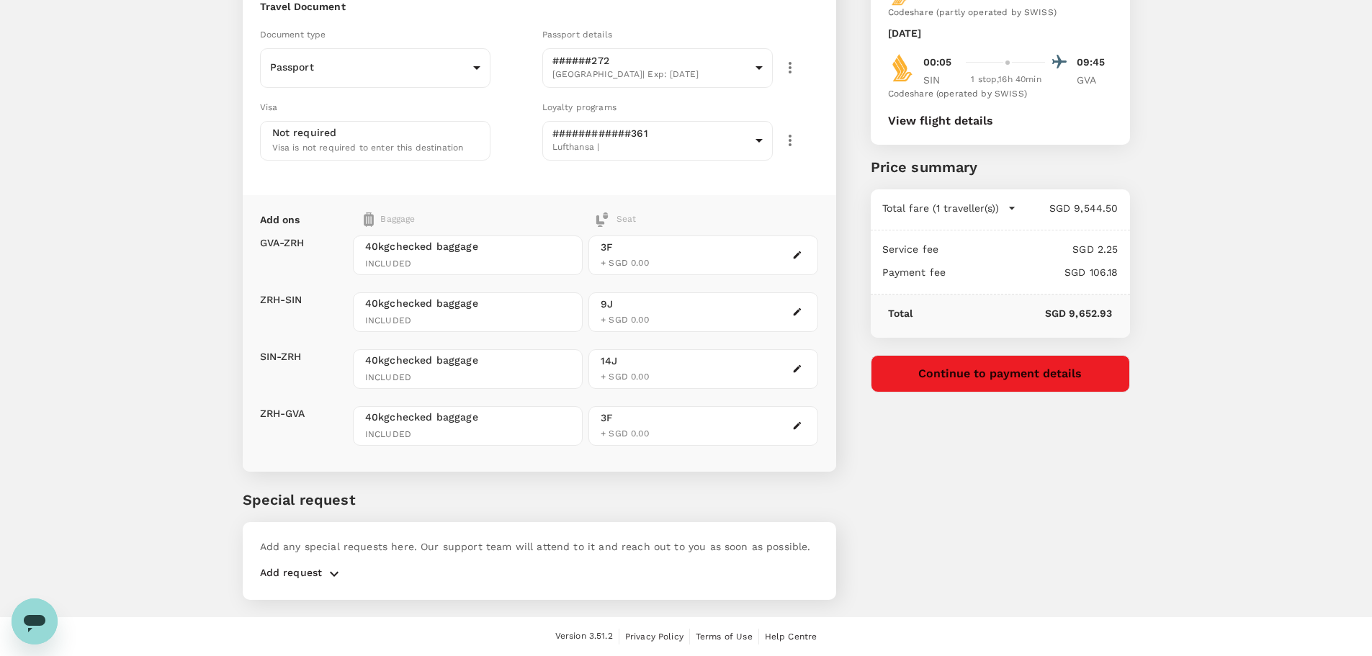
click at [1025, 383] on button "Continue to payment details" at bounding box center [1000, 373] width 259 height 37
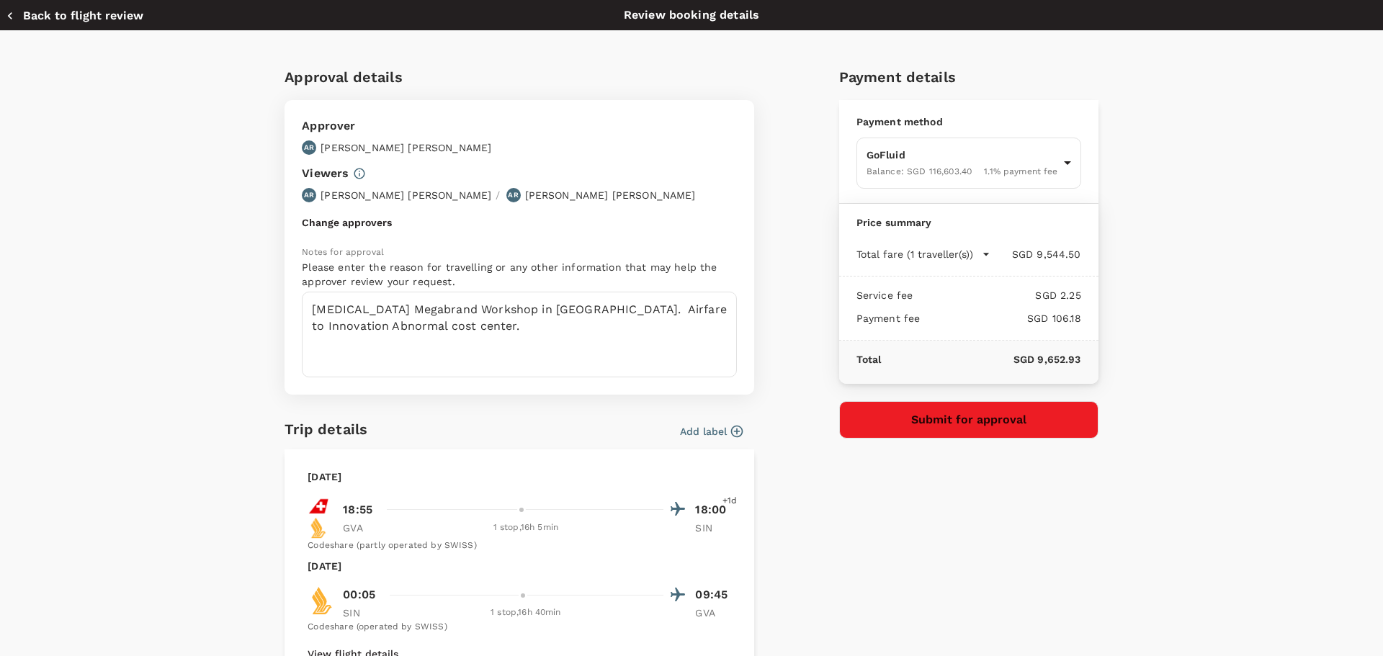
click at [351, 223] on button "Change approvers" at bounding box center [347, 223] width 90 height 12
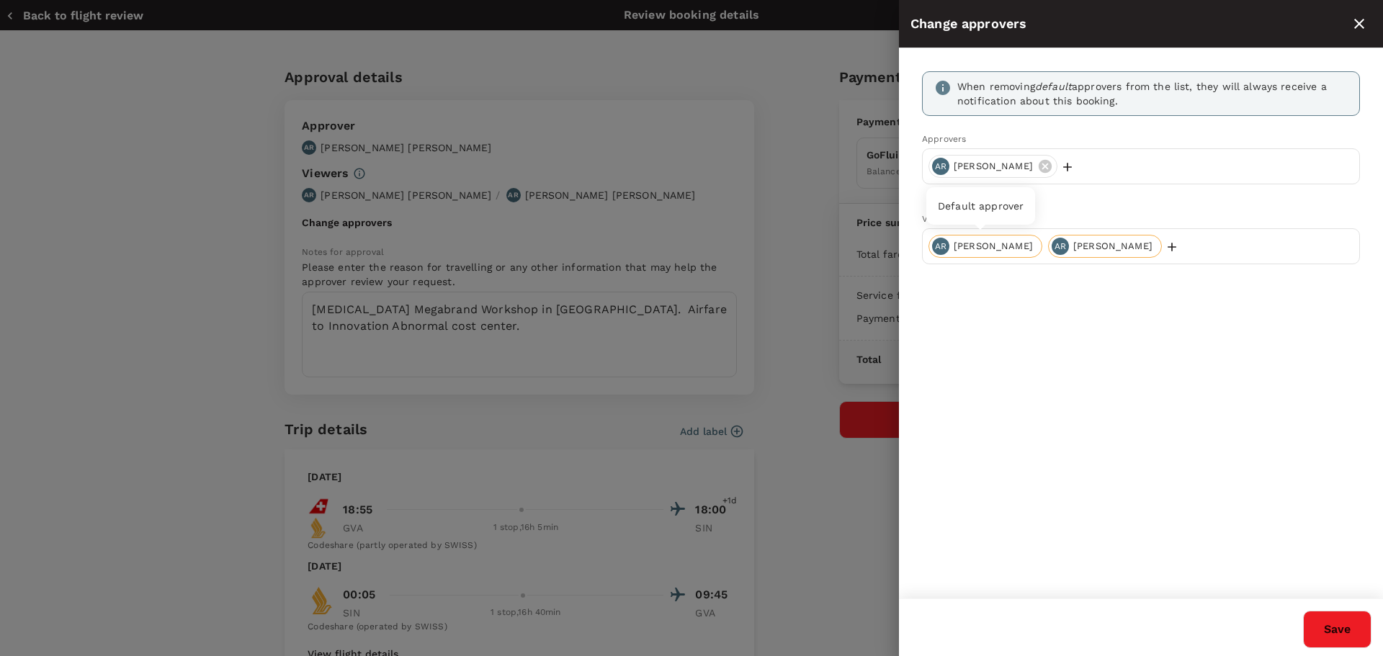
click at [995, 245] on span "Aldo Ronchetti" at bounding box center [993, 247] width 97 height 14
click at [1037, 166] on icon at bounding box center [1045, 166] width 16 height 16
click at [961, 174] on p "Add user" at bounding box center [968, 167] width 44 height 14
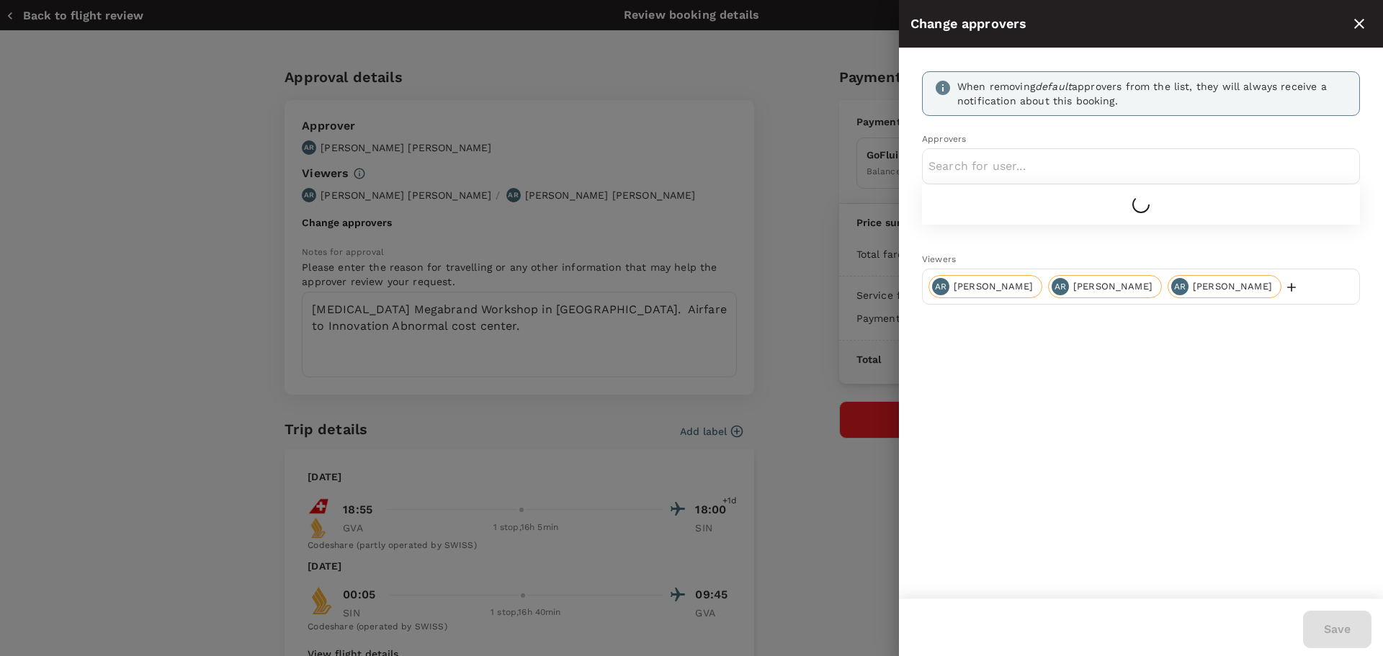
click at [969, 164] on input "text" at bounding box center [1140, 166] width 425 height 23
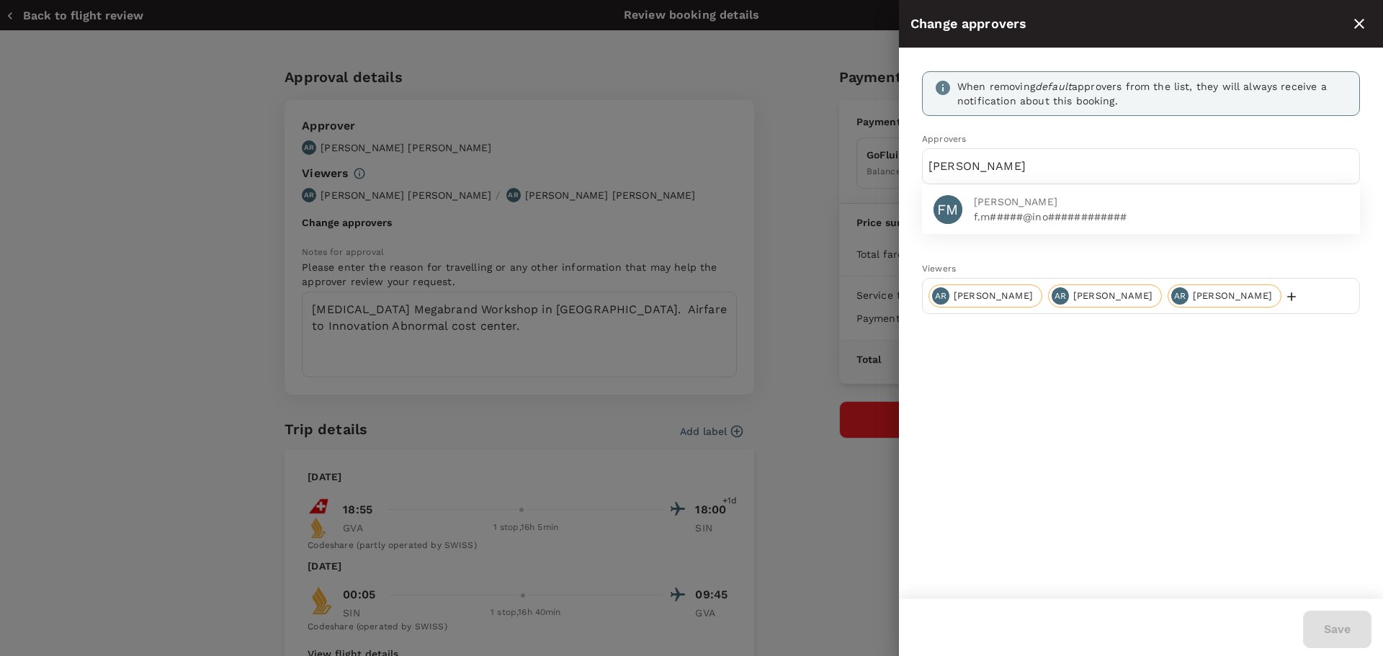
type input "maiese"
click at [946, 210] on div "FM" at bounding box center [947, 209] width 29 height 29
type input "spira"
click at [979, 206] on span "[PERSON_NAME]" at bounding box center [1161, 201] width 375 height 15
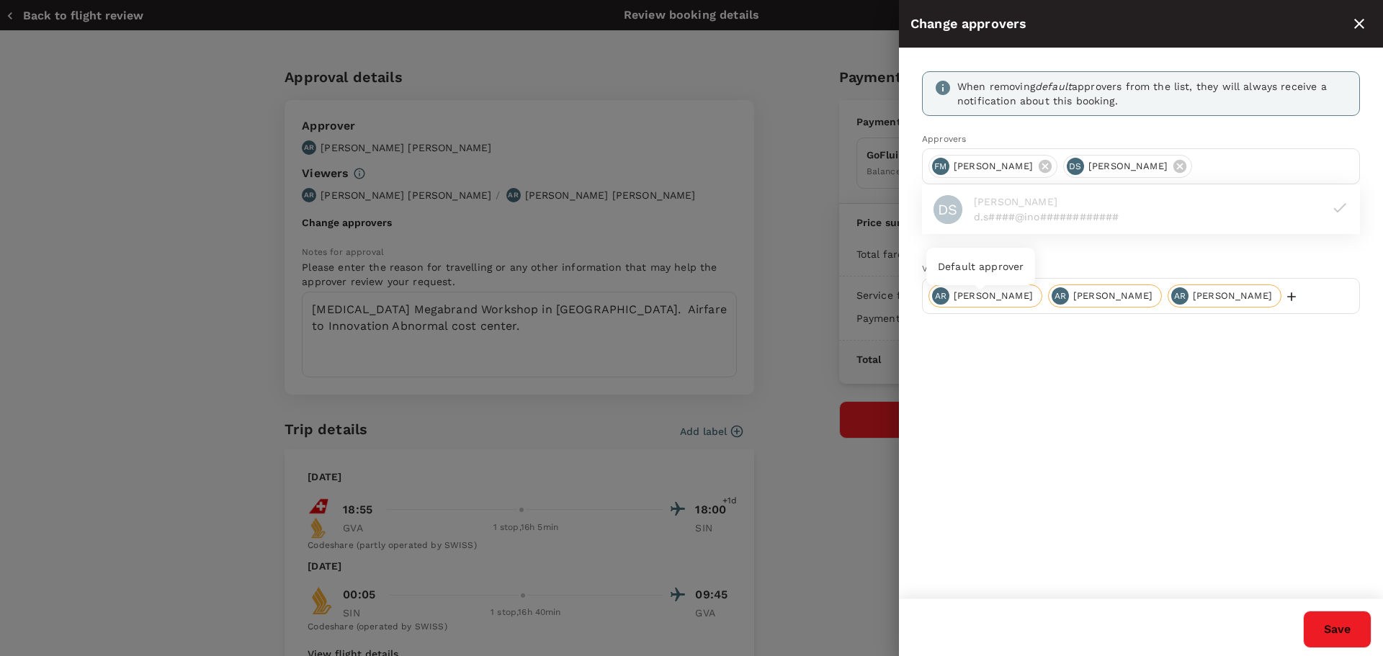
click at [987, 303] on span "Aldo Ronchetti" at bounding box center [993, 297] width 97 height 14
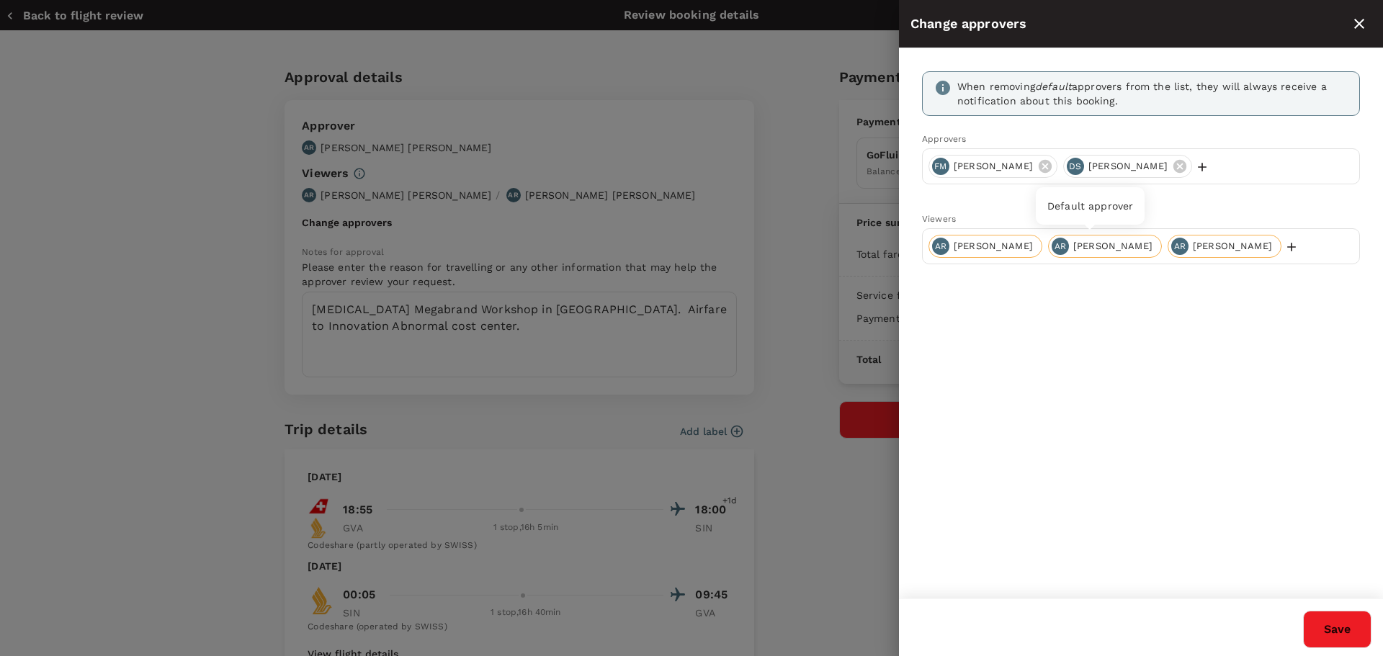
click at [1123, 245] on span "Aldo Ronchetti" at bounding box center [1112, 247] width 97 height 14
click at [1335, 628] on button "Save" at bounding box center [1337, 629] width 68 height 37
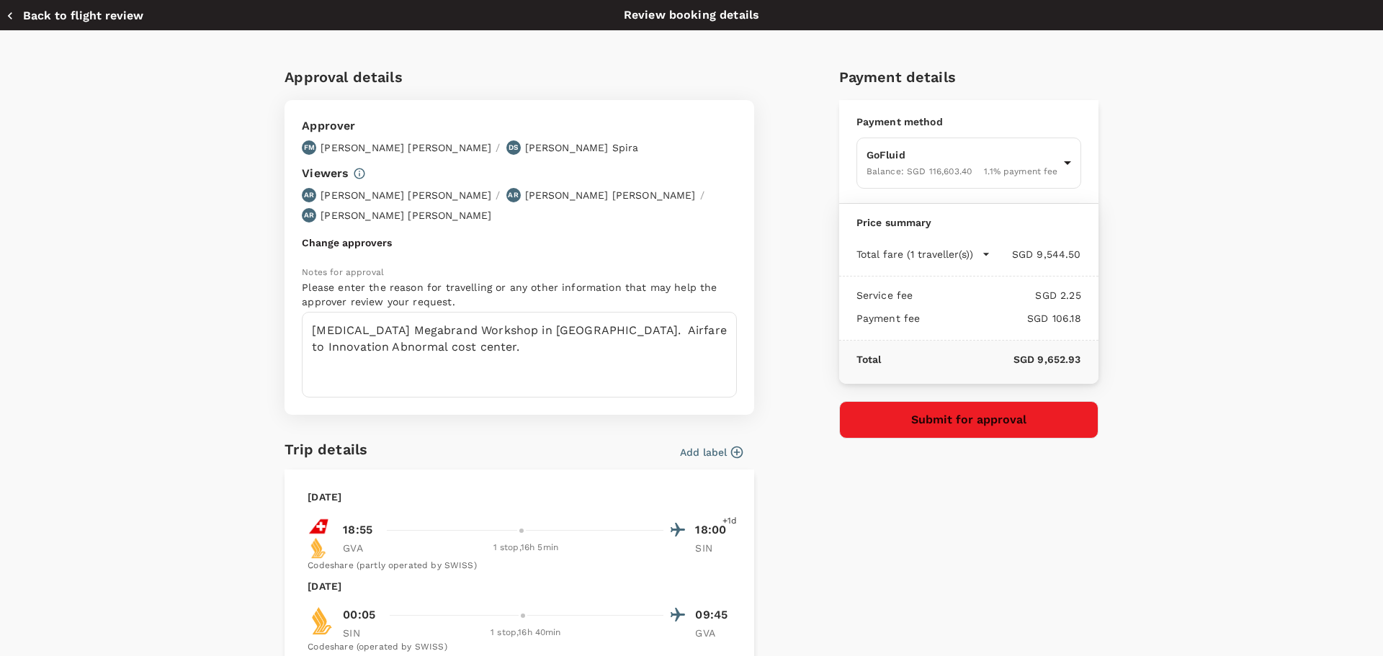
click at [933, 423] on button "Submit for approval" at bounding box center [968, 419] width 259 height 37
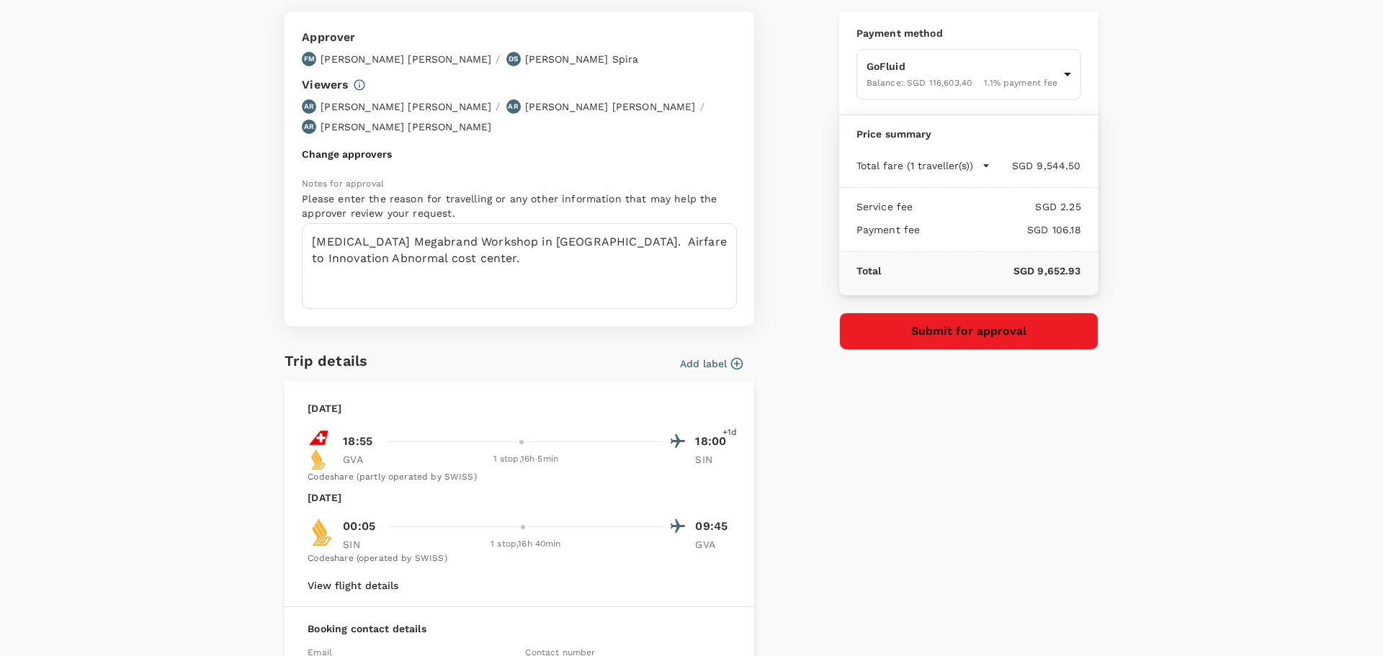
scroll to position [305, 0]
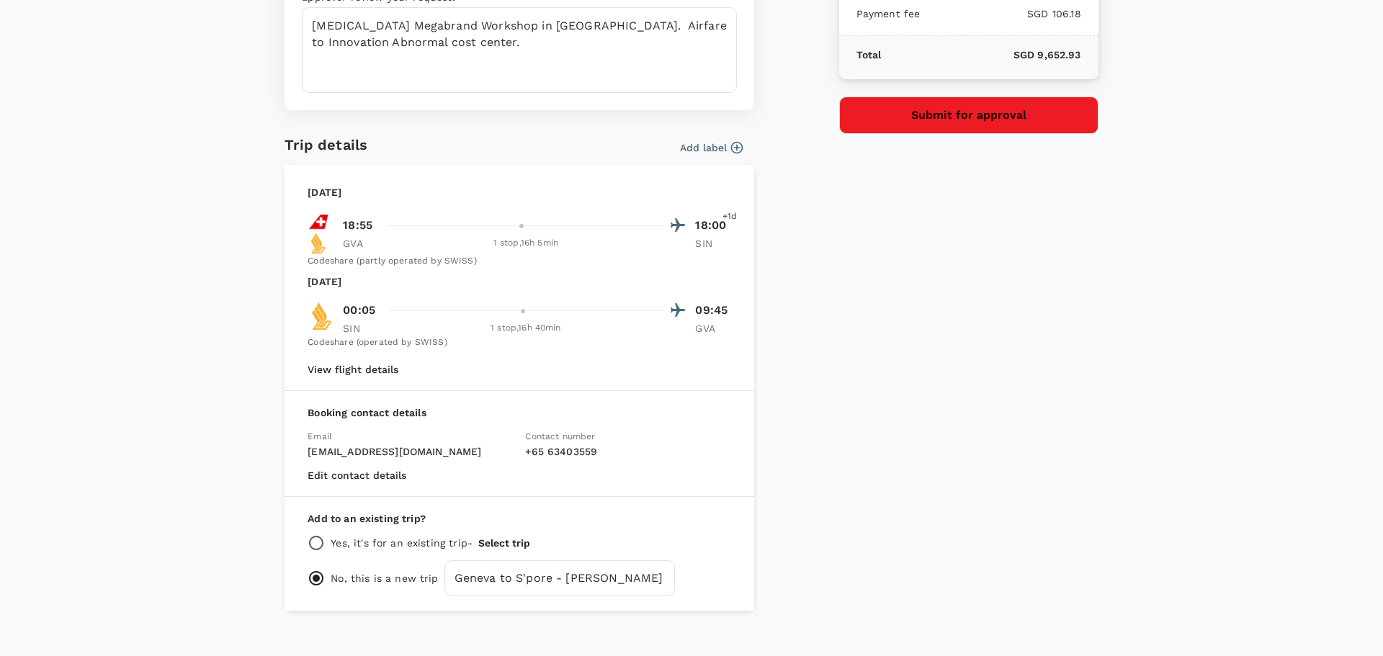
click at [975, 115] on button "Submit for approval" at bounding box center [968, 115] width 259 height 37
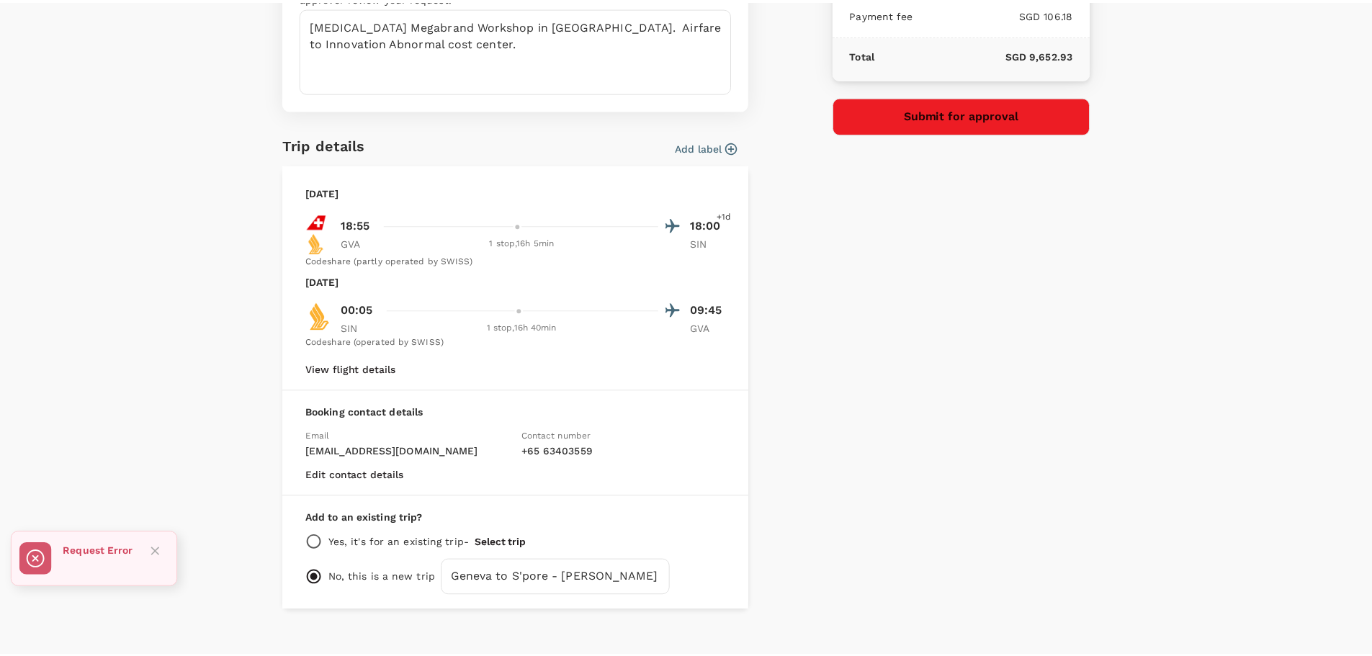
scroll to position [0, 0]
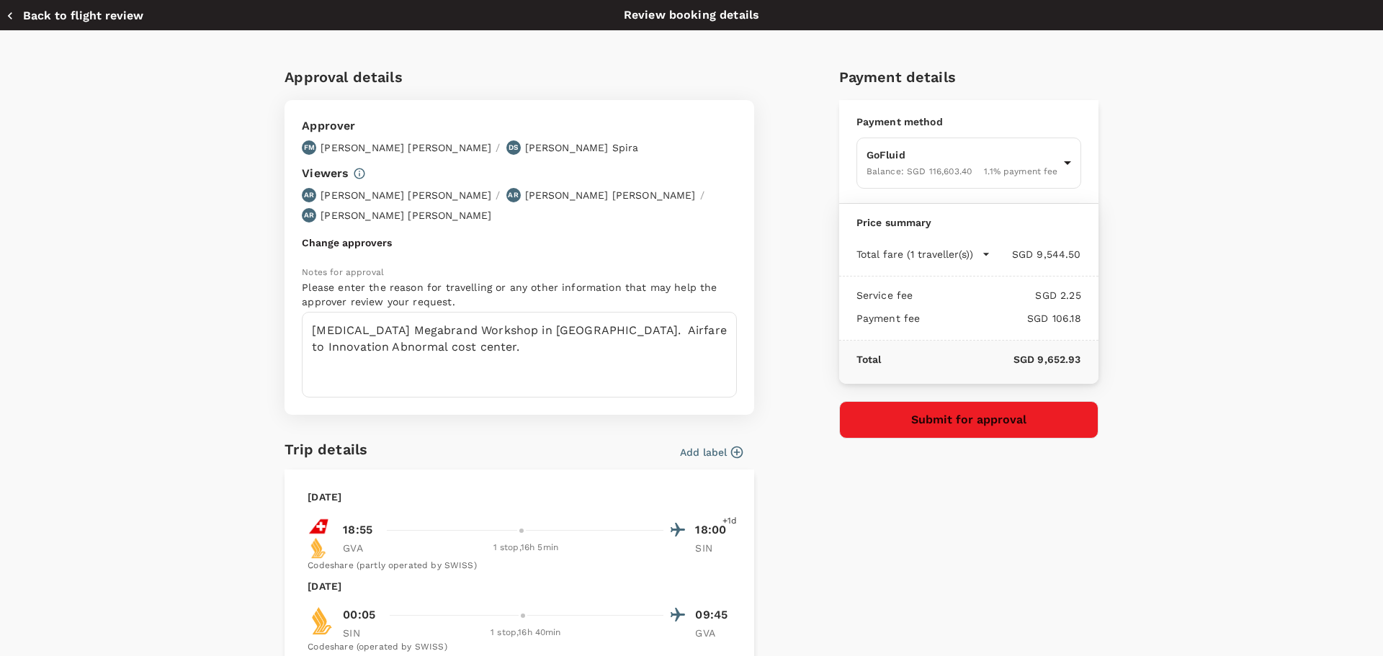
click at [85, 19] on button "Back to flight review" at bounding box center [75, 16] width 138 height 14
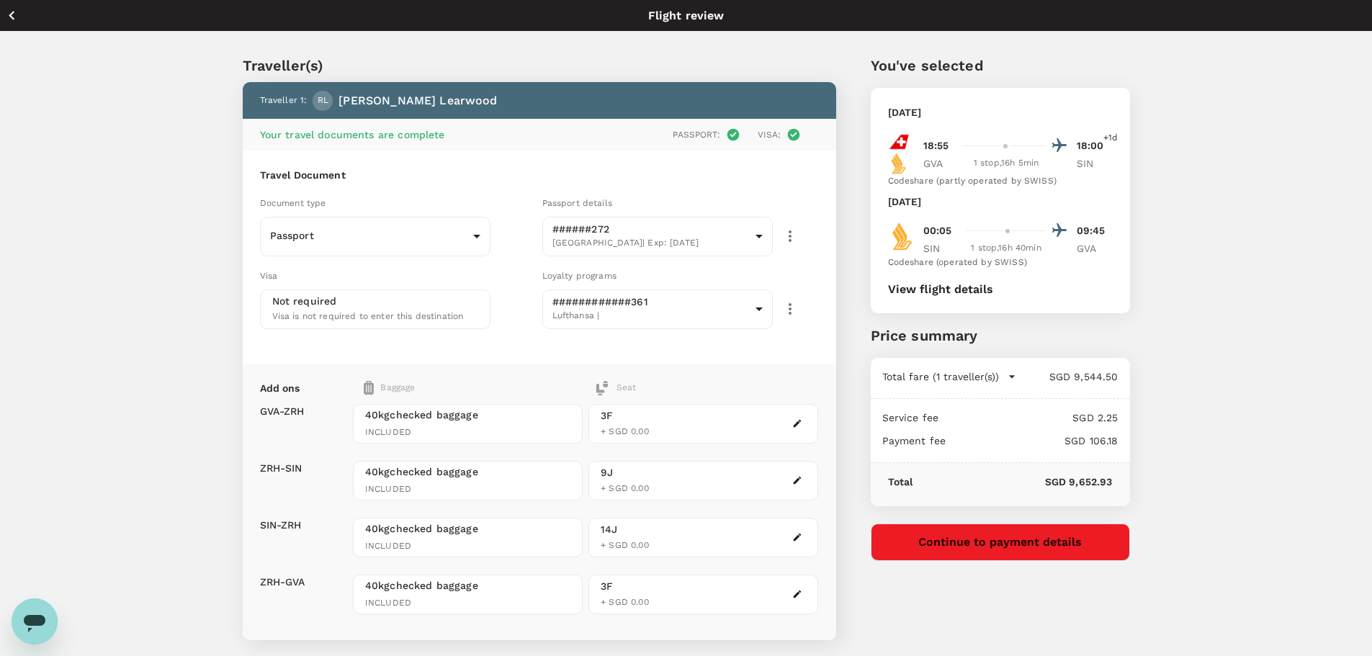
click at [14, 22] on icon "button" at bounding box center [12, 15] width 18 height 18
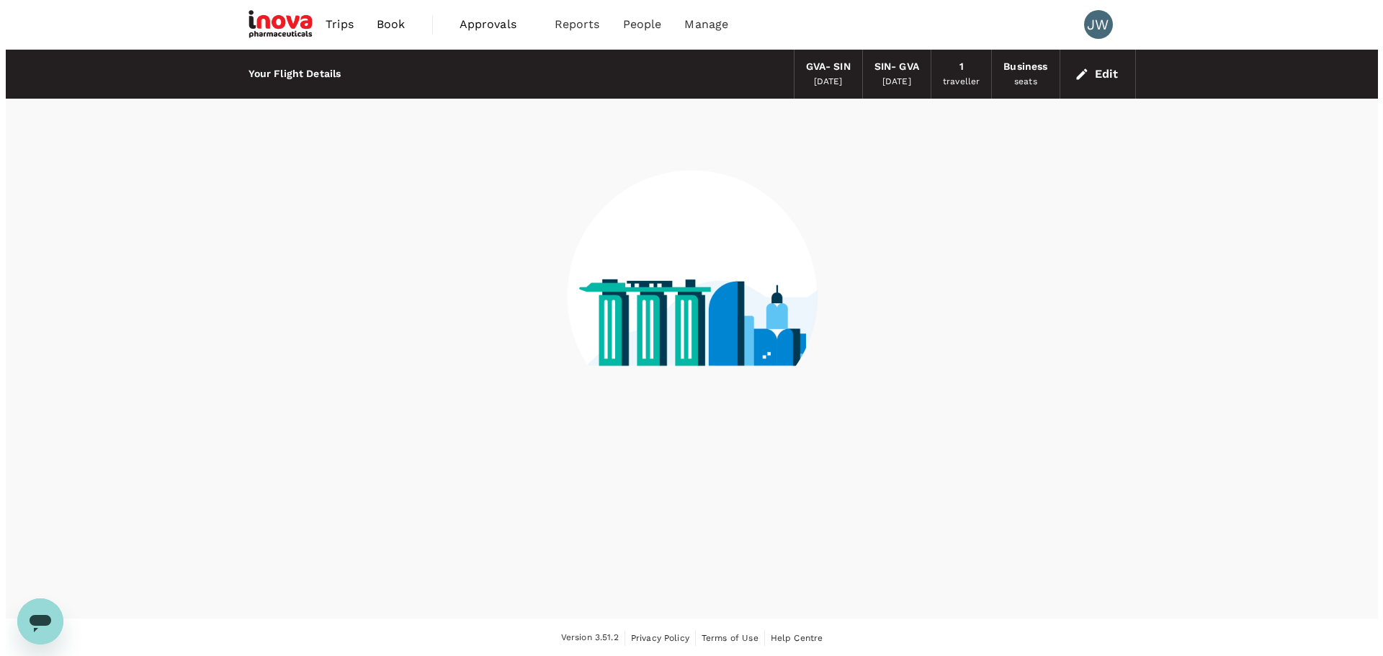
scroll to position [1, 0]
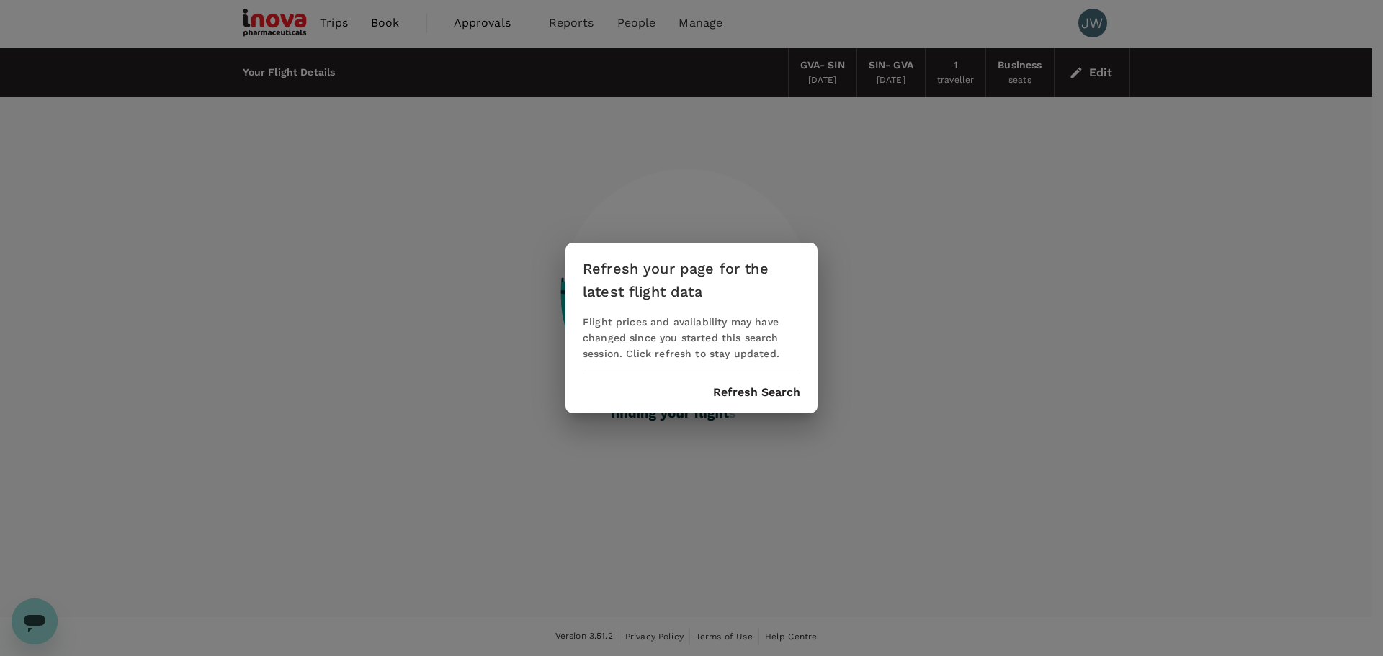
click at [1093, 25] on div "Refresh your page for the latest flight data Flight prices and availability may…" at bounding box center [691, 328] width 1383 height 656
click at [787, 387] on button "Refresh Search" at bounding box center [756, 392] width 87 height 13
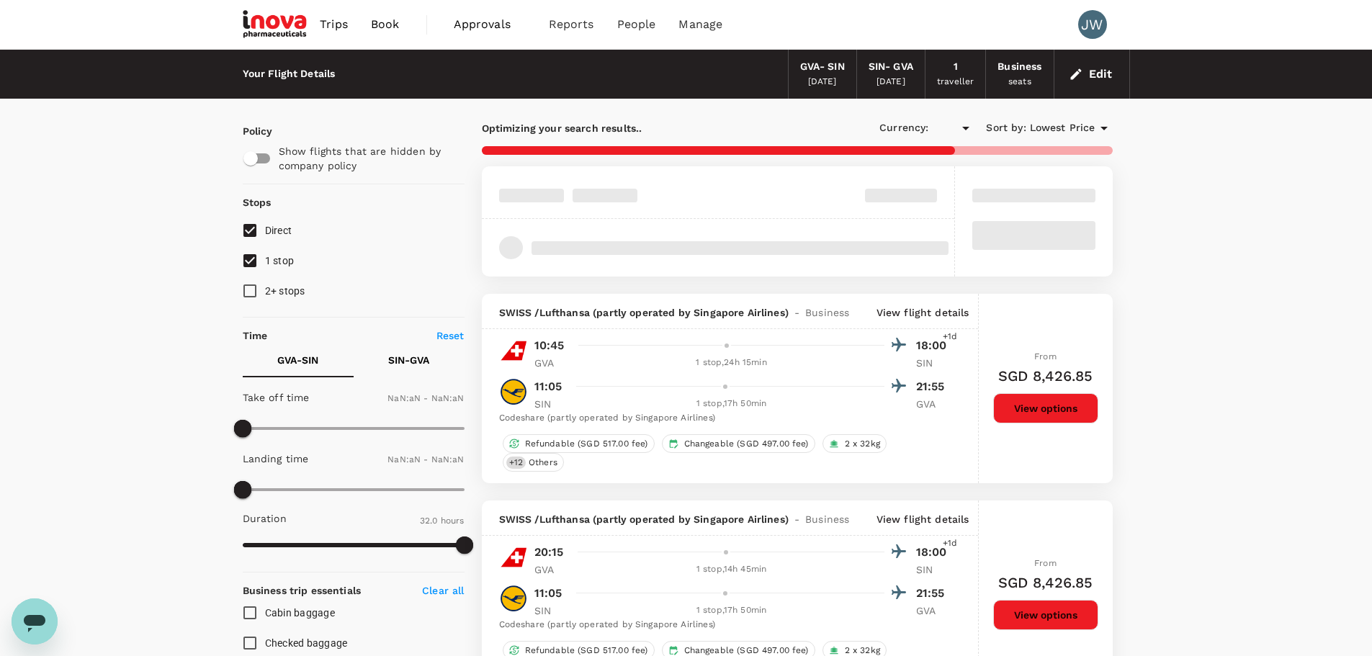
type input "SGD"
type input "1440"
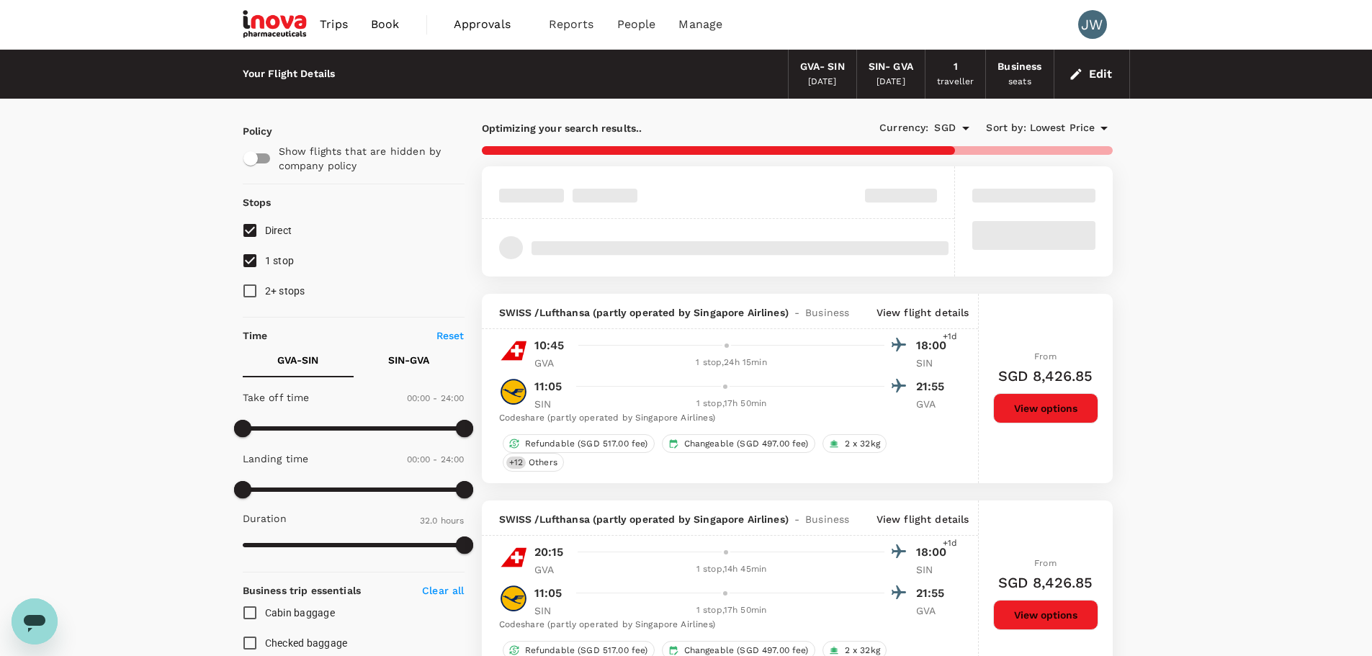
type input "2320"
checkbox input "false"
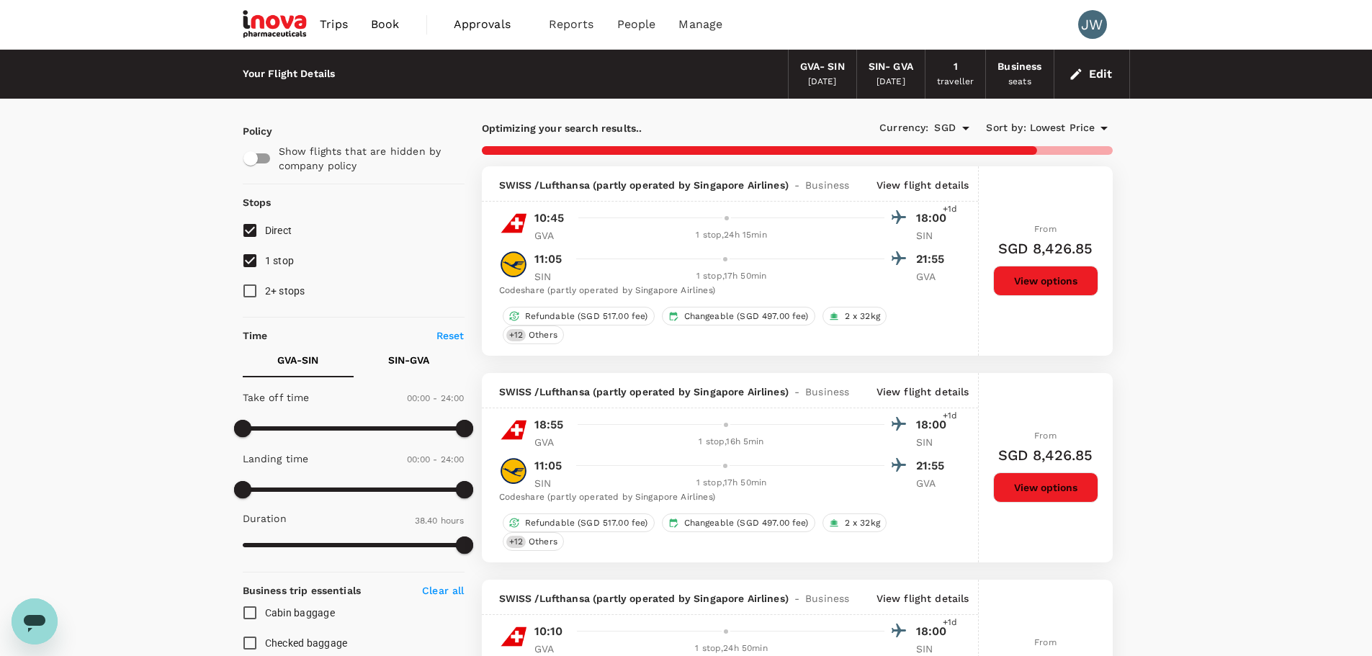
checkbox input "false"
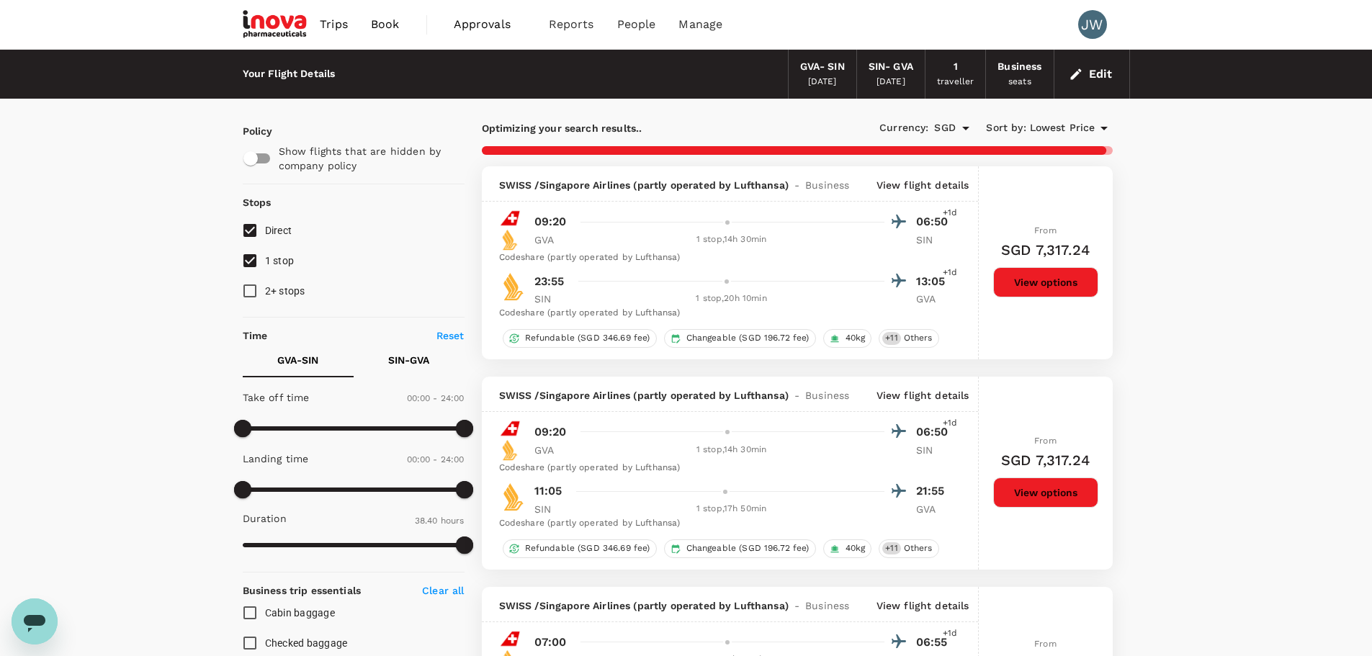
checkbox input "false"
checkbox input "true"
